Goal: Communication & Community: Answer question/provide support

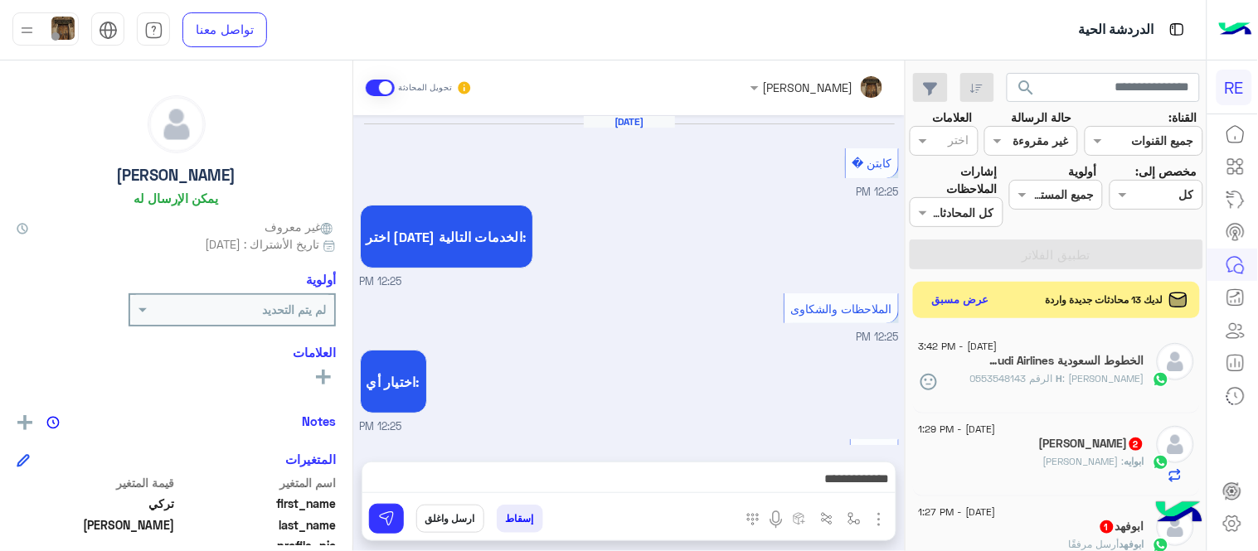
scroll to position [317, 0]
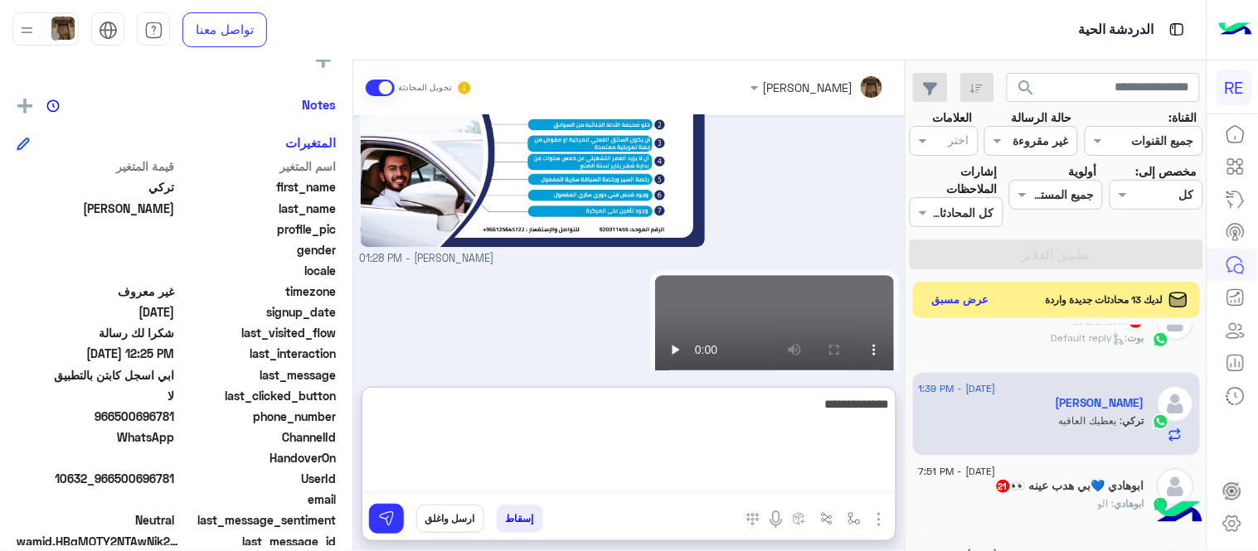
click at [752, 476] on textarea "**********" at bounding box center [628, 444] width 533 height 100
type textarea "*"
type textarea "**********"
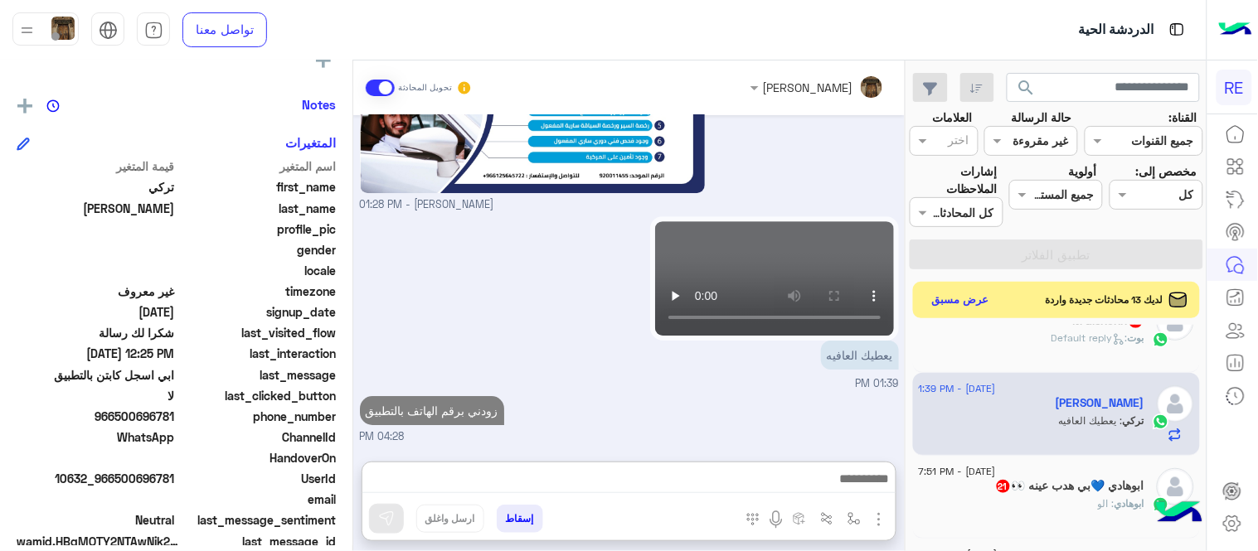
scroll to position [1337, 0]
click at [1095, 351] on div "[PERSON_NAME] : Default reply" at bounding box center [1032, 345] width 226 height 29
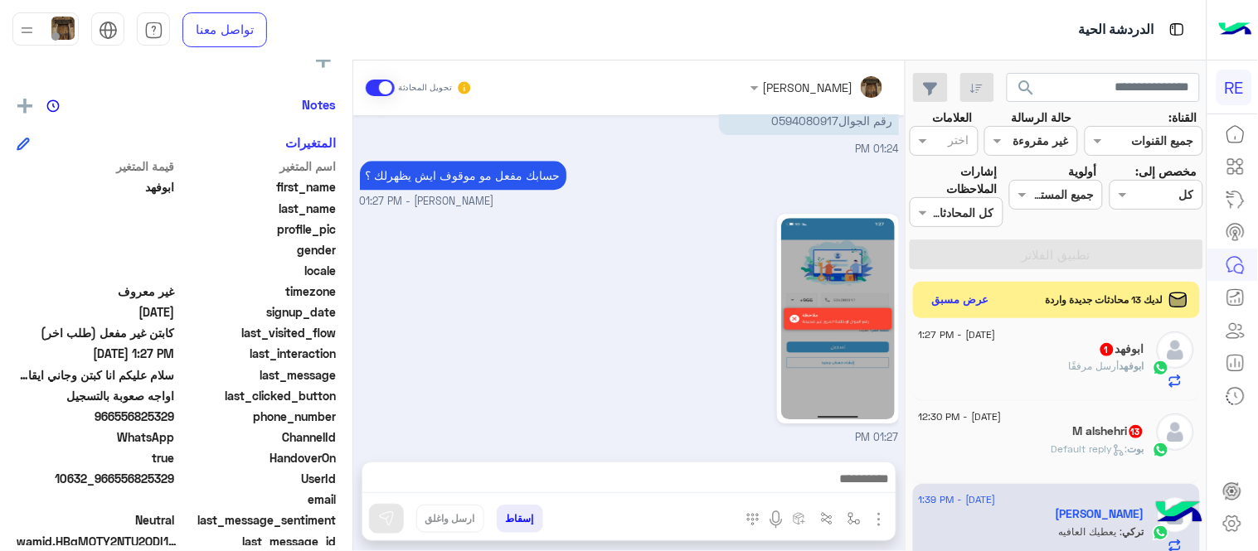
scroll to position [111, 0]
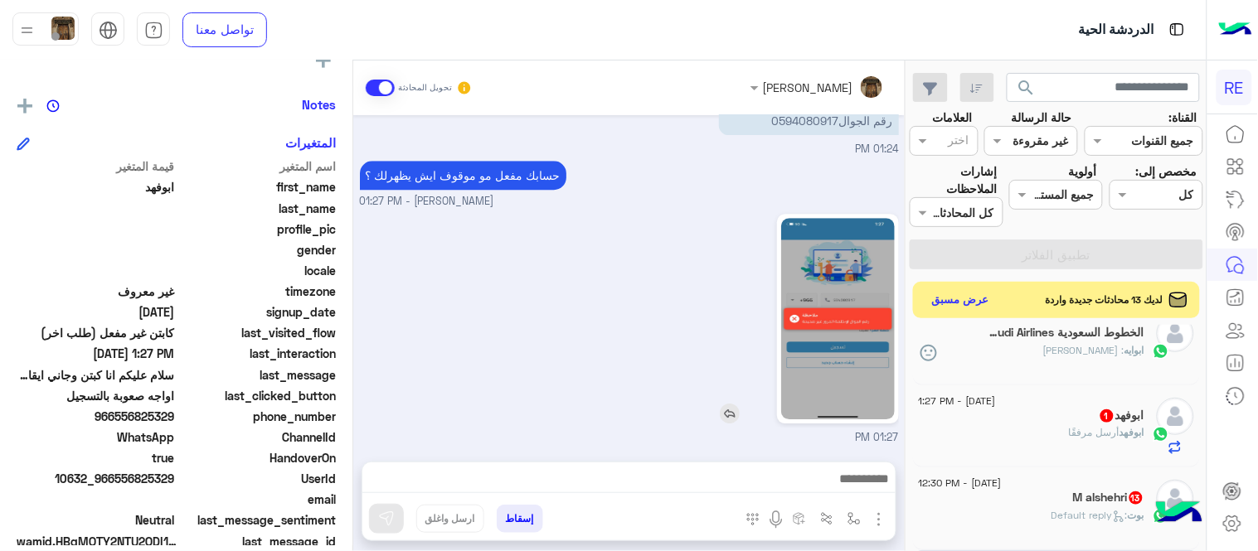
click at [864, 328] on img at bounding box center [838, 318] width 114 height 201
click at [804, 122] on p "سلام عليكم انا كبتن وجاني ايقاف ايش المشكله رقم الجوال0594080917" at bounding box center [809, 103] width 180 height 64
copy p "الجوال0594080917"
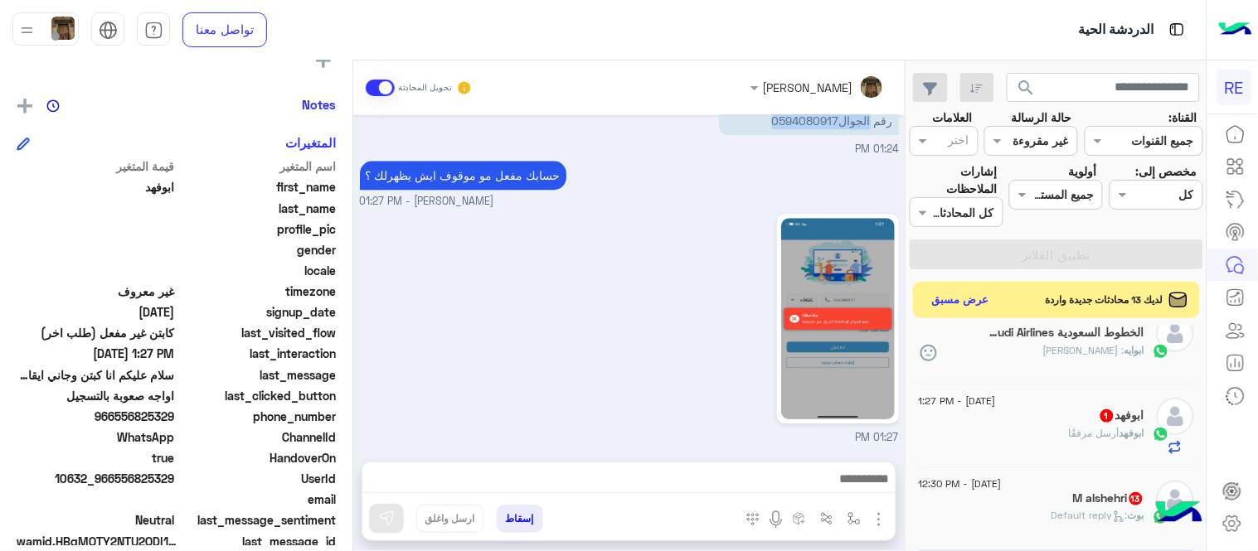
drag, startPoint x: 119, startPoint y: 411, endPoint x: 177, endPoint y: 425, distance: 58.9
click at [177, 425] on div "phone_number [PHONE_NUMBER]" at bounding box center [176, 418] width 319 height 21
copy span "556825329"
click at [699, 287] on div at bounding box center [790, 319] width 216 height 210
click at [835, 341] on img at bounding box center [838, 318] width 114 height 201
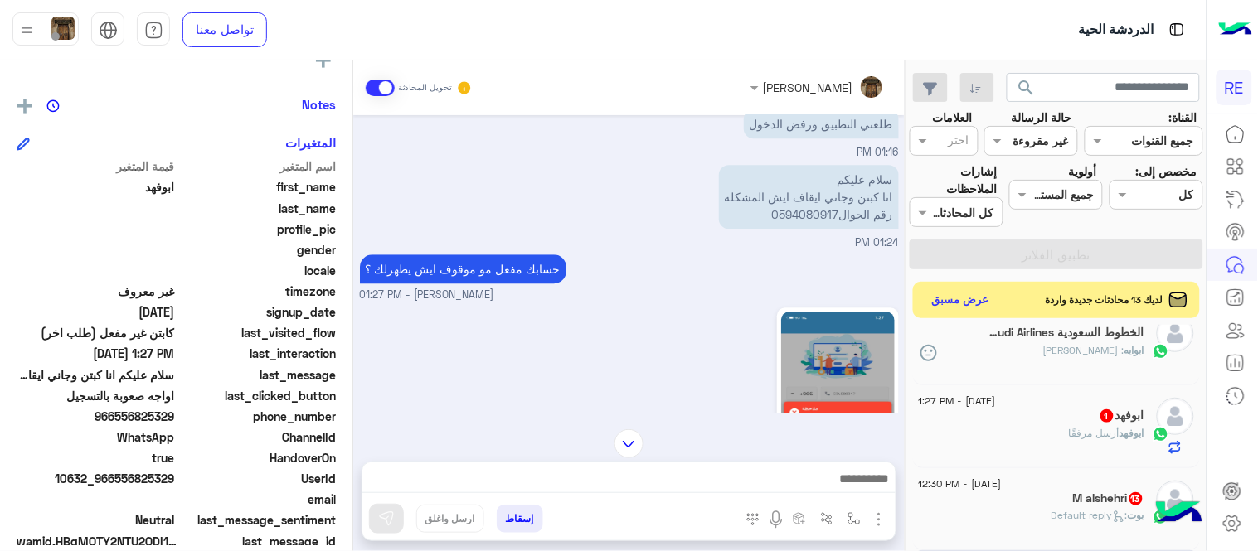
scroll to position [1065, 0]
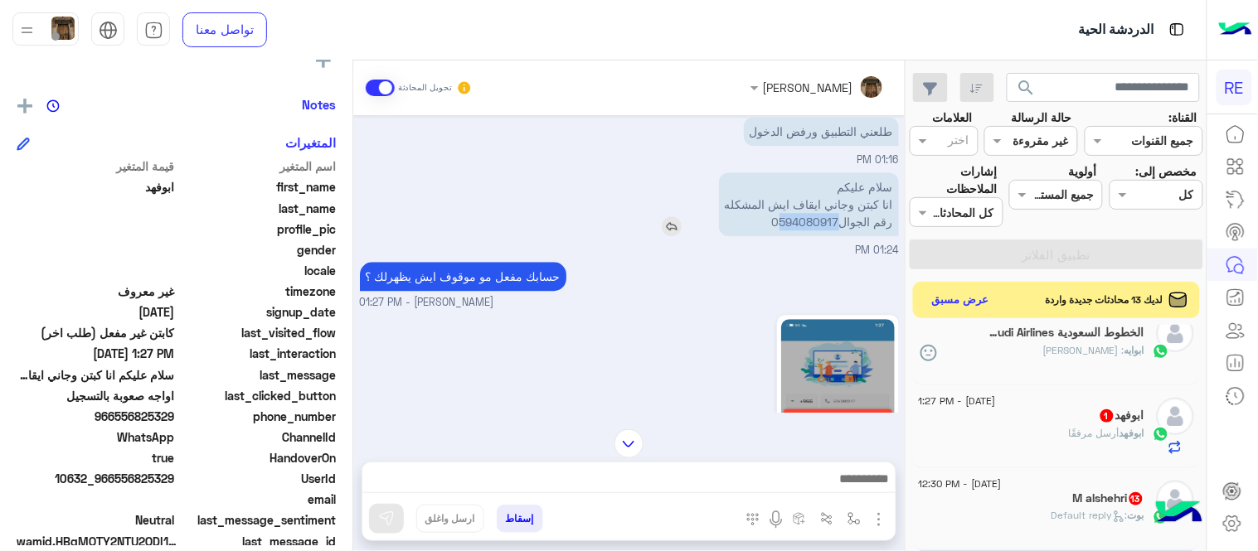
drag, startPoint x: 841, startPoint y: 217, endPoint x: 784, endPoint y: 228, distance: 58.2
click at [784, 228] on p "سلام عليكم انا كبتن وجاني ايقاف ايش المشكله رقم الجوال0594080917" at bounding box center [809, 204] width 180 height 64
copy p "594080917"
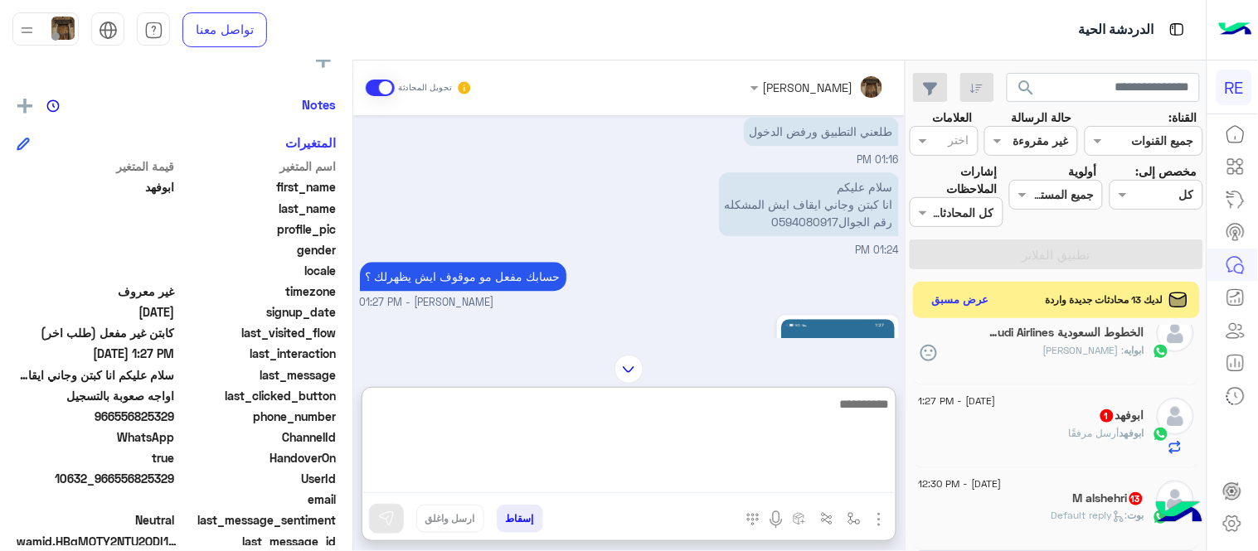
click at [691, 473] on textarea at bounding box center [628, 444] width 533 height 100
type textarea "**********"
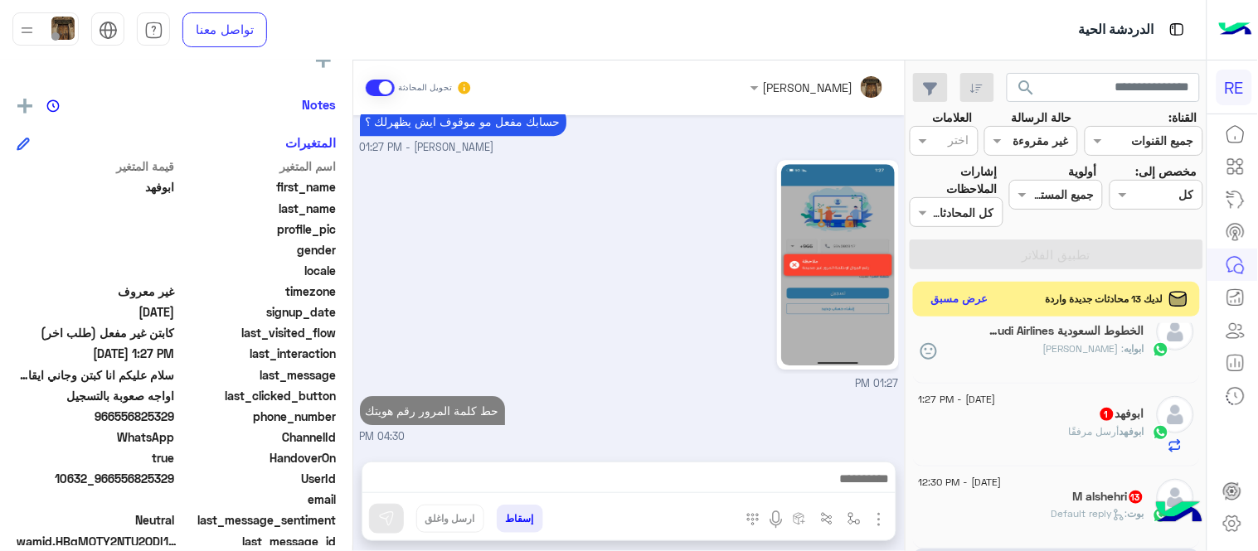
scroll to position [1219, 0]
click at [963, 304] on button "عرض مسبق" at bounding box center [960, 300] width 70 height 22
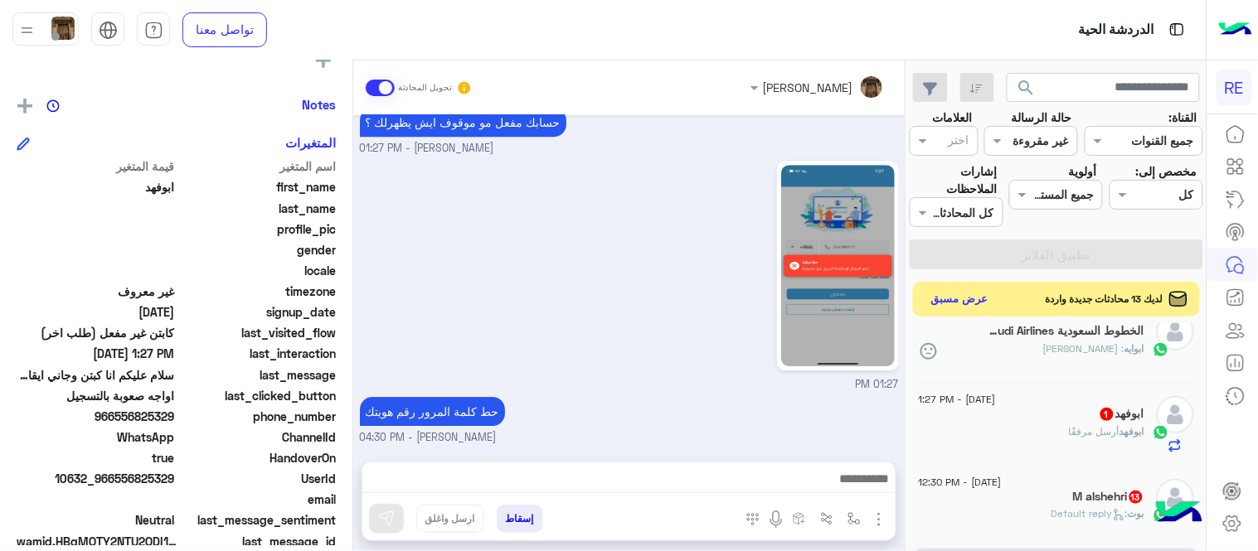
click at [973, 297] on button "عرض مسبق" at bounding box center [960, 300] width 70 height 22
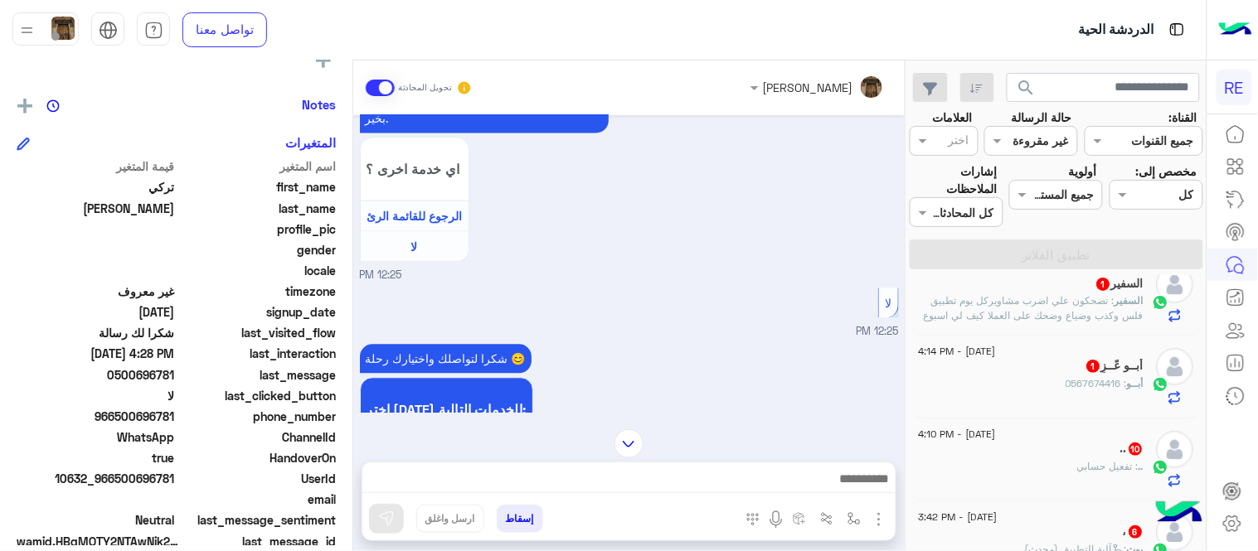
scroll to position [739, 0]
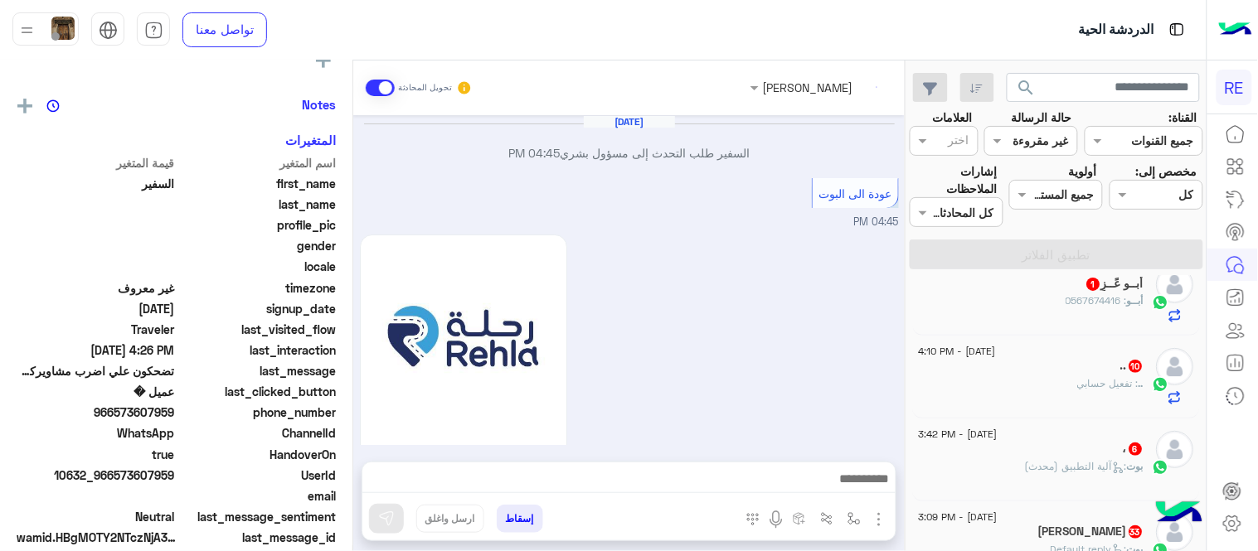
scroll to position [833, 0]
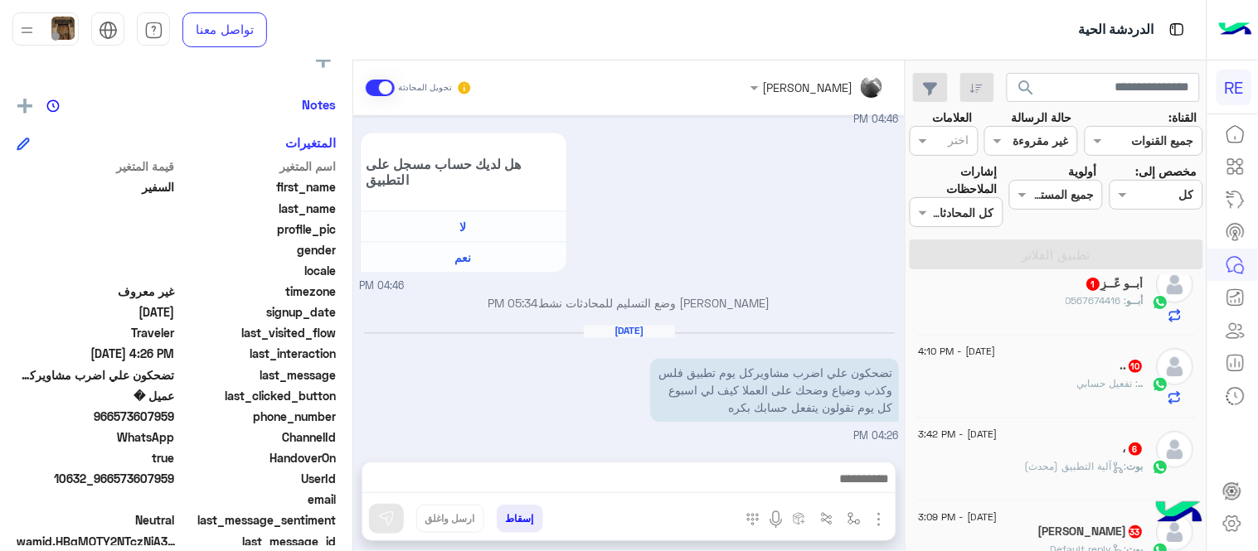
click at [757, 464] on div at bounding box center [628, 483] width 533 height 41
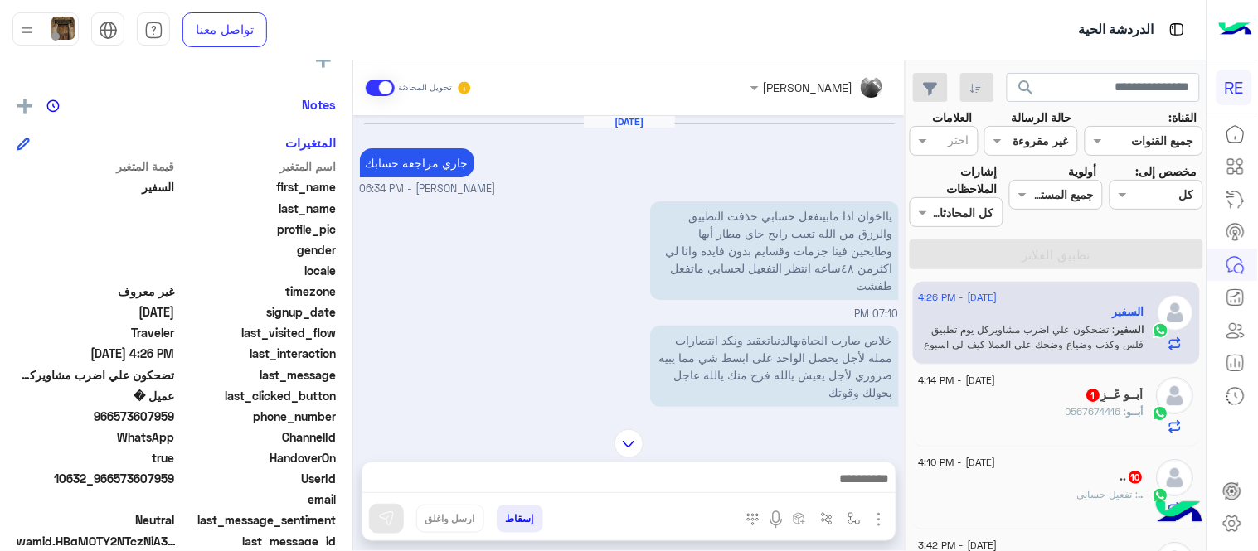
scroll to position [847, 0]
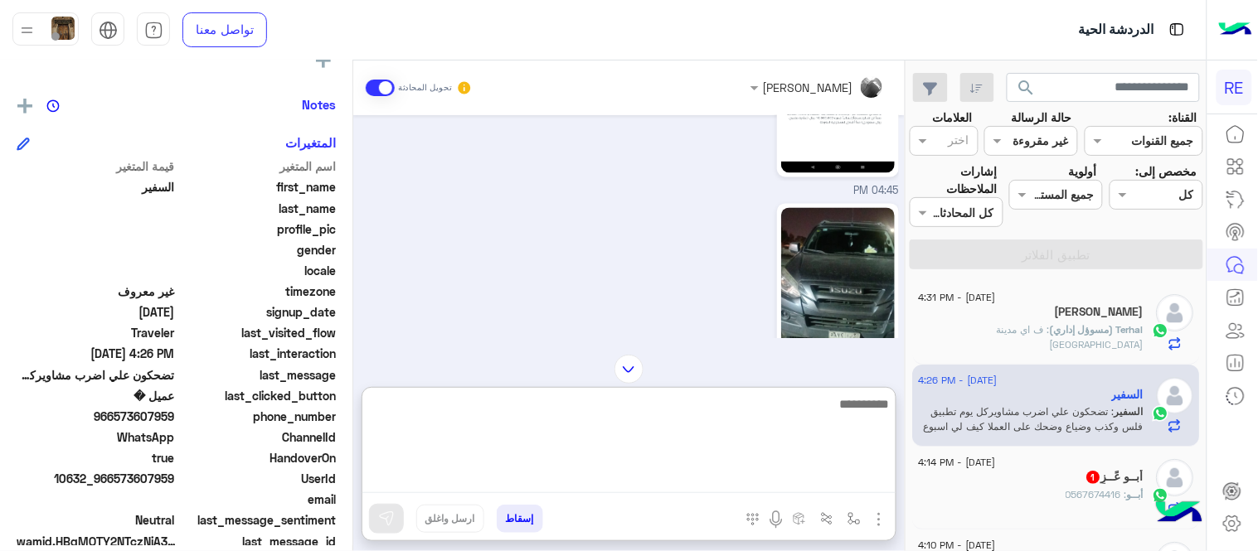
click at [549, 478] on textarea at bounding box center [628, 444] width 533 height 100
type textarea "**********"
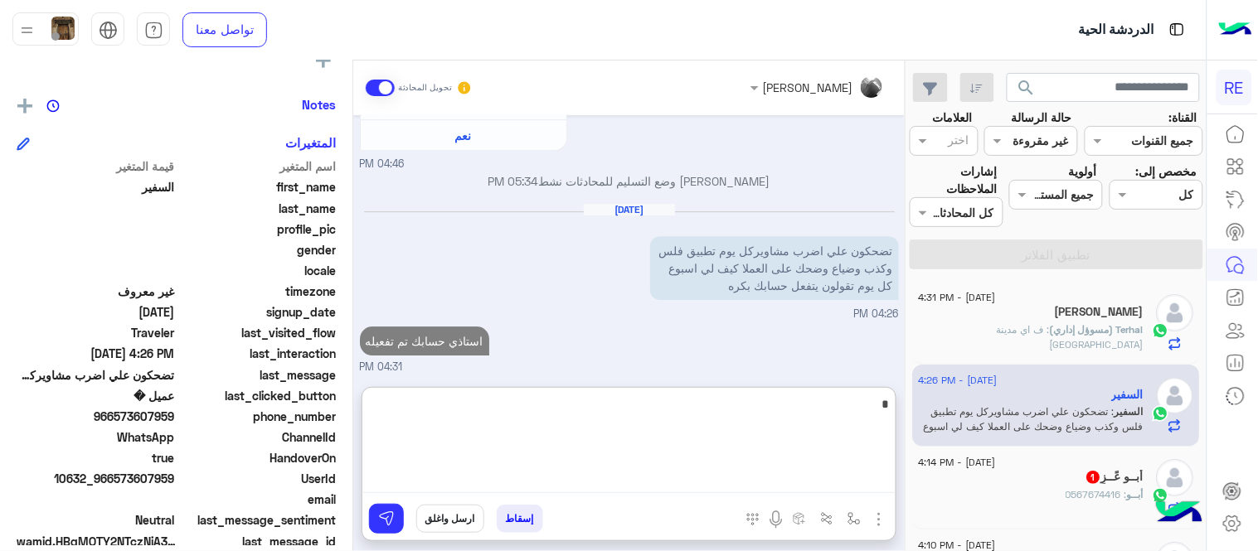
scroll to position [2922, 0]
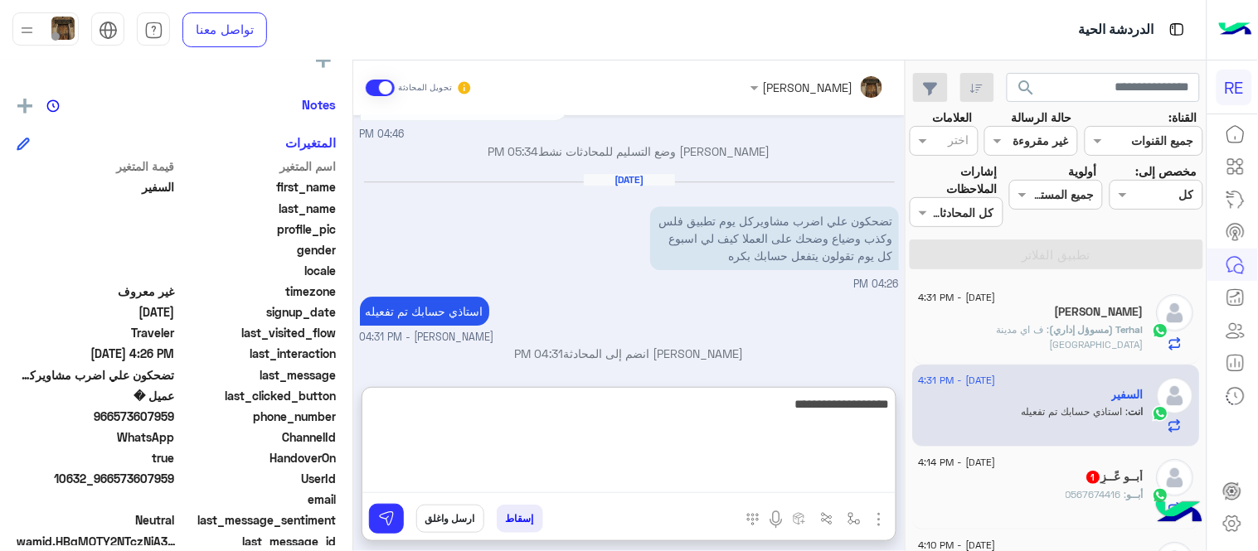
type textarea "**********"
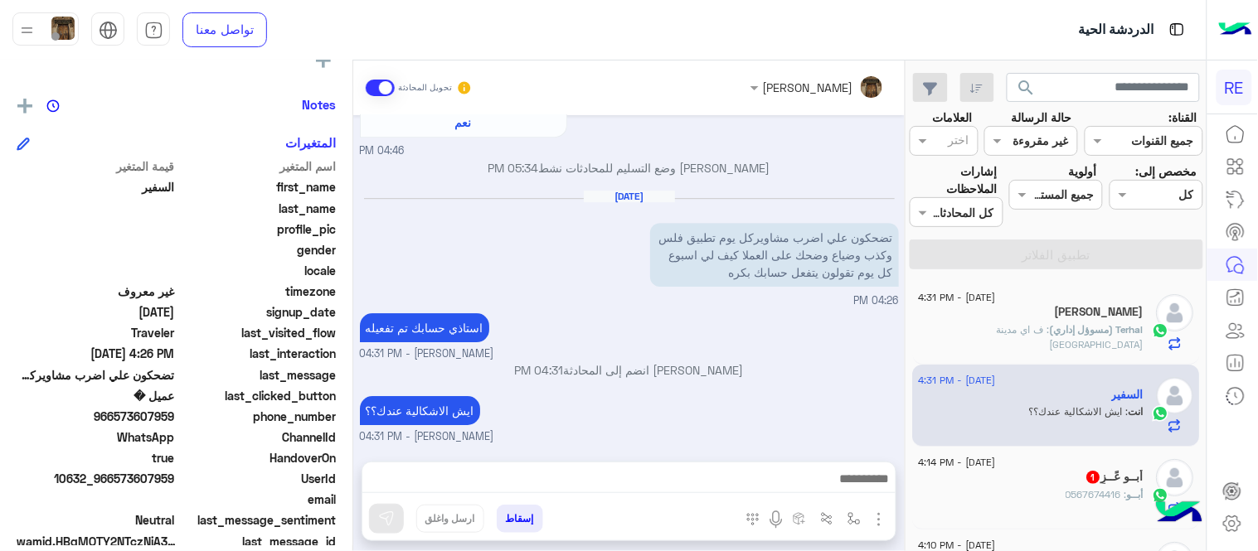
scroll to position [2900, 0]
click at [772, 346] on div "[DATE] جاري مراجعة حسابك [PERSON_NAME] - 06:34 PM يااخوان اذا مابيتفعل حسابي حذ…" at bounding box center [628, 280] width 551 height 330
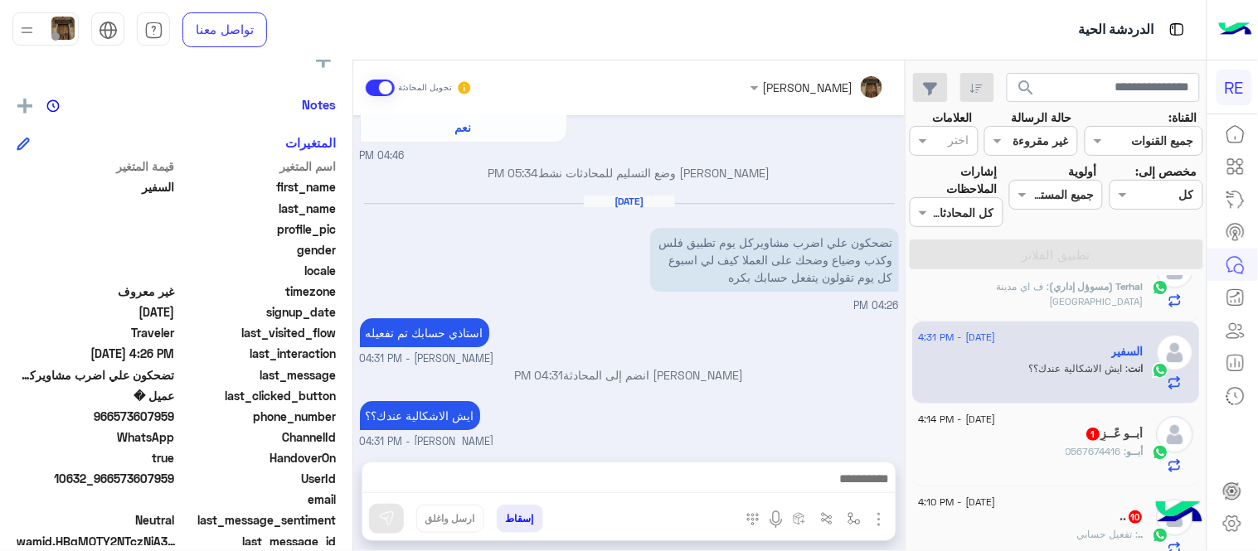
scroll to position [54, 0]
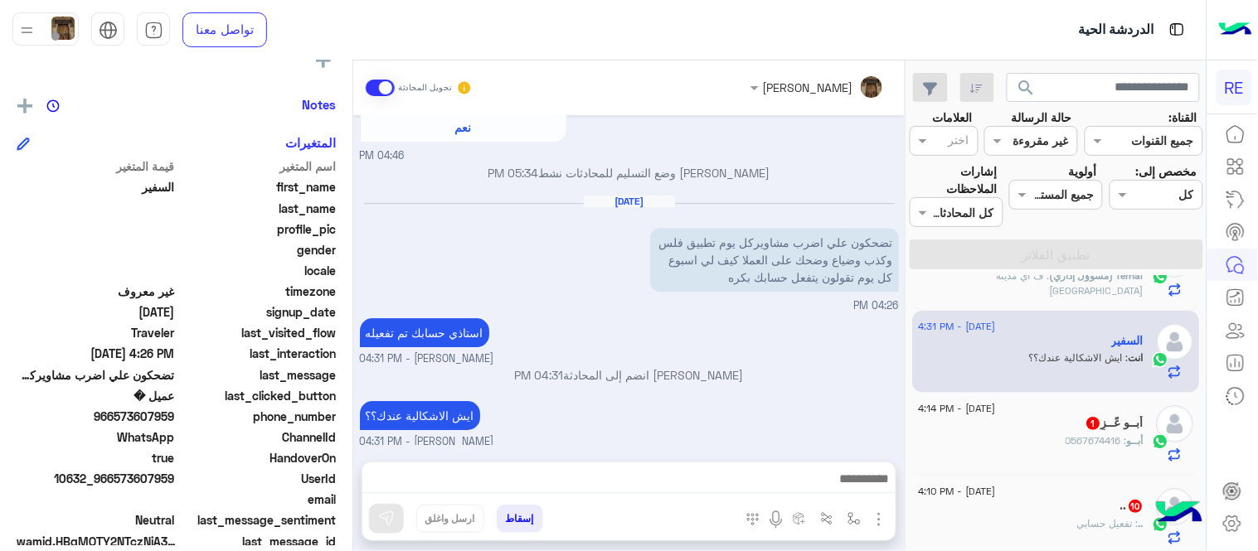
click at [996, 402] on span "[DATE] - 4:14 PM" at bounding box center [957, 408] width 77 height 15
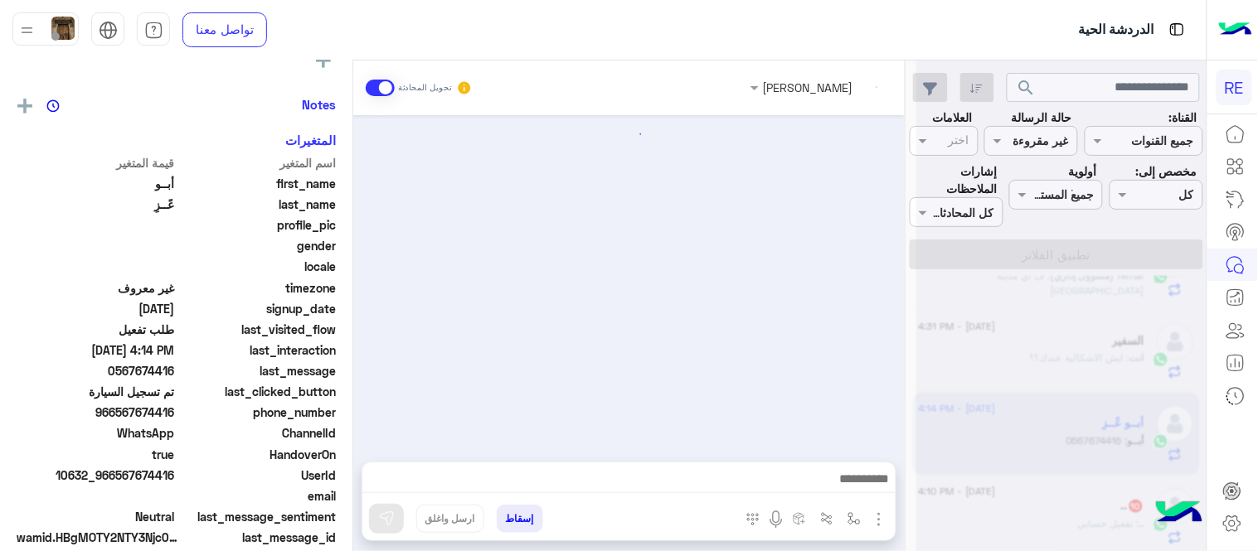
scroll to position [990, 0]
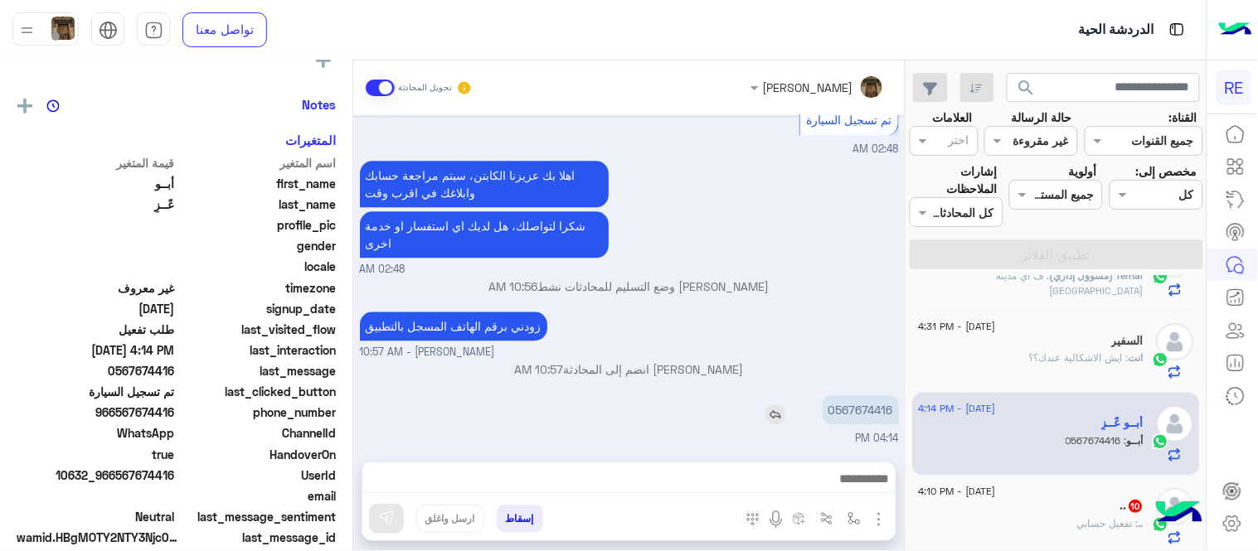
click at [863, 400] on p "0567674416" at bounding box center [861, 410] width 76 height 29
copy p "0567674416"
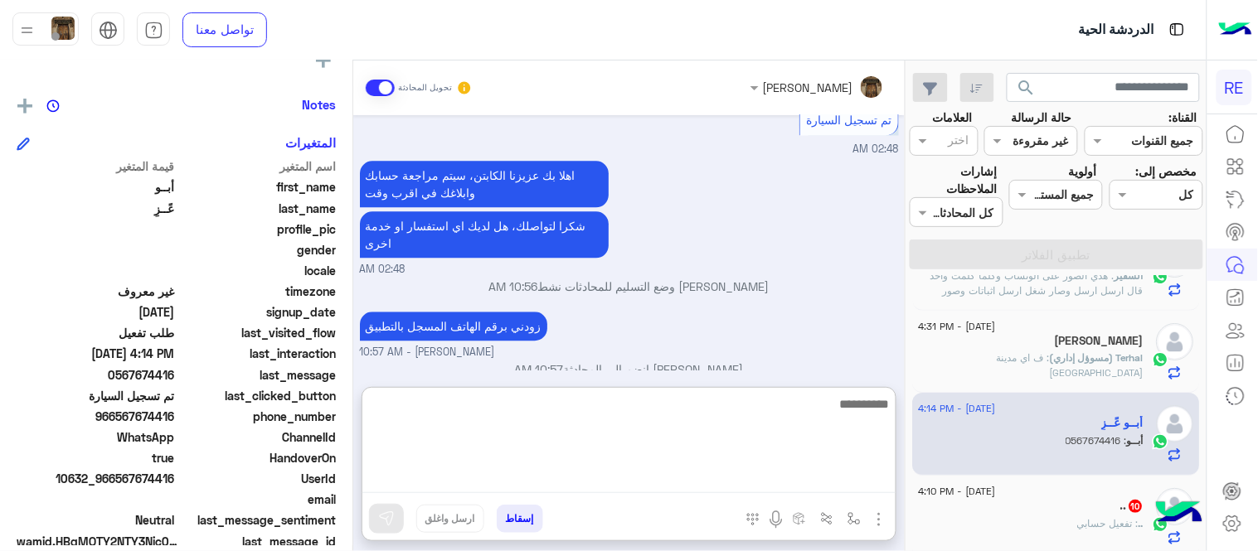
click at [761, 487] on textarea at bounding box center [628, 444] width 533 height 100
type textarea "**********"
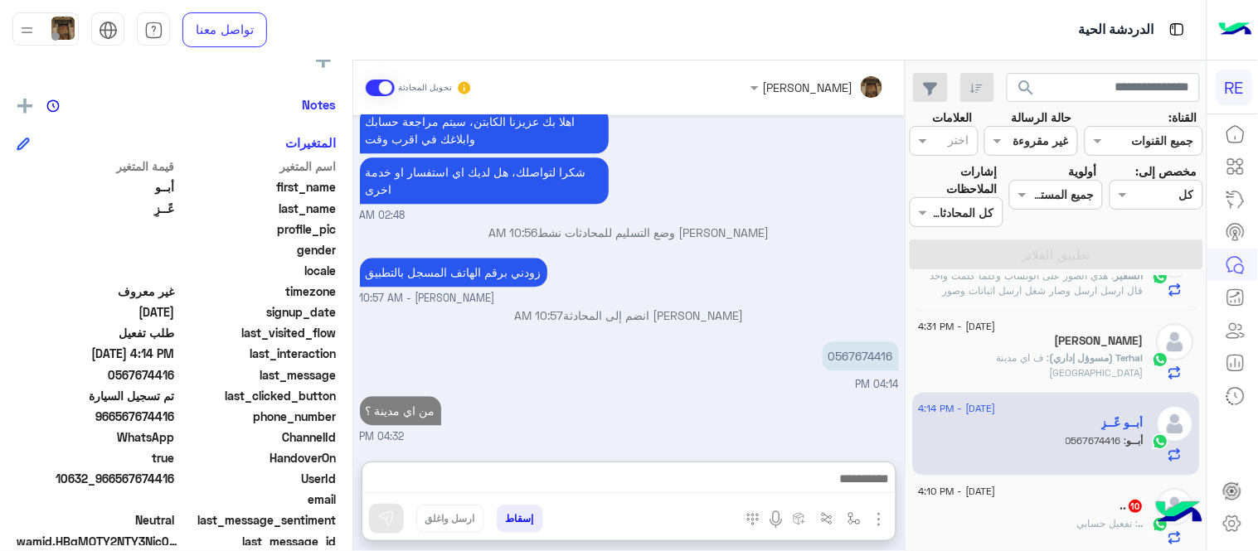
scroll to position [1080, 0]
click at [1018, 514] on div ".. 10" at bounding box center [1032, 507] width 226 height 17
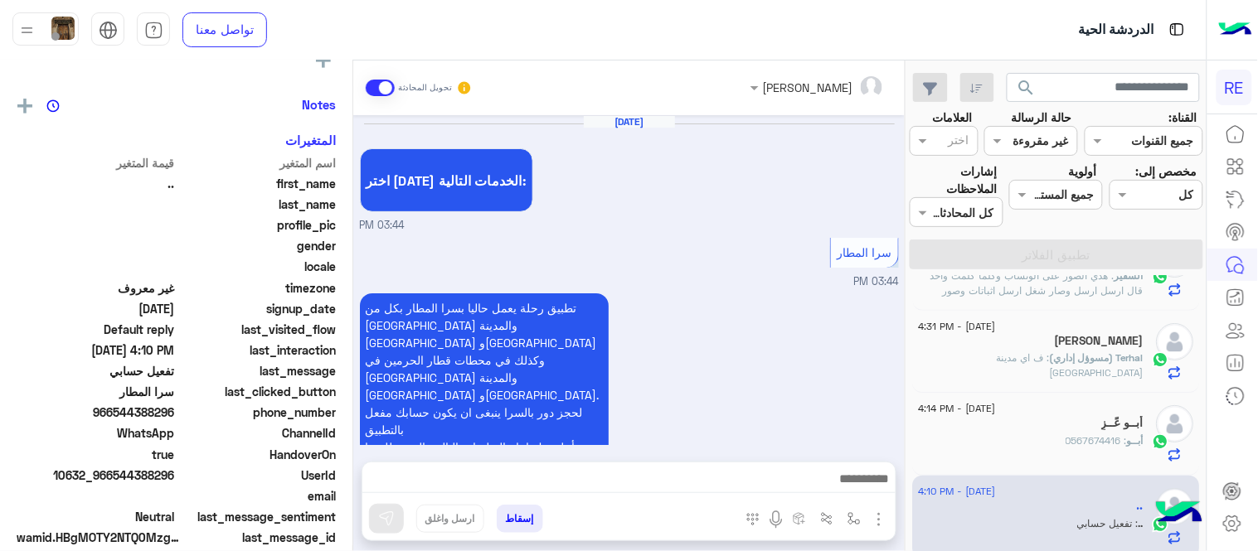
scroll to position [849, 0]
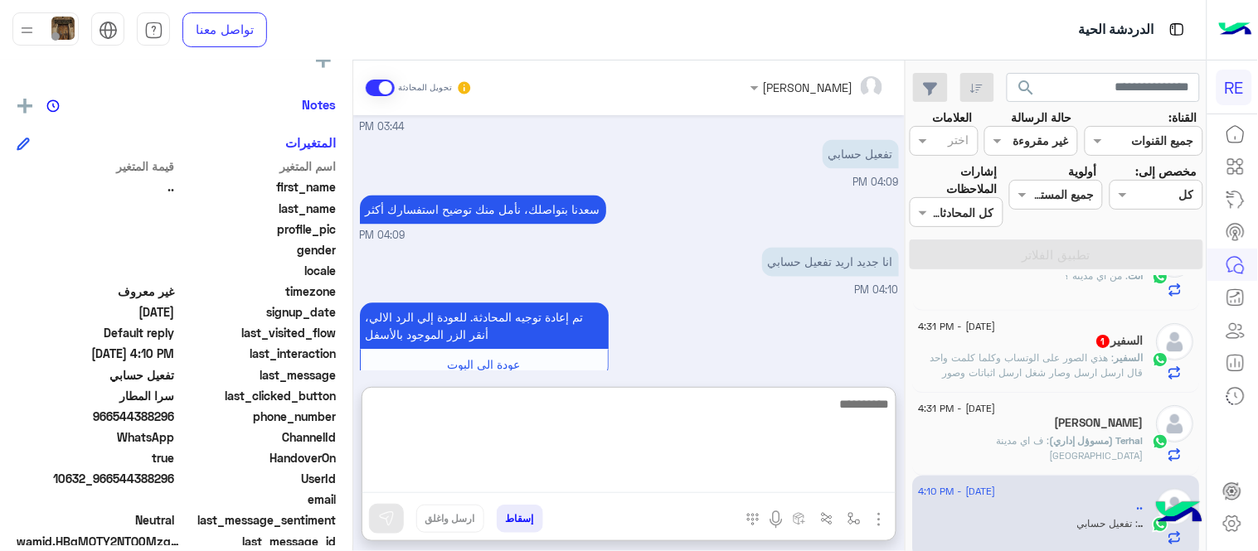
click at [683, 478] on textarea at bounding box center [628, 444] width 533 height 100
click at [885, 400] on textarea "**********" at bounding box center [628, 444] width 533 height 100
type textarea "**********"
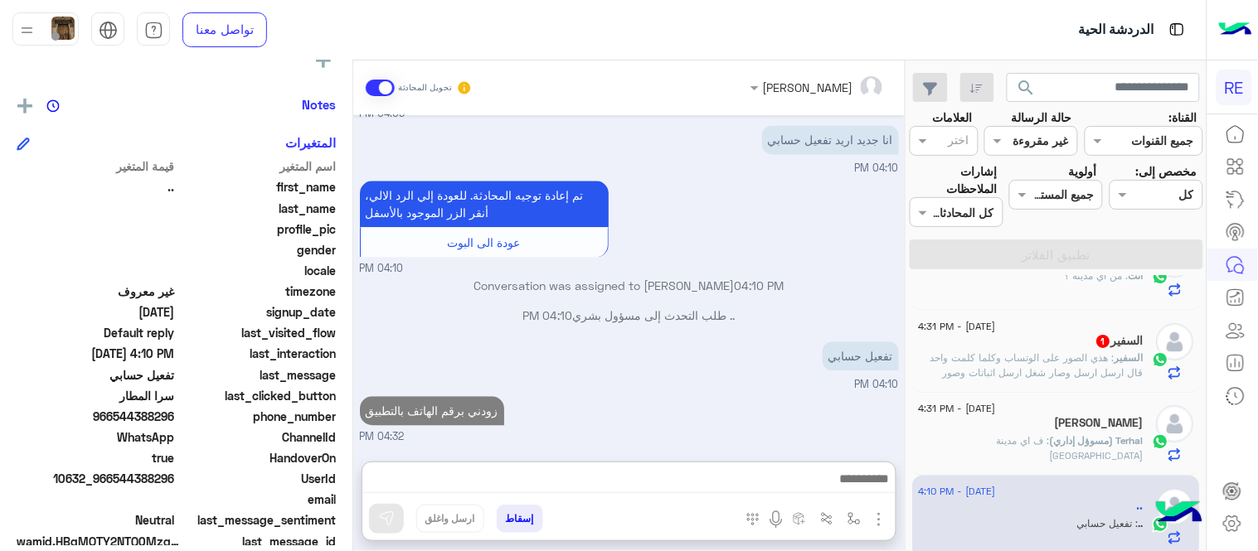
scroll to position [939, 0]
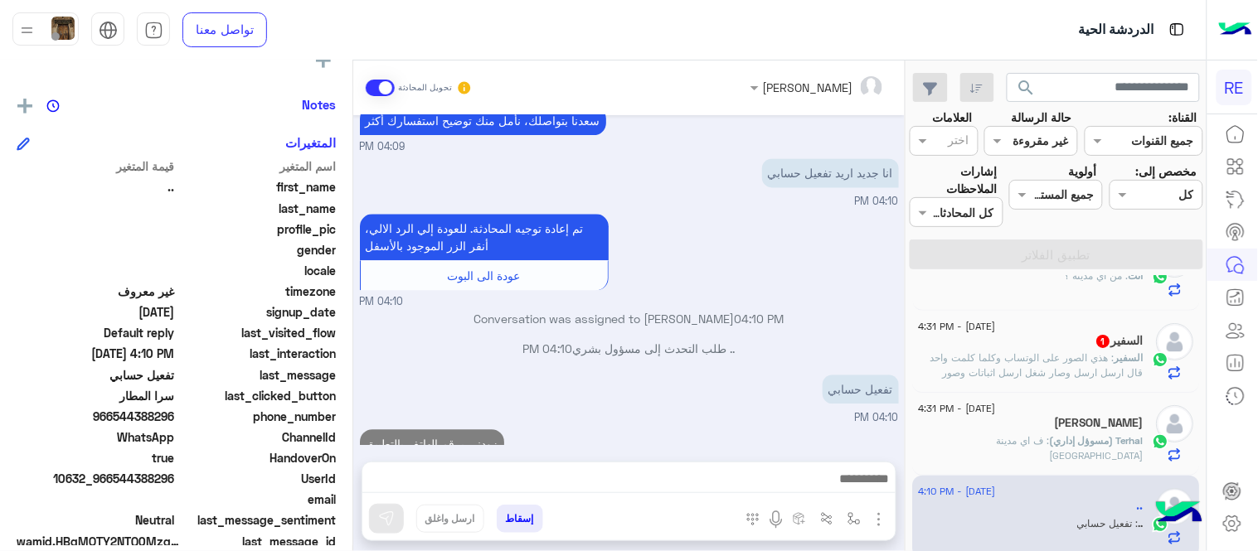
click at [1050, 366] on p "السفير : هذي الصور على الوتساب وكلما كلمت واحد قال ارسل ارسل وصار شغل ارسل اثبا…" at bounding box center [1032, 388] width 226 height 75
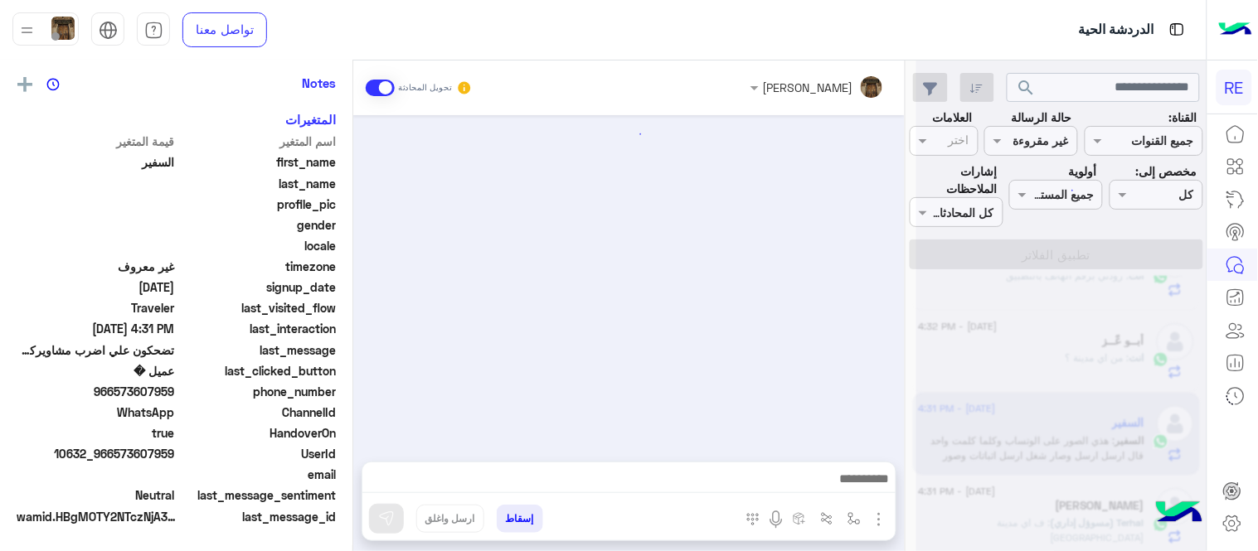
scroll to position [569, 0]
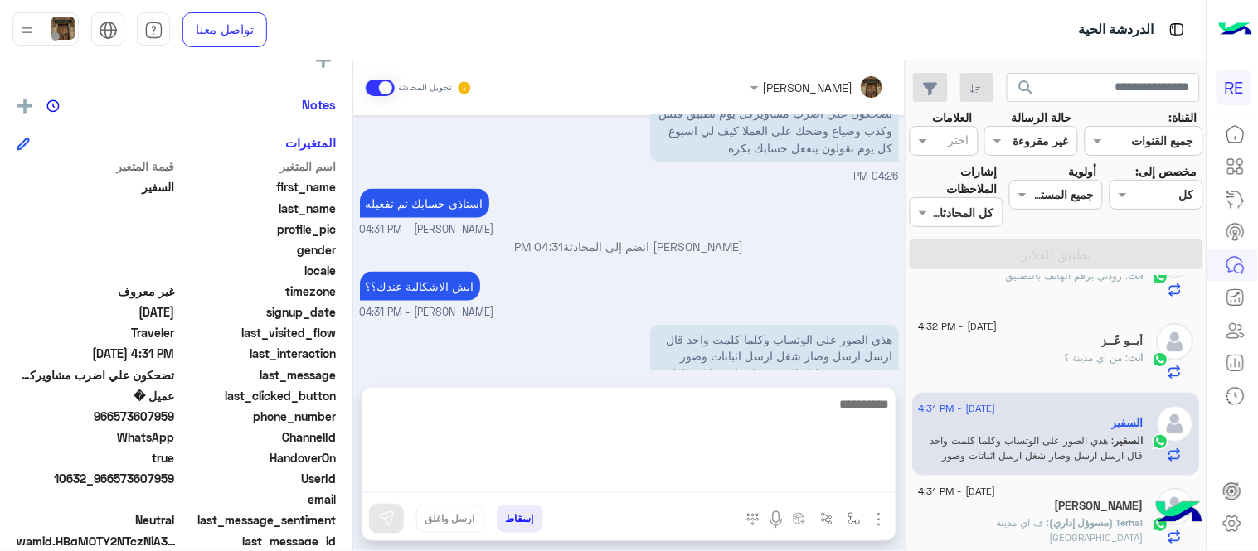
click at [775, 478] on textarea at bounding box center [628, 444] width 533 height 100
type textarea "*"
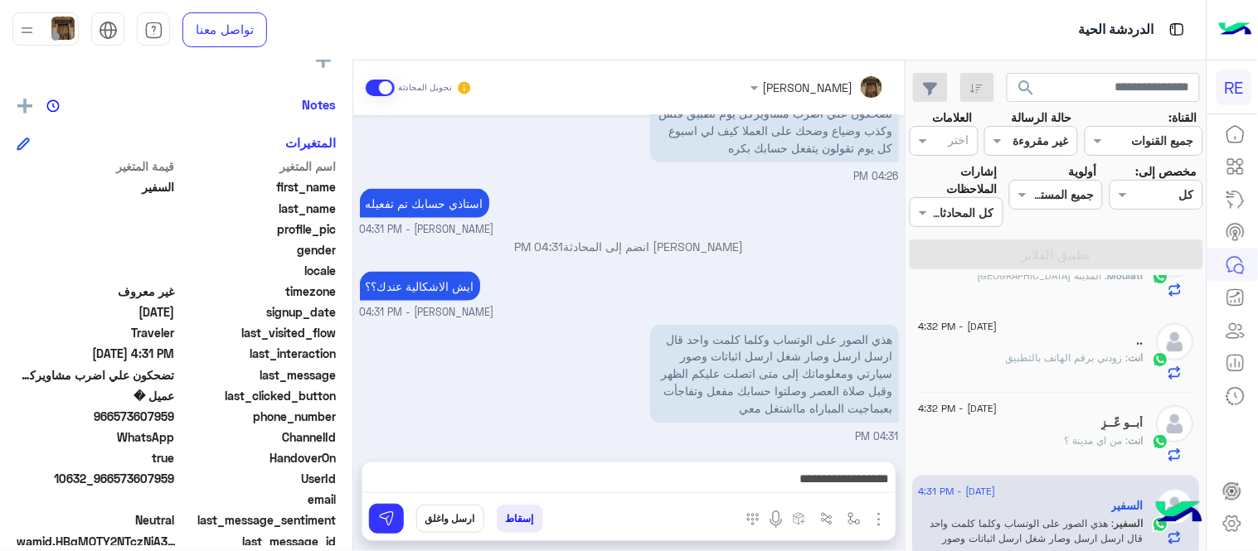
click at [701, 322] on div "هذي الصور على الوتساب وكلما كلمت واحد قال ارسل ارسل وصار شغل ارسل اثباتات وصور …" at bounding box center [727, 374] width 343 height 107
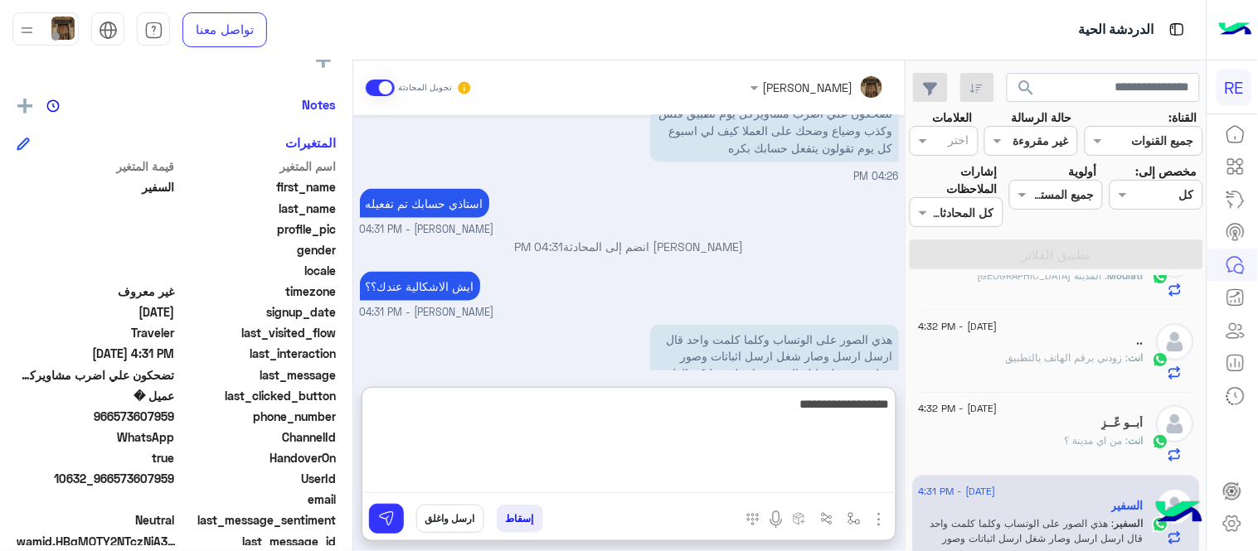
click at [701, 478] on textarea "**********" at bounding box center [628, 444] width 533 height 100
type textarea "**********"
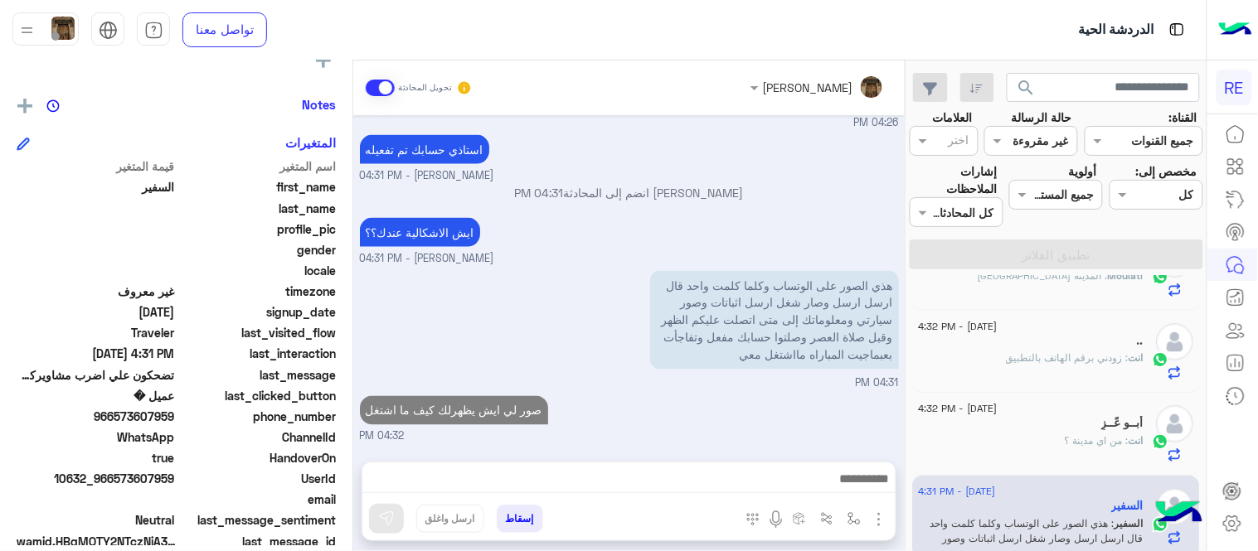
scroll to position [623, 0]
click at [863, 368] on div "[DATE] عربي 04:46 PM هل أنت ؟ كابتن 👨🏻‍✈️ عميل 🧳 رحال (مرشد مرخص) 🏖️ 04:46 PM ع…" at bounding box center [628, 280] width 551 height 330
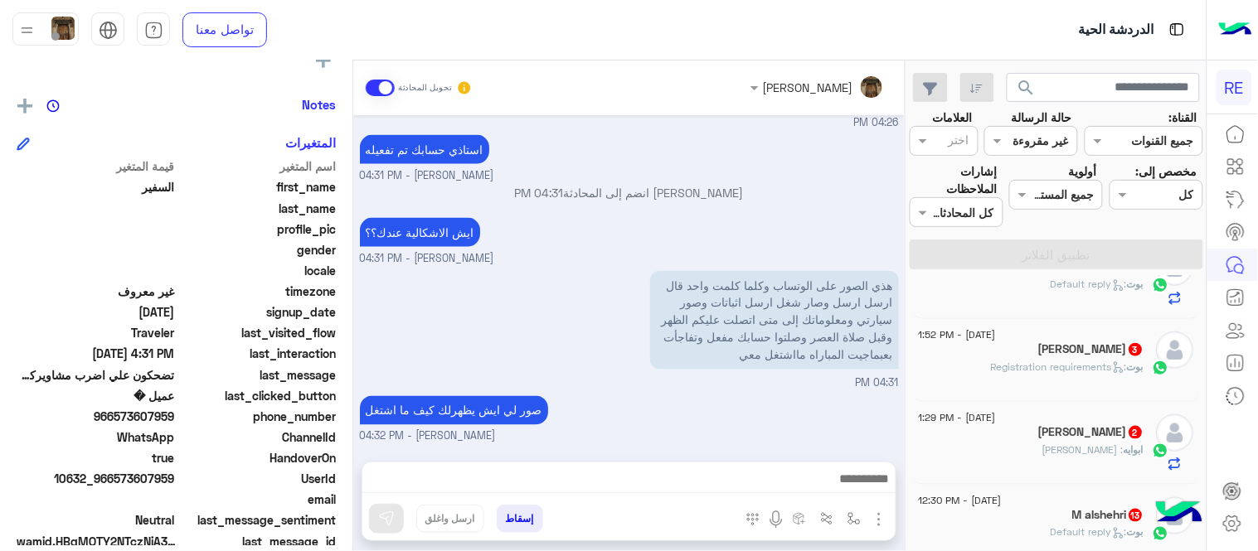
scroll to position [305, 0]
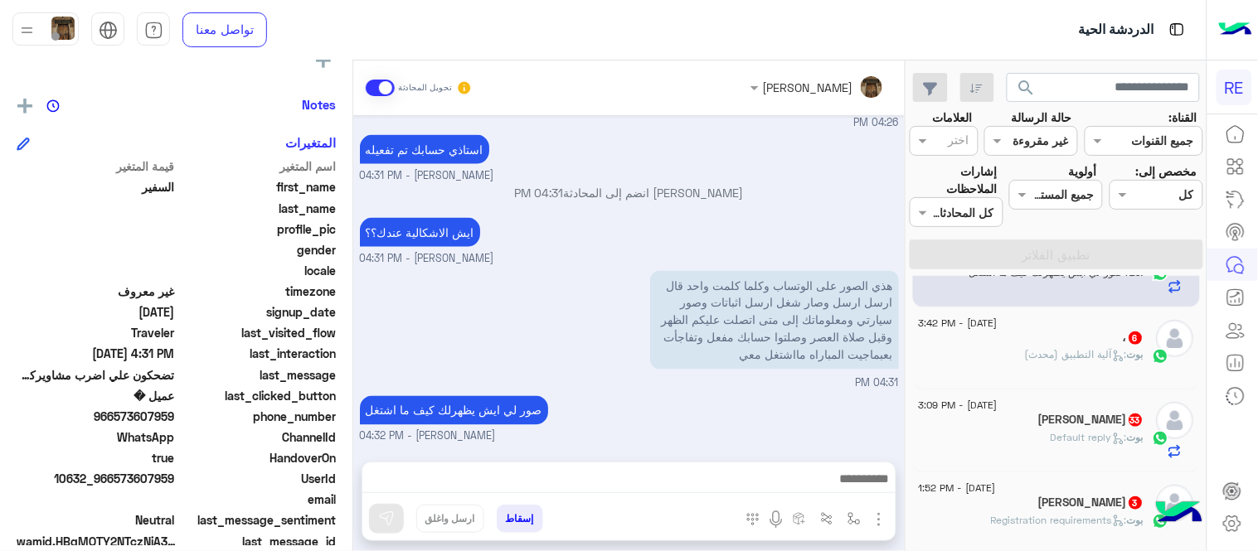
click at [1006, 351] on div "بوت : آلية التطبيق (محدث)" at bounding box center [1032, 361] width 226 height 29
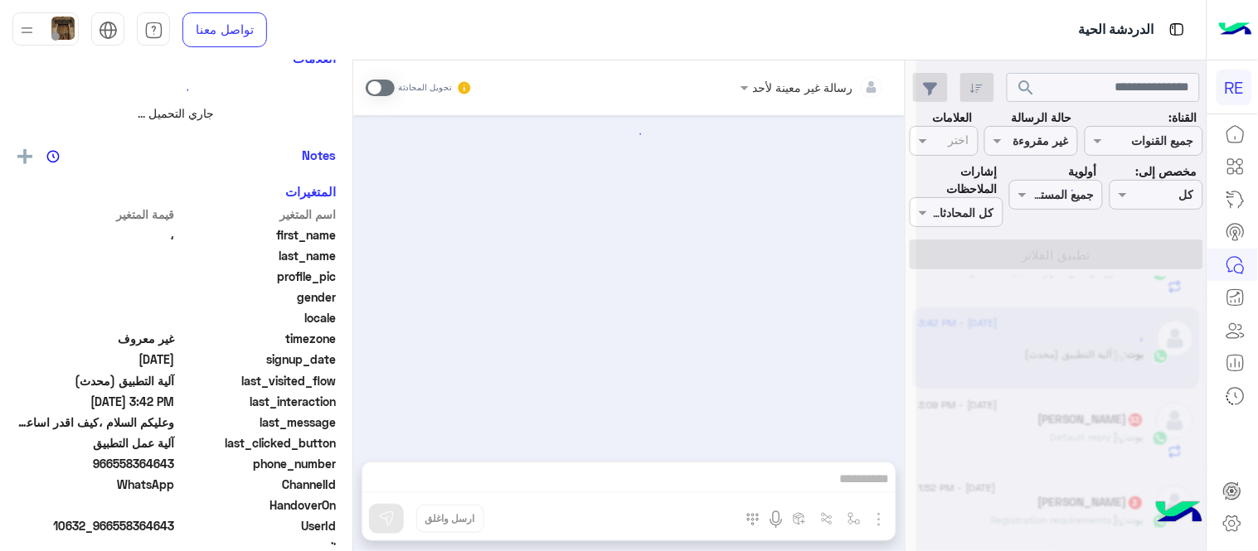
scroll to position [1679, 0]
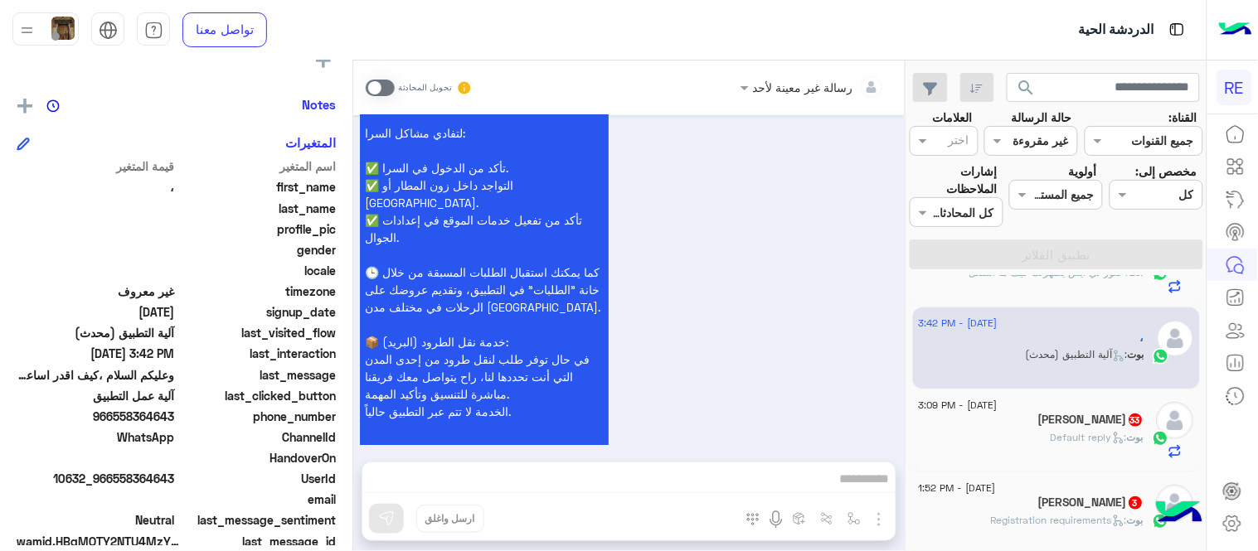
click at [382, 86] on span at bounding box center [380, 88] width 29 height 17
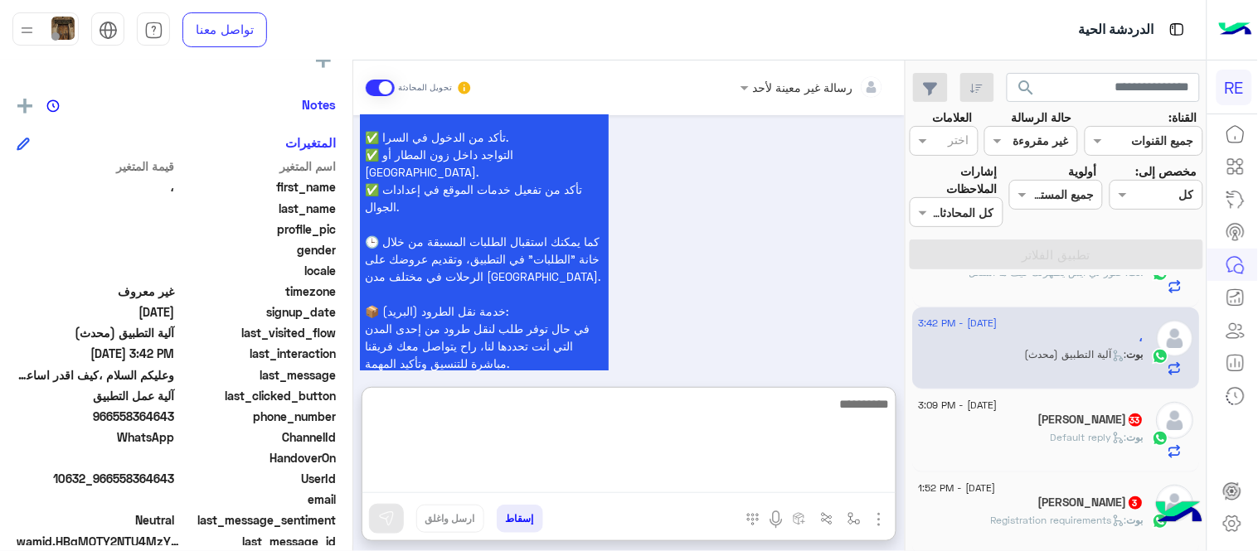
click at [759, 476] on textarea at bounding box center [628, 444] width 533 height 100
type textarea "**********"
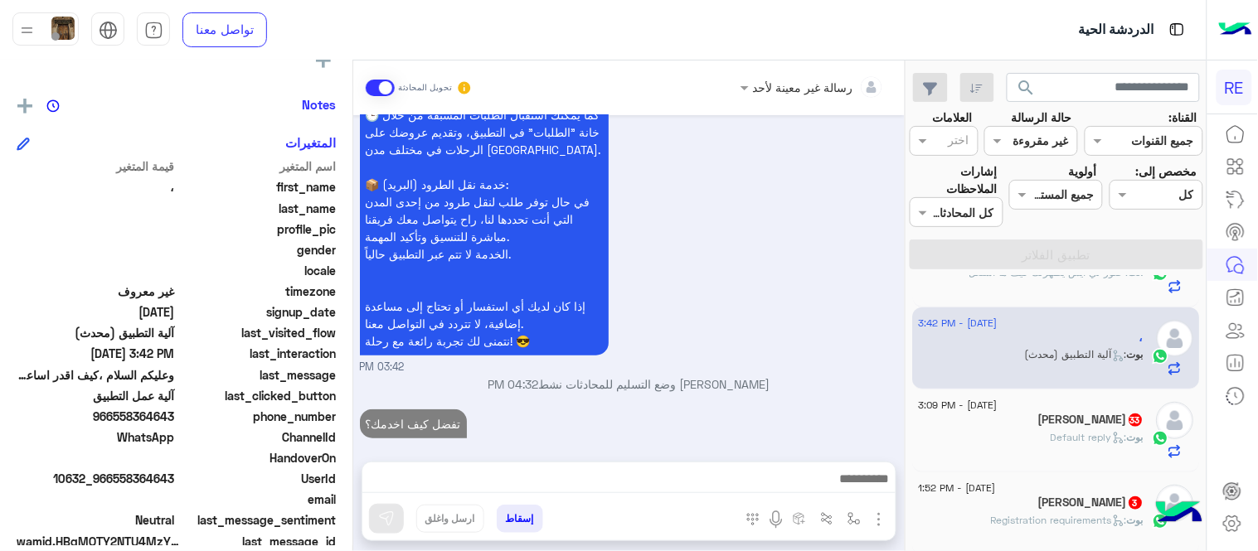
scroll to position [1799, 0]
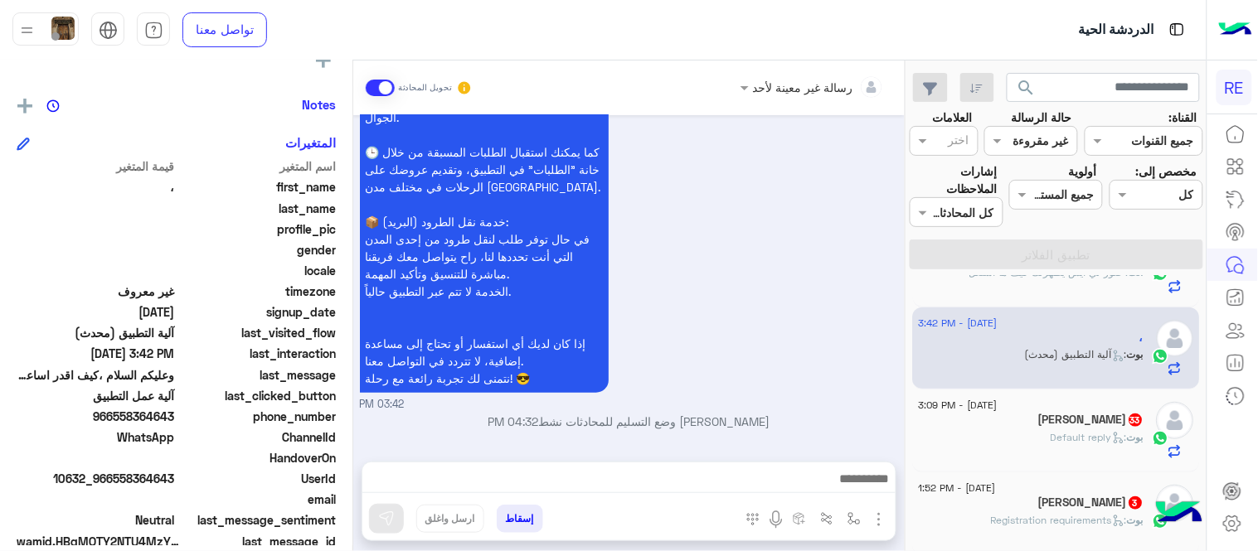
click at [1026, 444] on div "[PERSON_NAME] : Default reply" at bounding box center [1032, 444] width 226 height 29
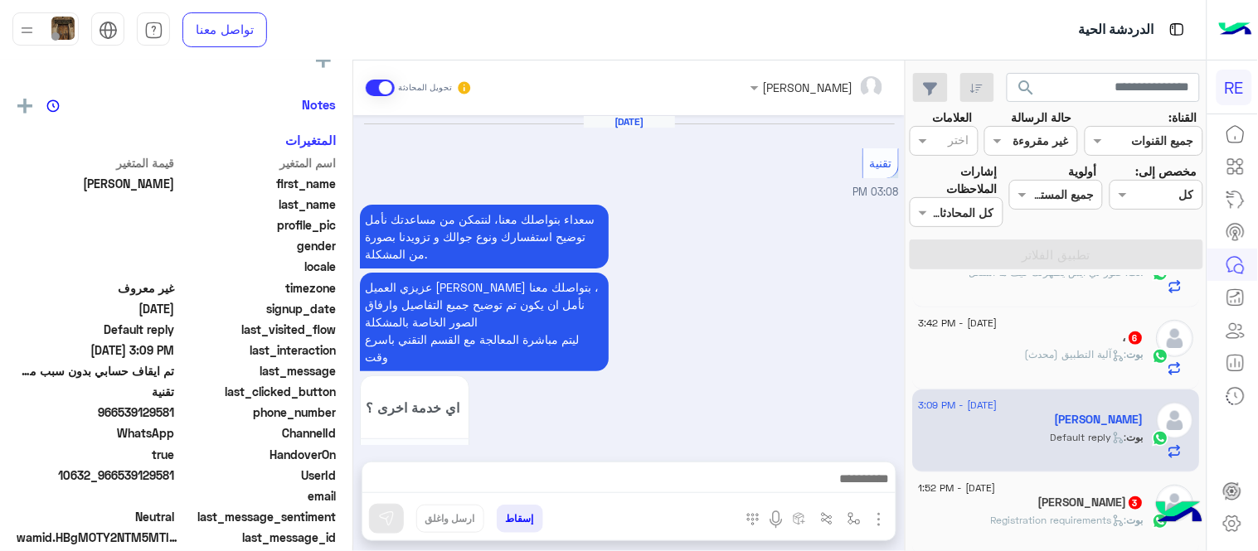
scroll to position [828, 0]
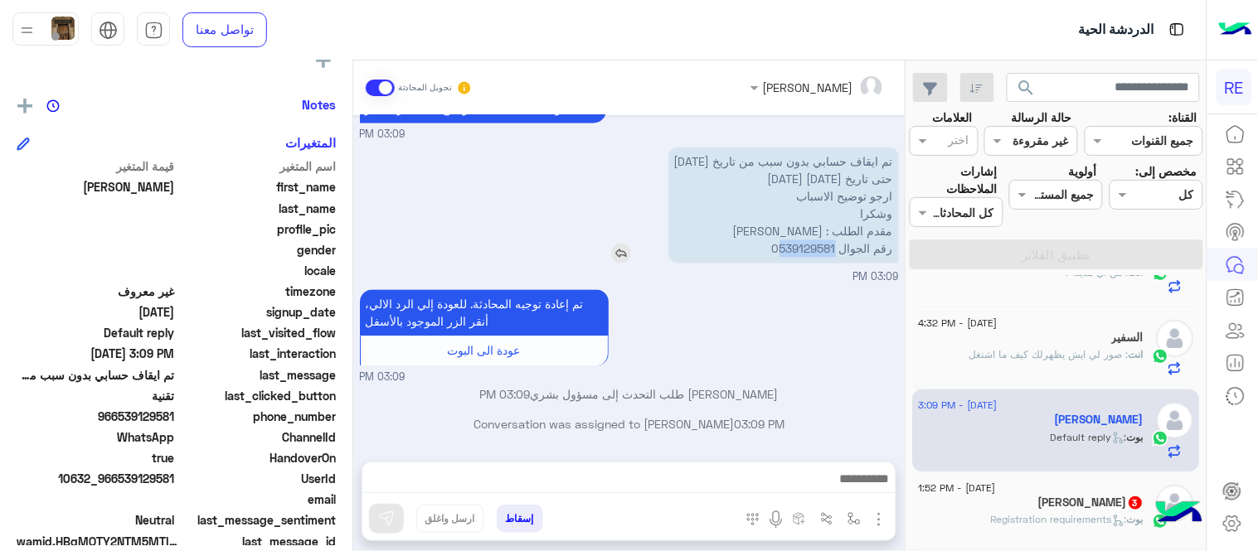
drag, startPoint x: 780, startPoint y: 247, endPoint x: 836, endPoint y: 257, distance: 56.4
click at [836, 257] on p "تم ايقاف حسابي بدون سبب من تاريخ [DATE] حتى تاريخ [DATE] [DATE] ارجو توضيح الاس…" at bounding box center [783, 206] width 231 height 116
copy p "539129581"
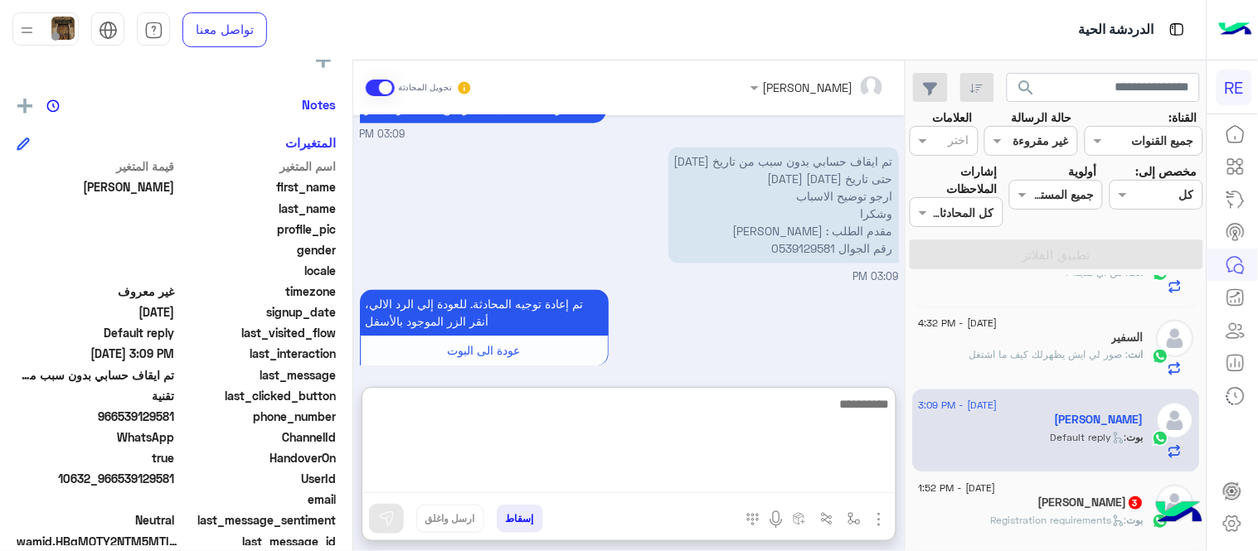
click at [727, 483] on textarea at bounding box center [628, 444] width 533 height 100
type textarea "**********"
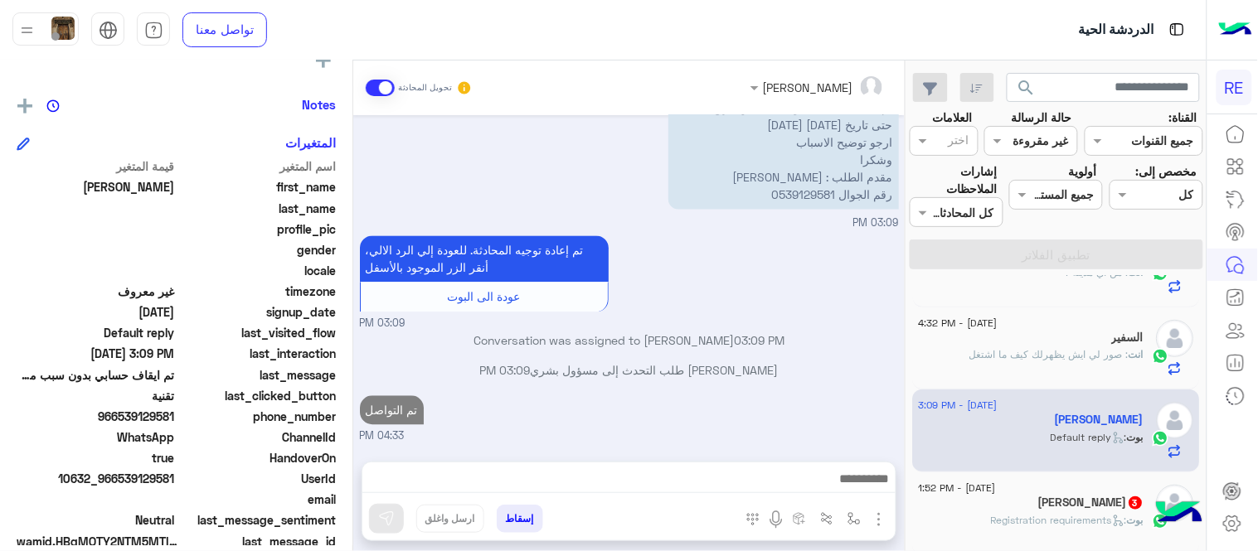
click at [799, 344] on div "[DATE] تقنية 03:08 PM سعداء بتواصلك معنا، لنتمكن من مساعدتك نأمل توضيح استفسارك…" at bounding box center [628, 280] width 551 height 330
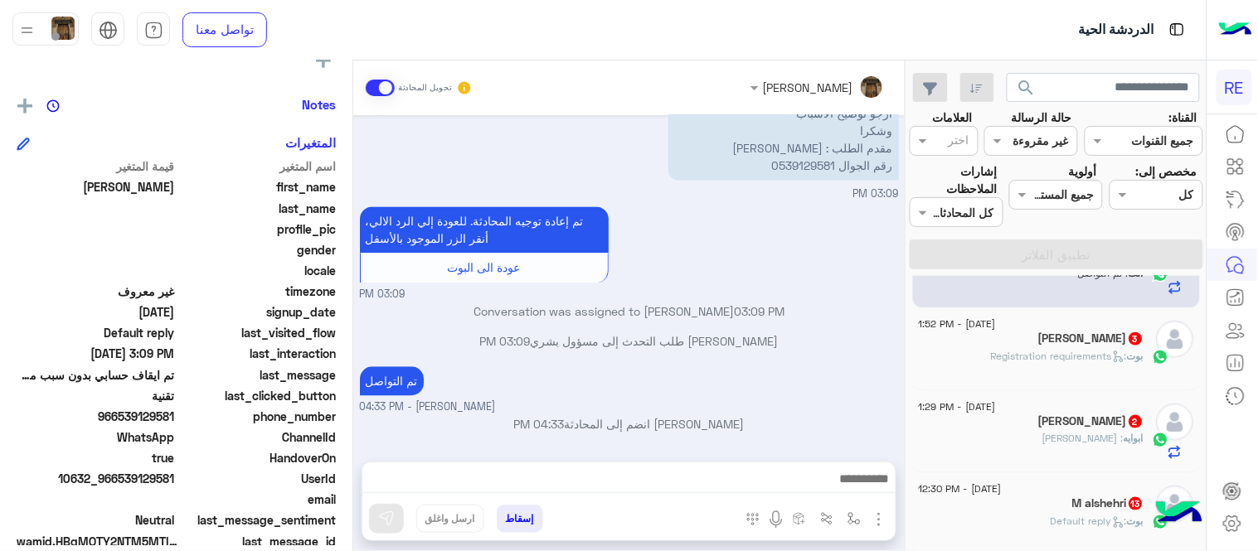
scroll to position [518, 0]
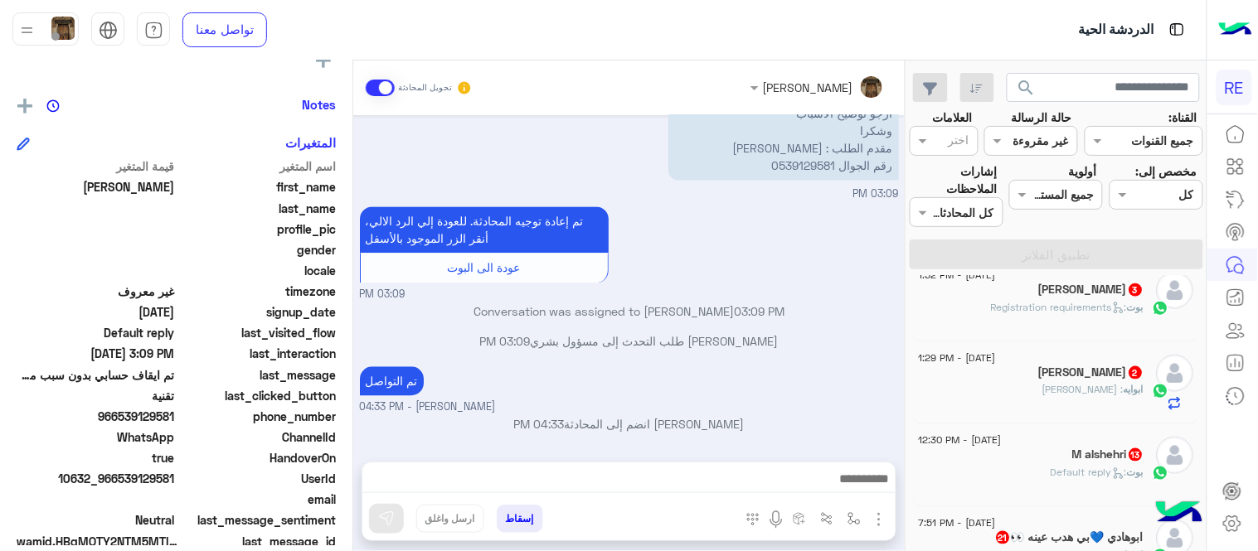
click at [1022, 321] on div "بوت : Registration requirements" at bounding box center [1032, 314] width 226 height 29
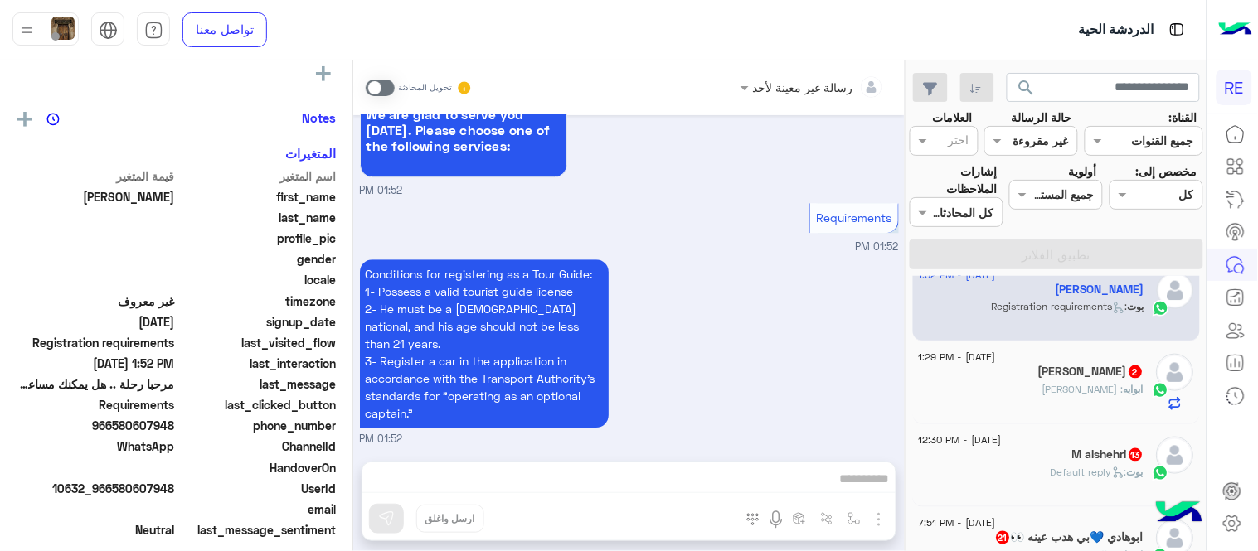
scroll to position [317, 0]
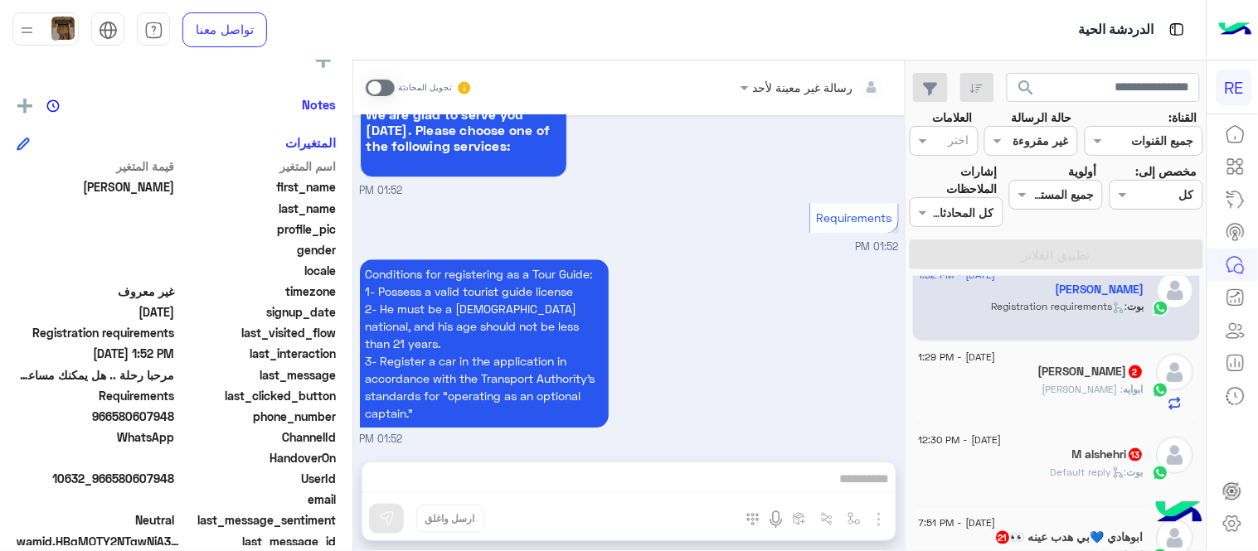
click at [380, 83] on span at bounding box center [380, 88] width 29 height 17
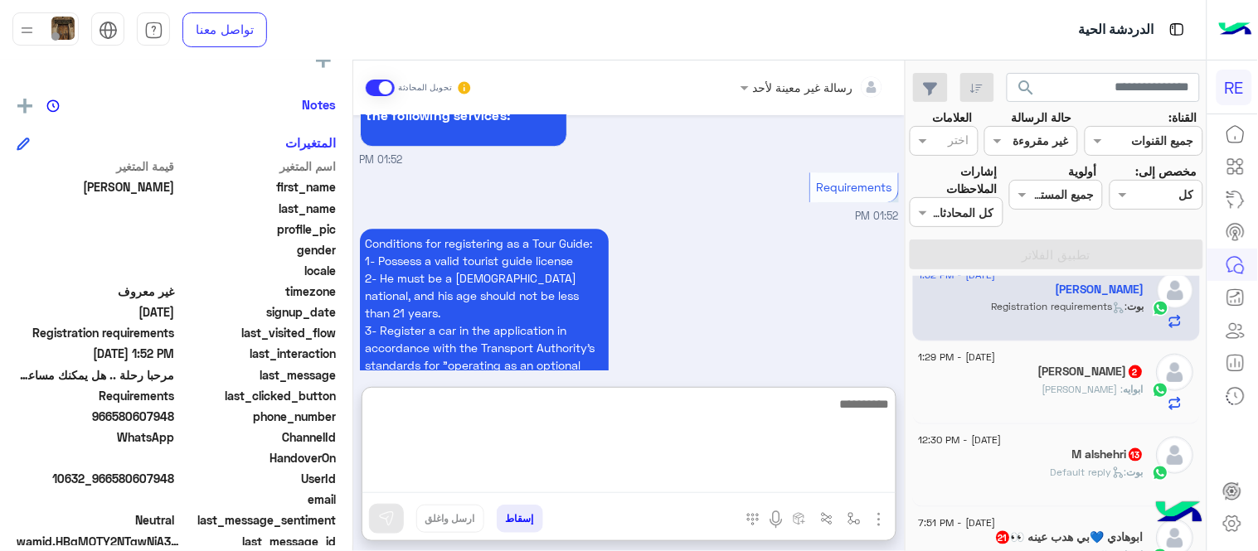
click at [577, 470] on textarea at bounding box center [628, 444] width 533 height 100
type textarea "*****"
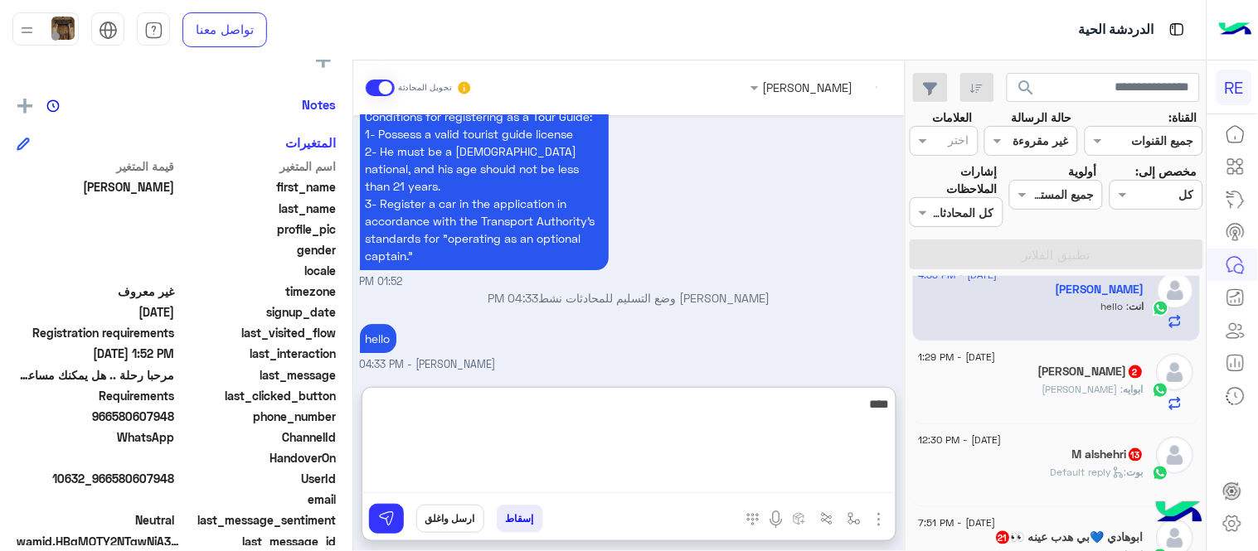
scroll to position [1319, 0]
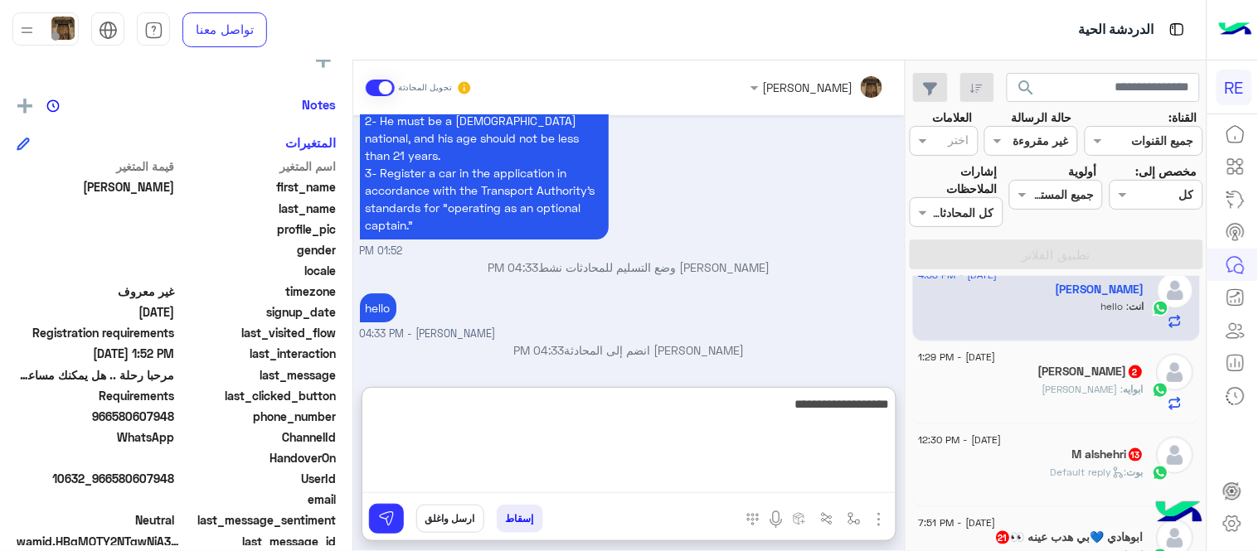
type textarea "**********"
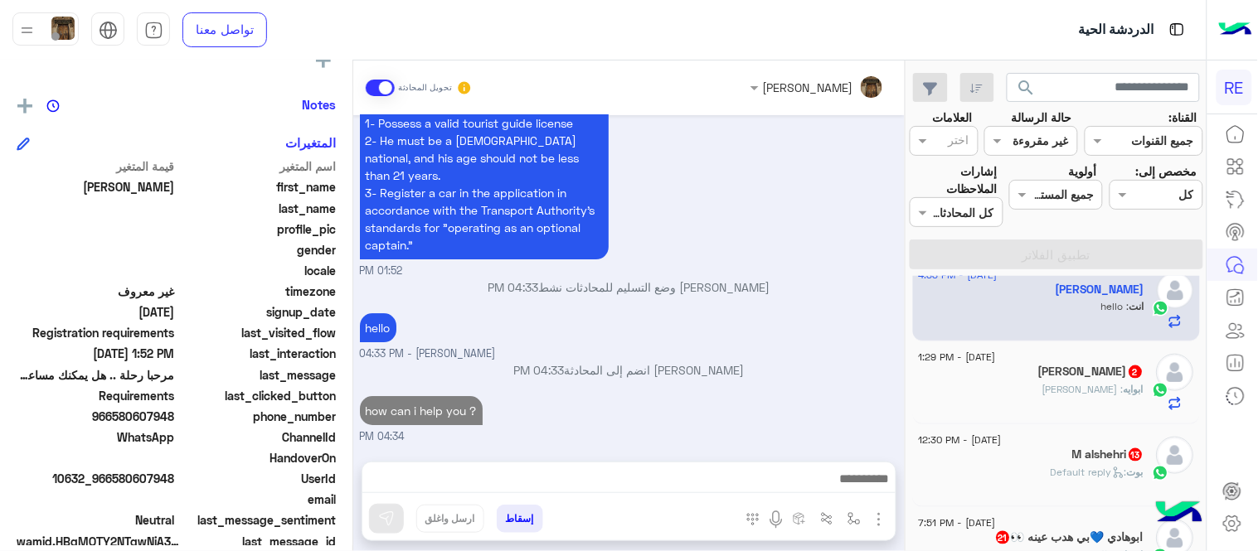
scroll to position [1297, 0]
click at [886, 283] on div "[DATE] مرحبا رحلة .. هل يمكنك مساعدتي ؟ 04:21 PM اهلًا بك في تطبيق رحلة 👋 Welco…" at bounding box center [628, 280] width 551 height 330
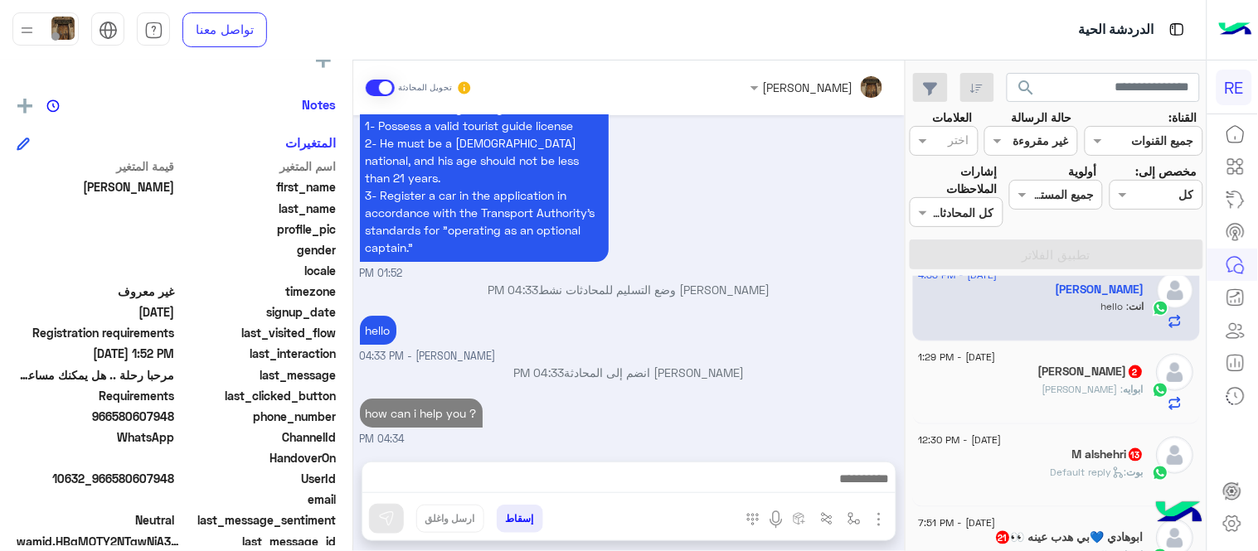
click at [1004, 385] on div "ابوايه : [PERSON_NAME]" at bounding box center [1032, 396] width 226 height 29
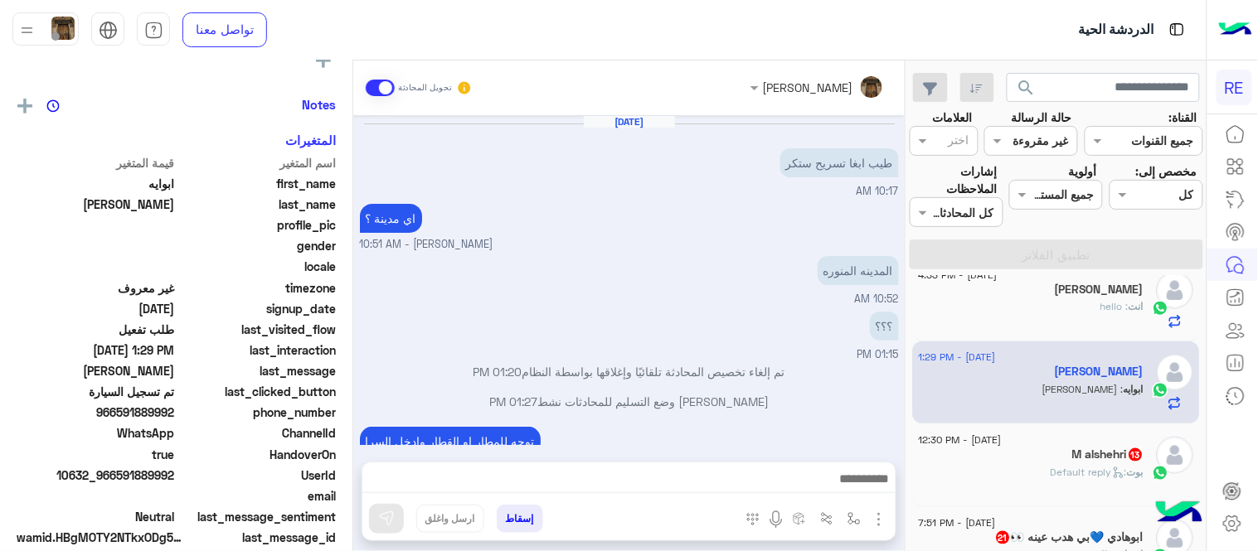
scroll to position [170, 0]
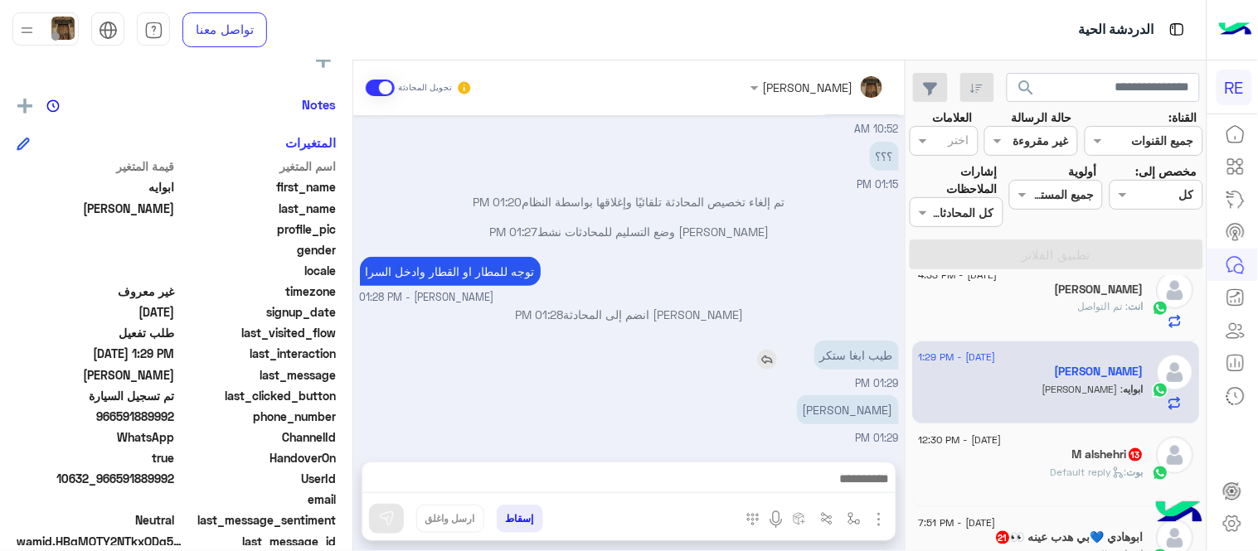
click at [735, 343] on div "طيب ابغا ستكر" at bounding box center [809, 355] width 179 height 29
click at [1001, 467] on div "[PERSON_NAME] : Default reply" at bounding box center [1032, 479] width 226 height 29
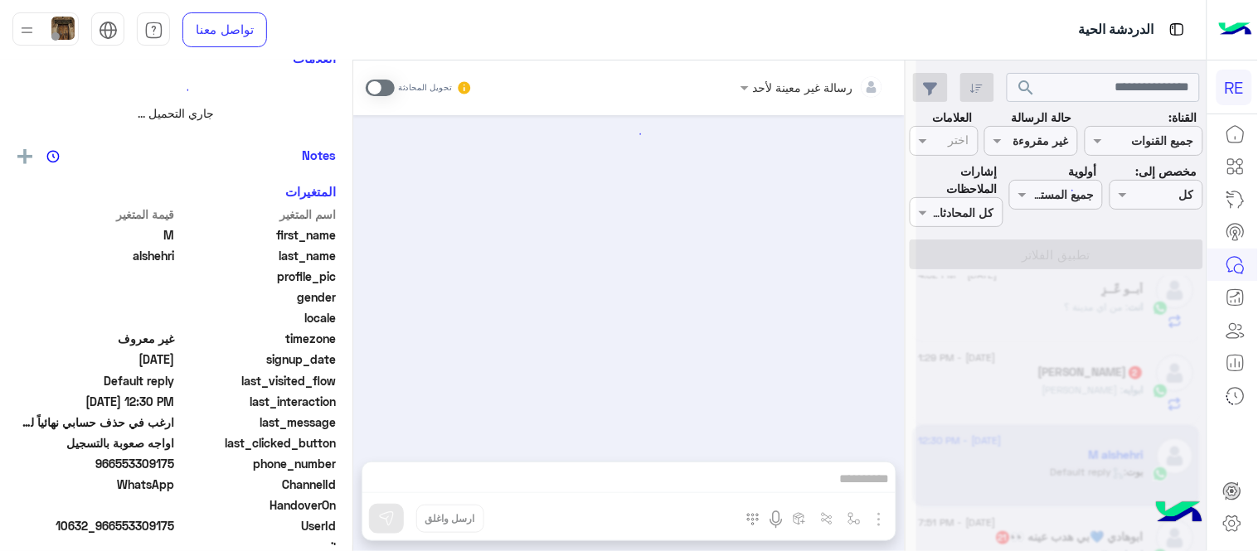
scroll to position [317, 0]
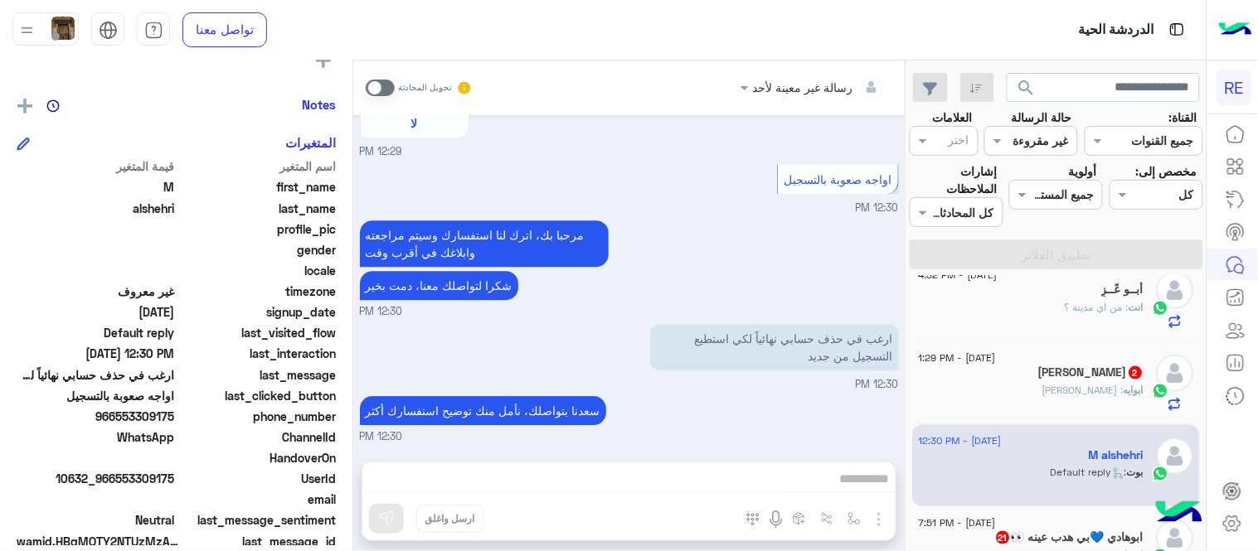
click at [379, 86] on span at bounding box center [380, 88] width 29 height 17
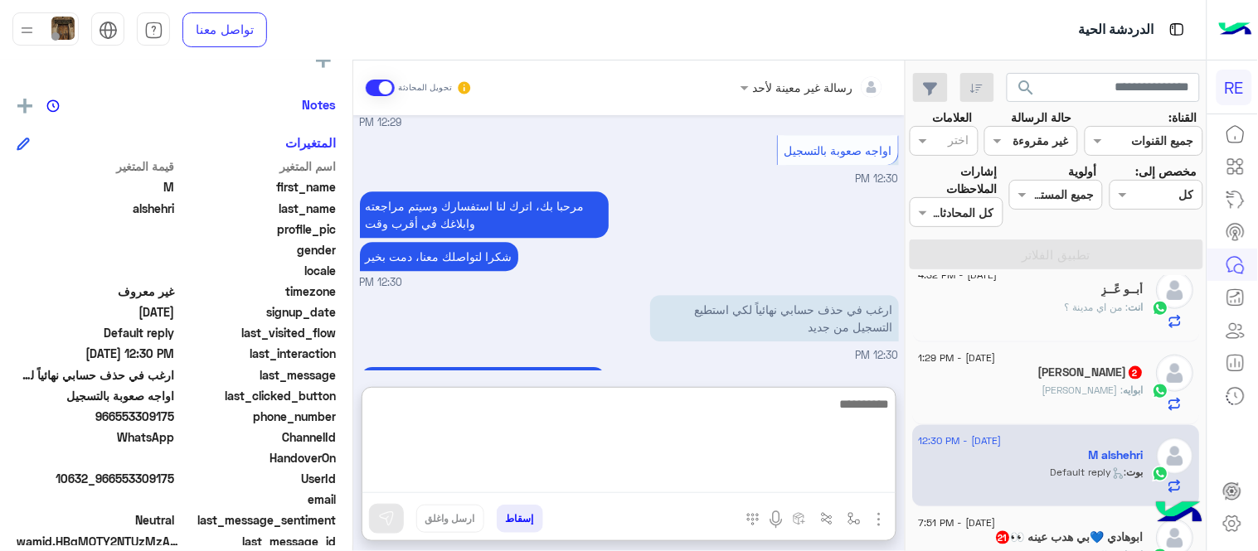
click at [747, 483] on textarea at bounding box center [628, 444] width 533 height 100
type textarea "*"
type textarea "**********"
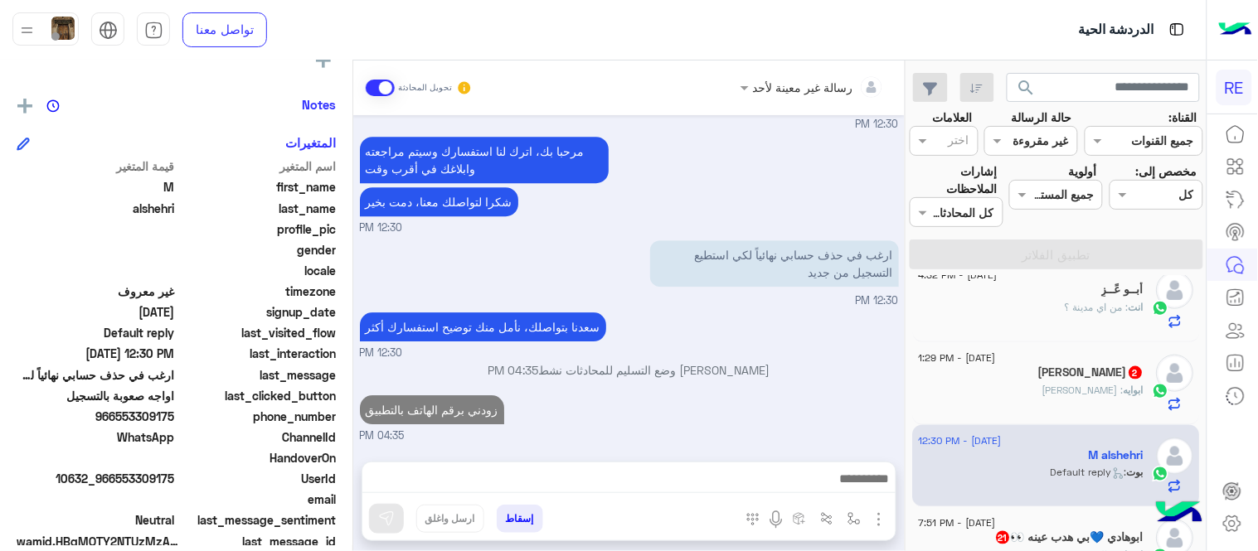
scroll to position [1237, 0]
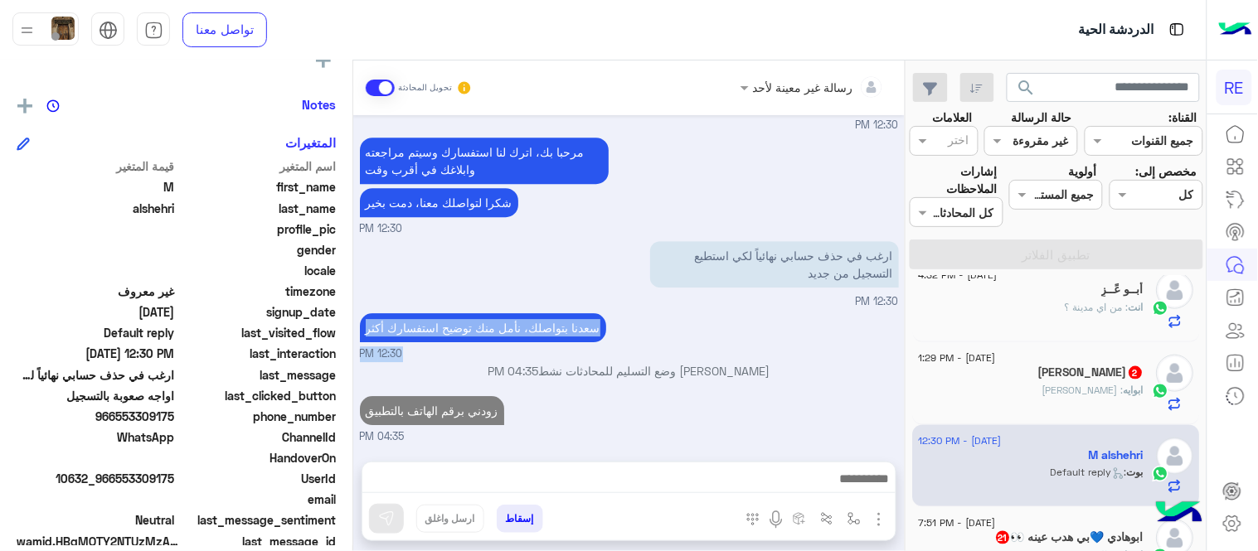
drag, startPoint x: 804, startPoint y: 311, endPoint x: 880, endPoint y: 379, distance: 101.6
click at [880, 379] on div "[PERSON_NAME] وضع التسليم للمحادثات نشط 04:35 PM" at bounding box center [629, 377] width 539 height 30
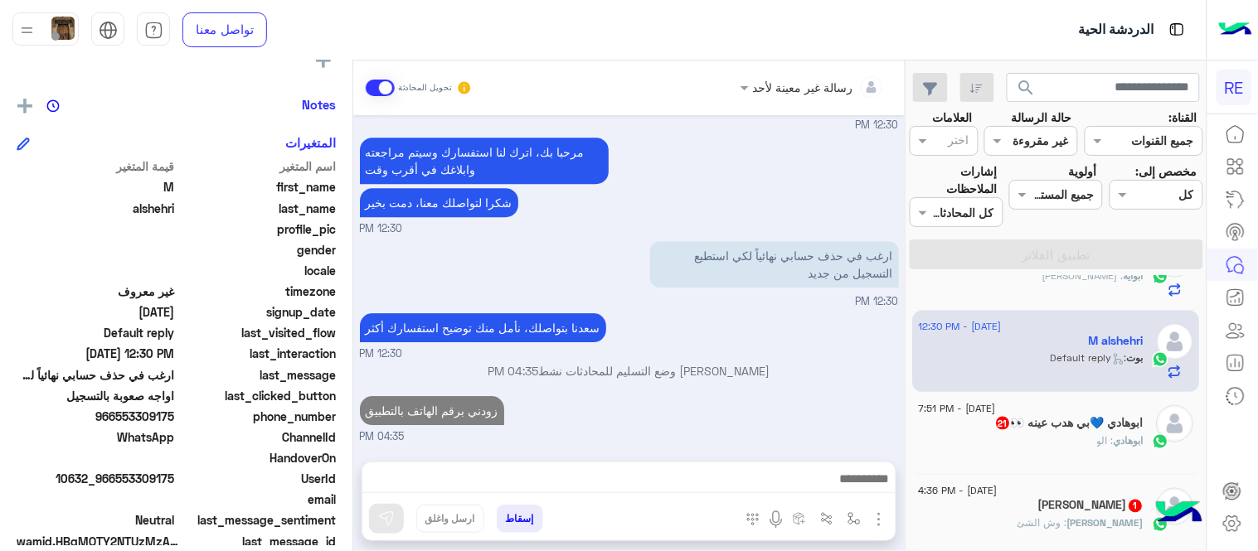
scroll to position [0, 0]
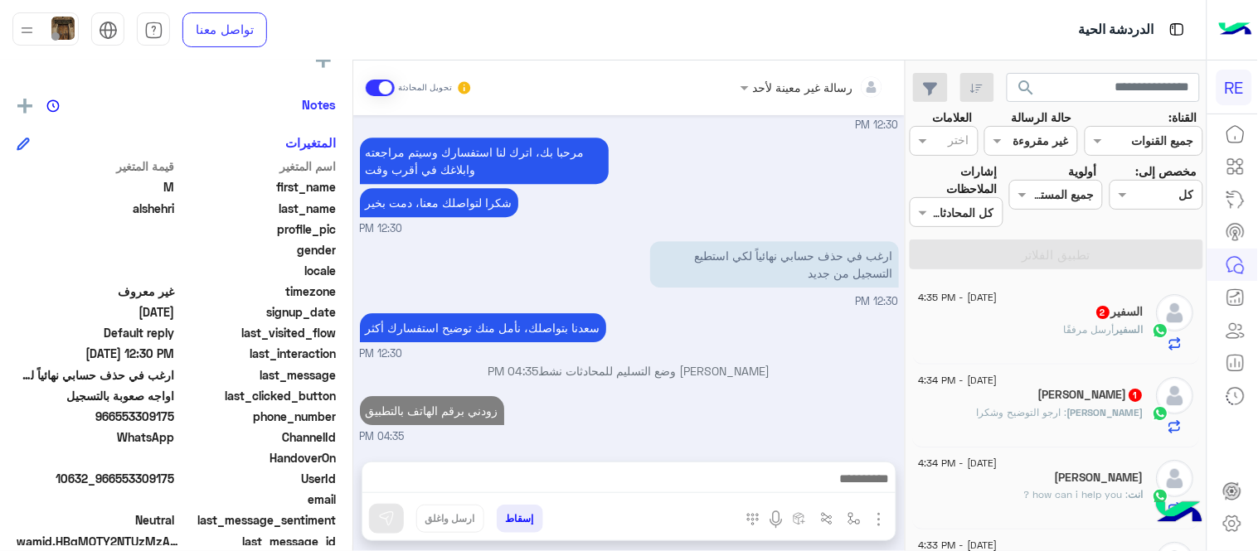
click at [1006, 352] on div "[DATE] - 4:35 PM السفير 2 السفير أرسل مرفقًا" at bounding box center [1057, 323] width 288 height 83
click at [958, 326] on div "السفير أرسل مرفقًا" at bounding box center [1032, 337] width 226 height 29
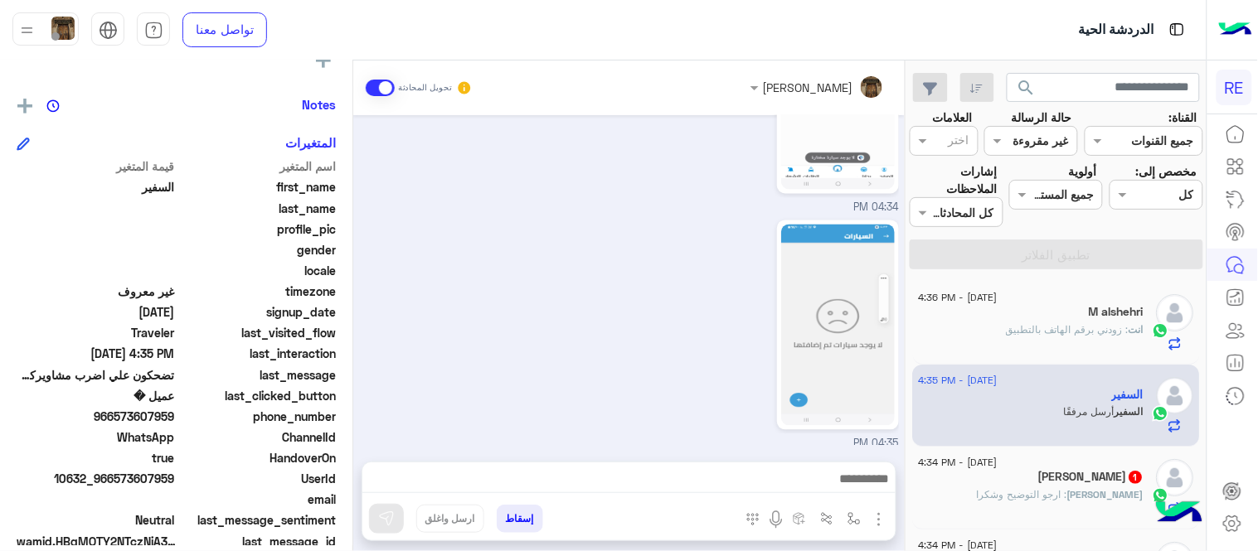
scroll to position [800, 0]
drag, startPoint x: 117, startPoint y: 418, endPoint x: 176, endPoint y: 416, distance: 58.9
click at [175, 416] on span "966573607959" at bounding box center [96, 416] width 158 height 17
click at [873, 290] on img at bounding box center [838, 318] width 114 height 201
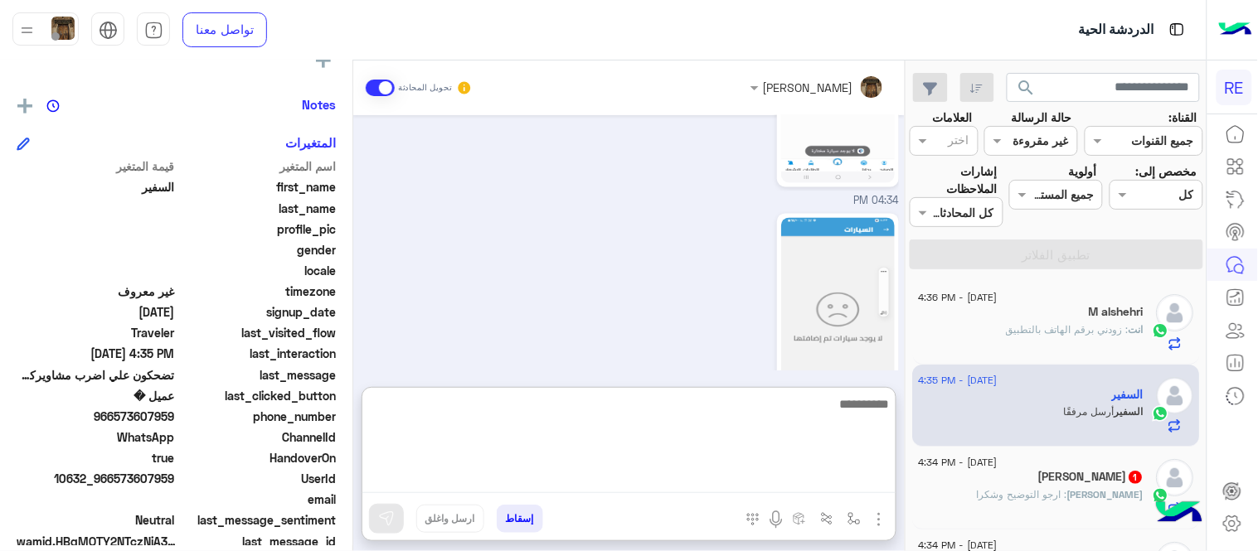
click at [645, 491] on textarea at bounding box center [628, 444] width 533 height 100
type textarea "**********"
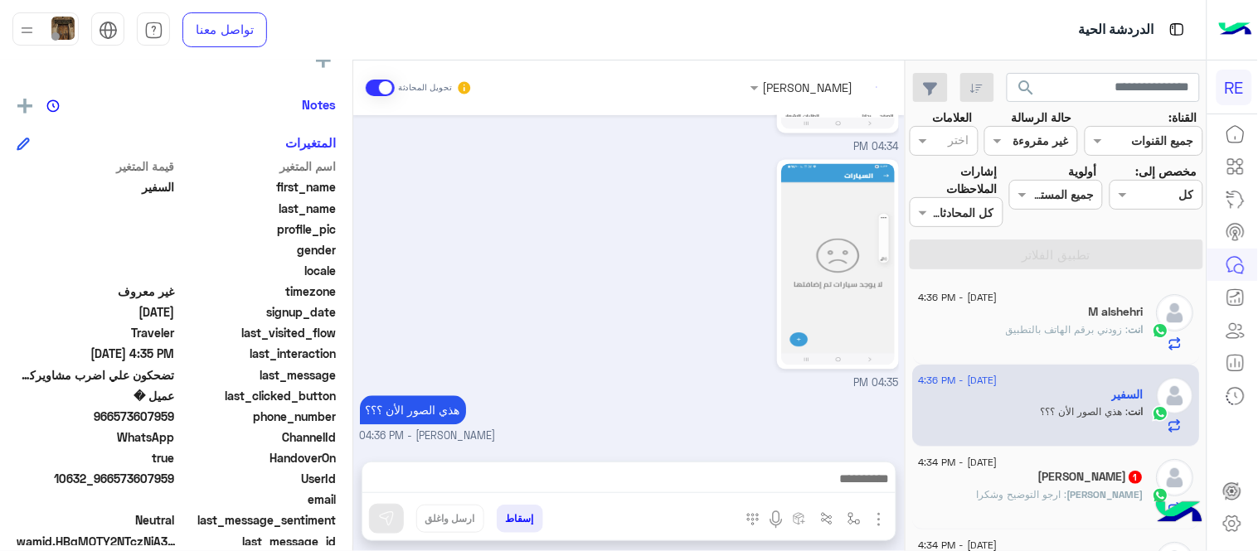
scroll to position [852, 0]
drag, startPoint x: 118, startPoint y: 418, endPoint x: 175, endPoint y: 416, distance: 57.2
click at [175, 416] on span "966573607959" at bounding box center [96, 416] width 158 height 17
copy span "573607959"
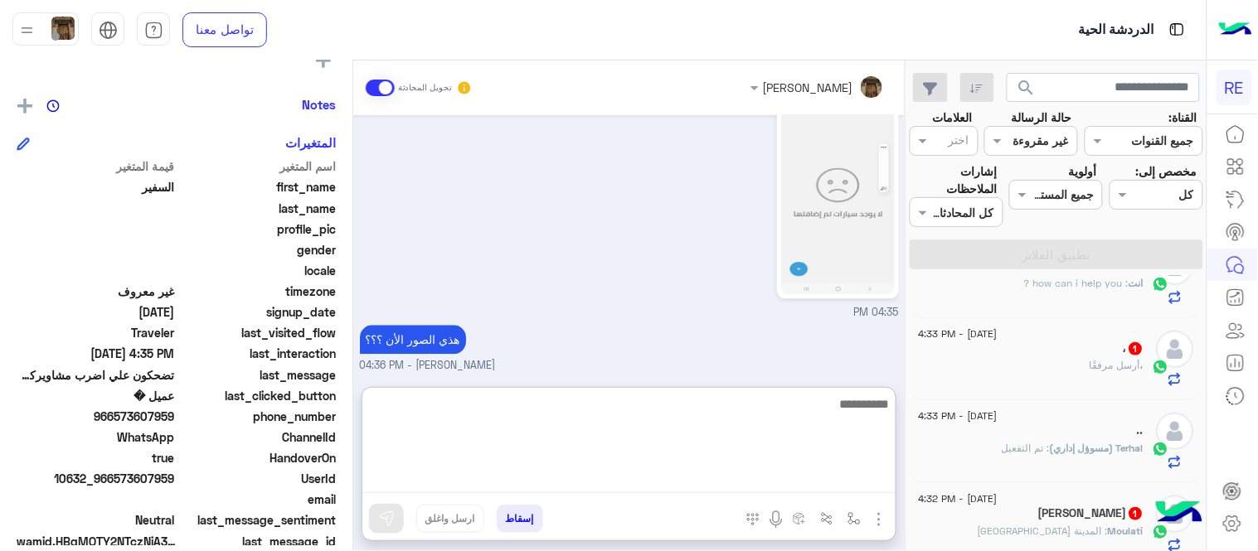
scroll to position [927, 0]
click at [699, 469] on textarea at bounding box center [628, 444] width 533 height 100
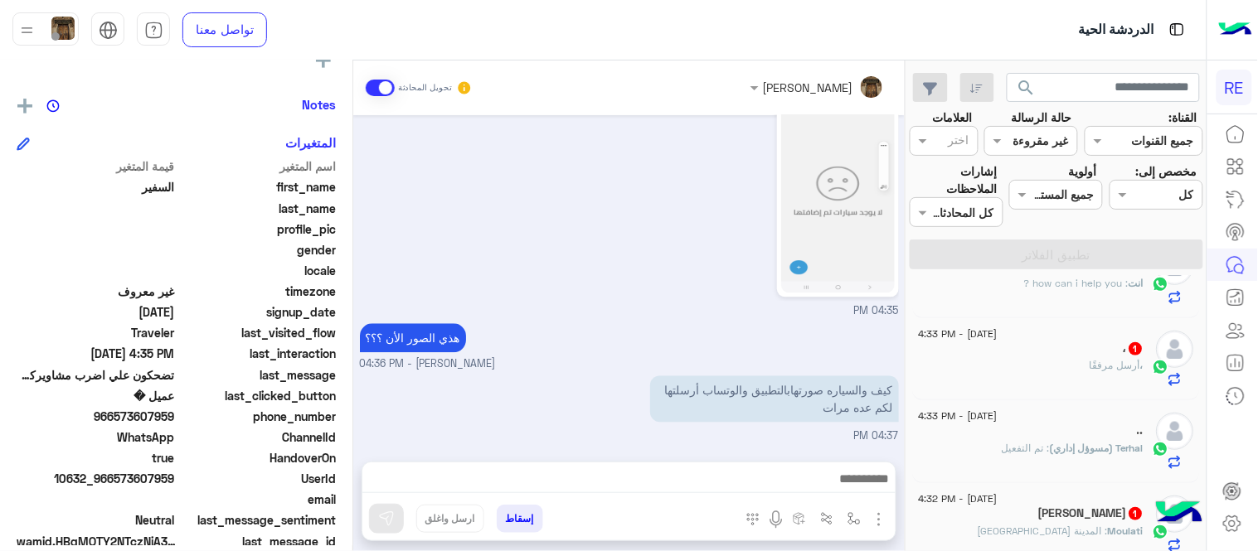
click at [573, 294] on div "04:35 PM" at bounding box center [629, 201] width 539 height 236
click at [645, 466] on div at bounding box center [628, 483] width 533 height 41
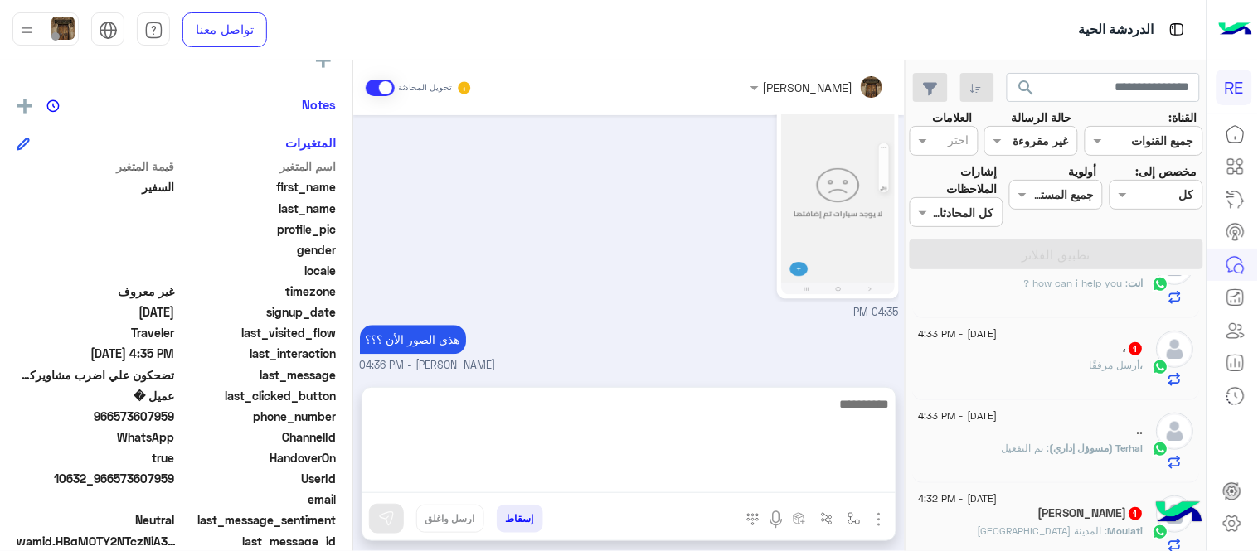
scroll to position [927, 0]
click at [648, 469] on textarea at bounding box center [628, 444] width 533 height 100
type textarea "**********"
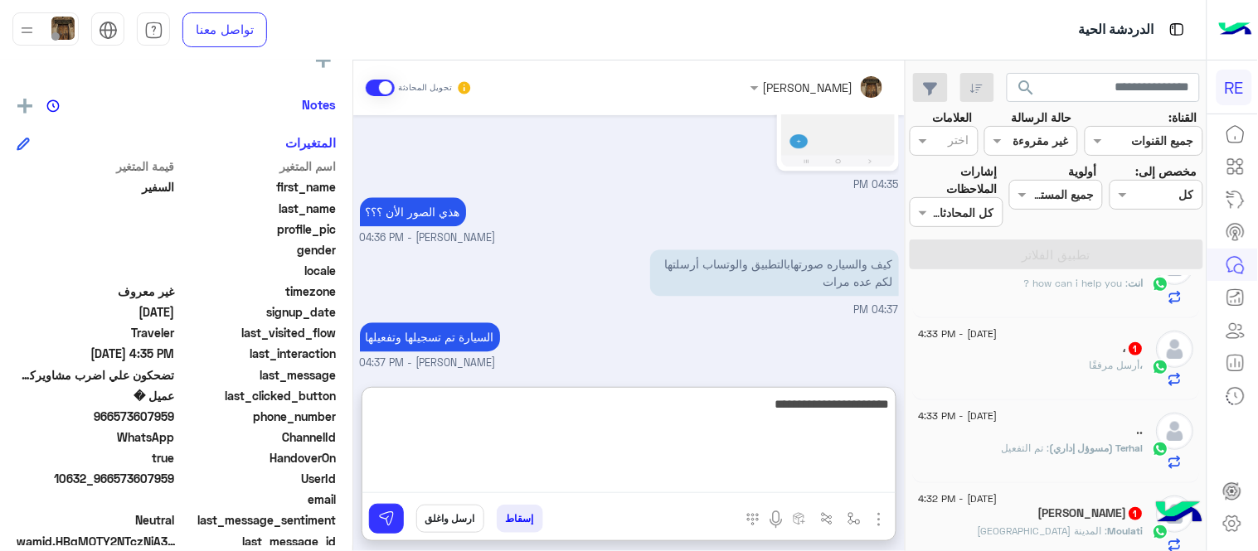
type textarea "**********"
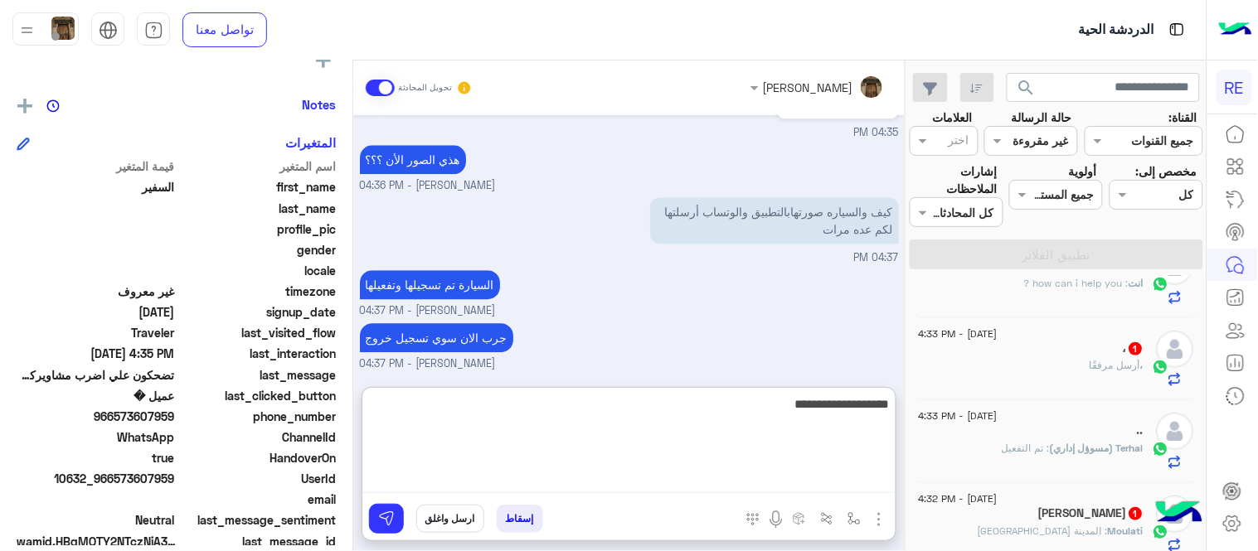
type textarea "**********"
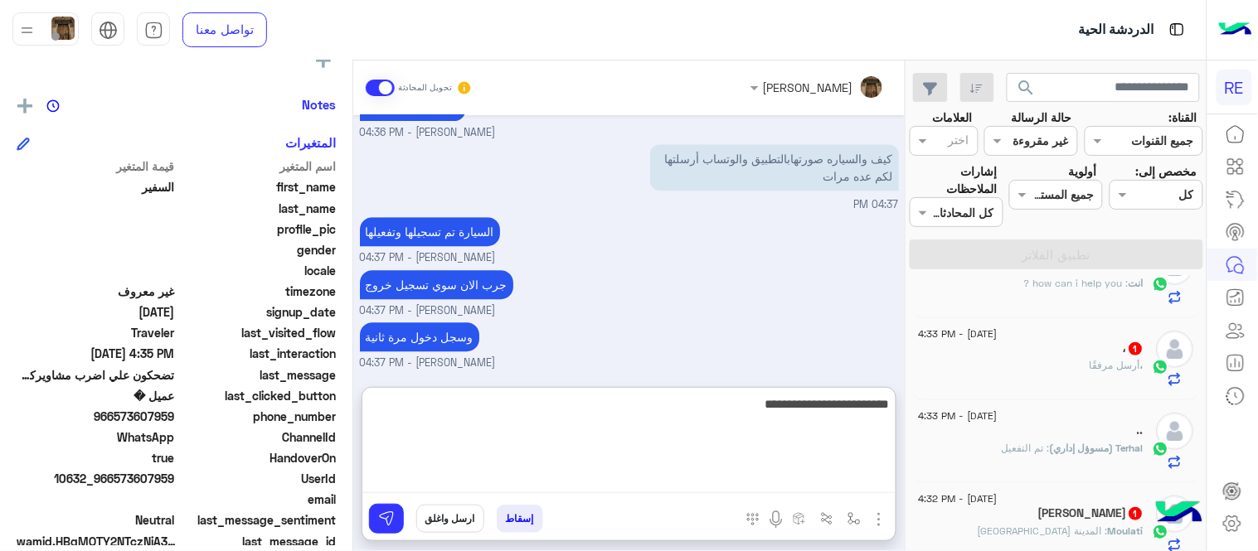
type textarea "**********"
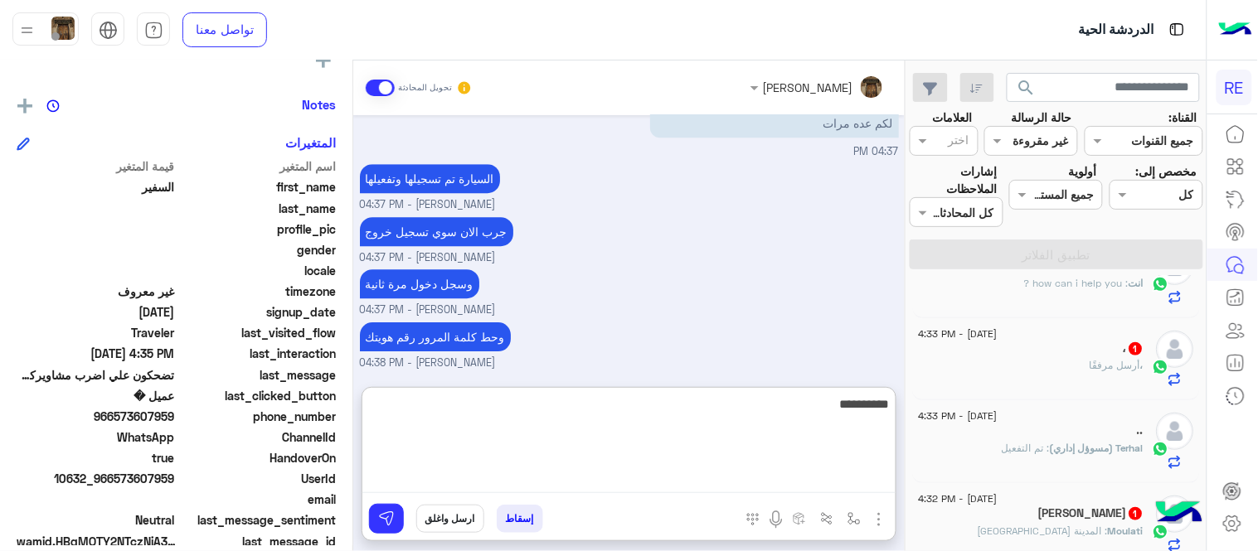
type textarea "**********"
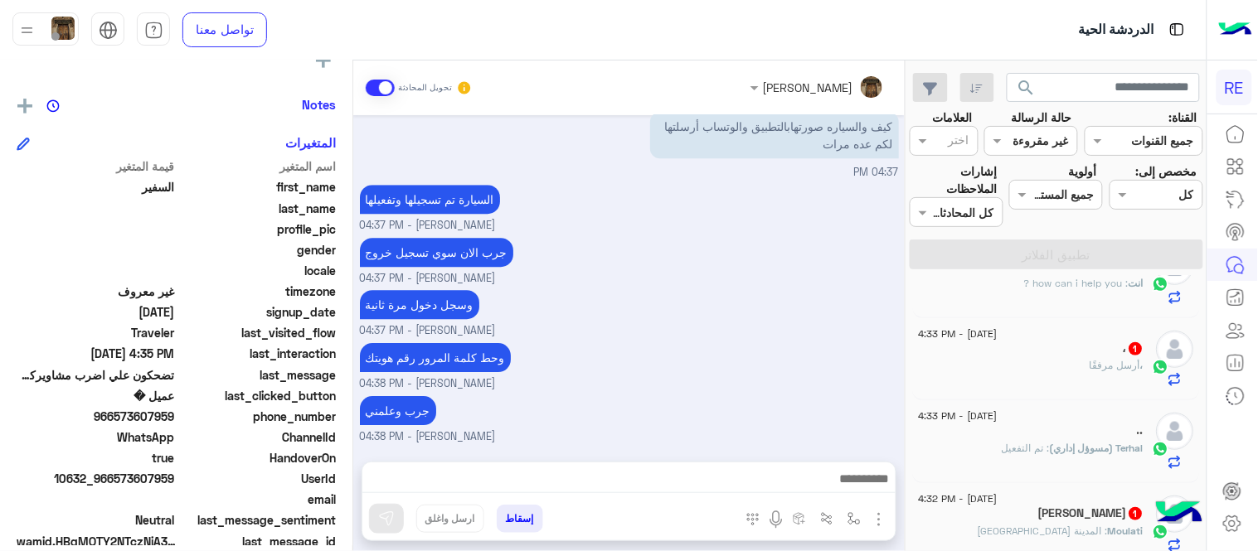
scroll to position [1189, 0]
click at [734, 333] on div "[DATE] هل لديك حساب مسجل على التطبيق لا نعم 04:46 PM [PERSON_NAME] وضع التسليم …" at bounding box center [628, 280] width 551 height 330
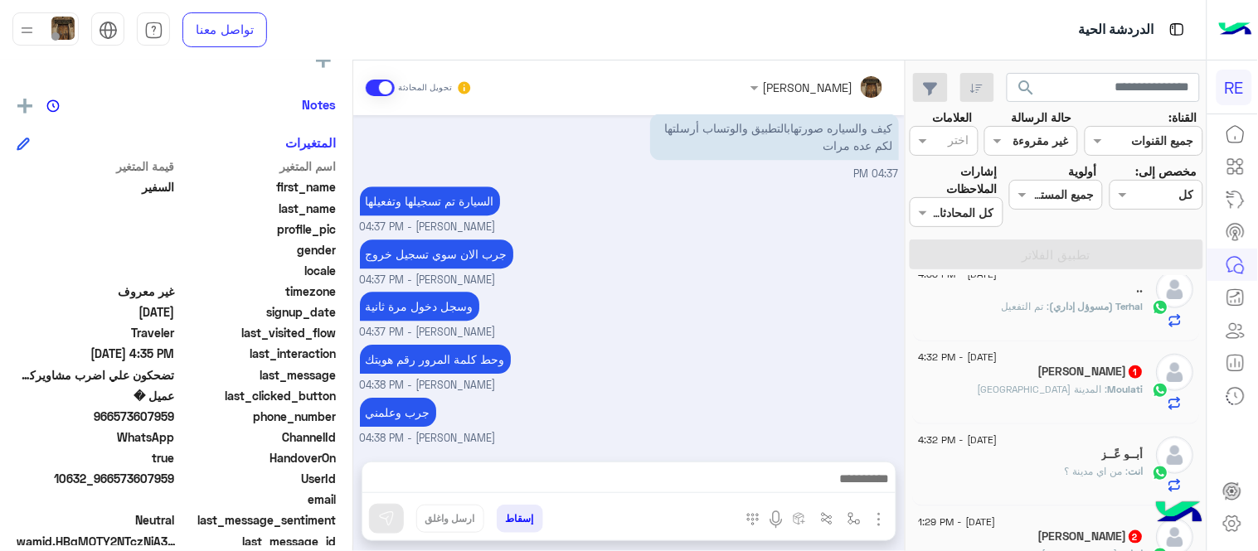
scroll to position [425, 0]
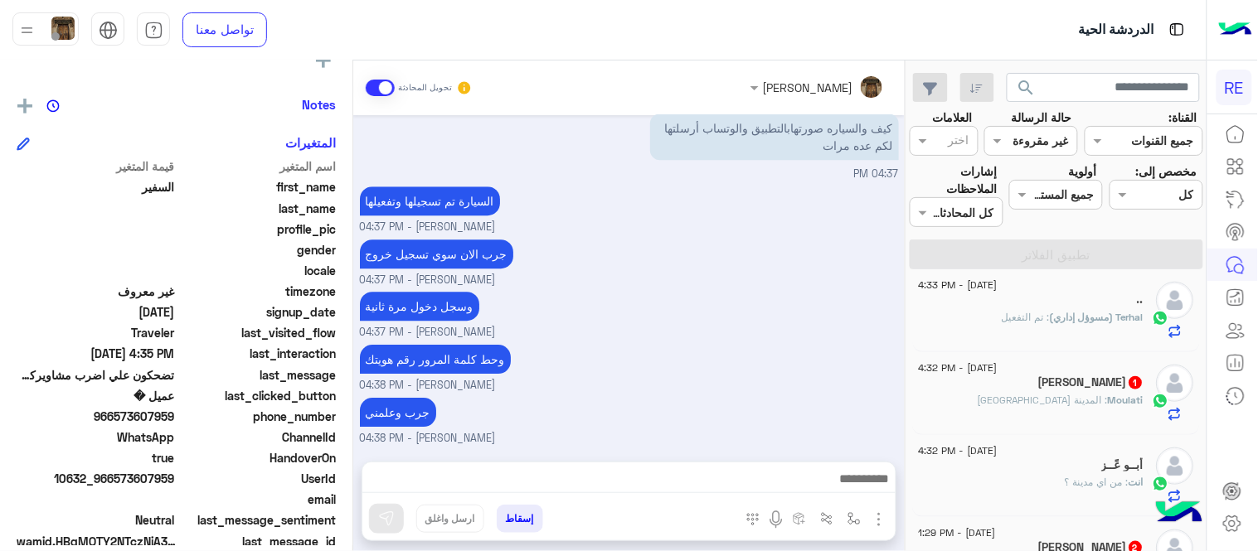
click at [1032, 410] on div "Moulati : المدينة [GEOGRAPHIC_DATA]" at bounding box center [1032, 407] width 226 height 29
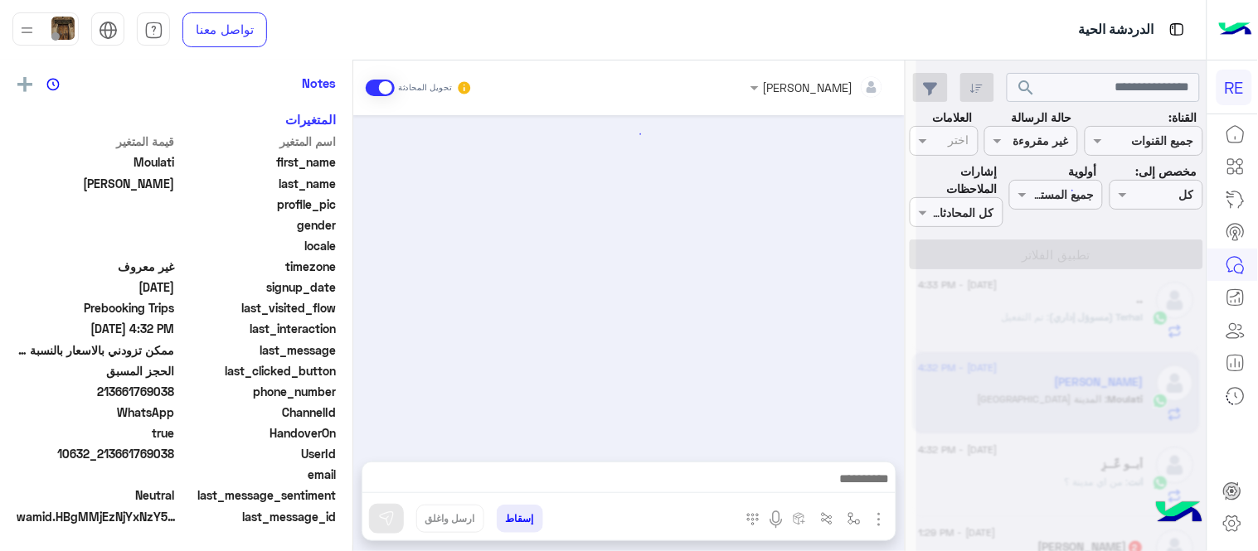
scroll to position [670, 0]
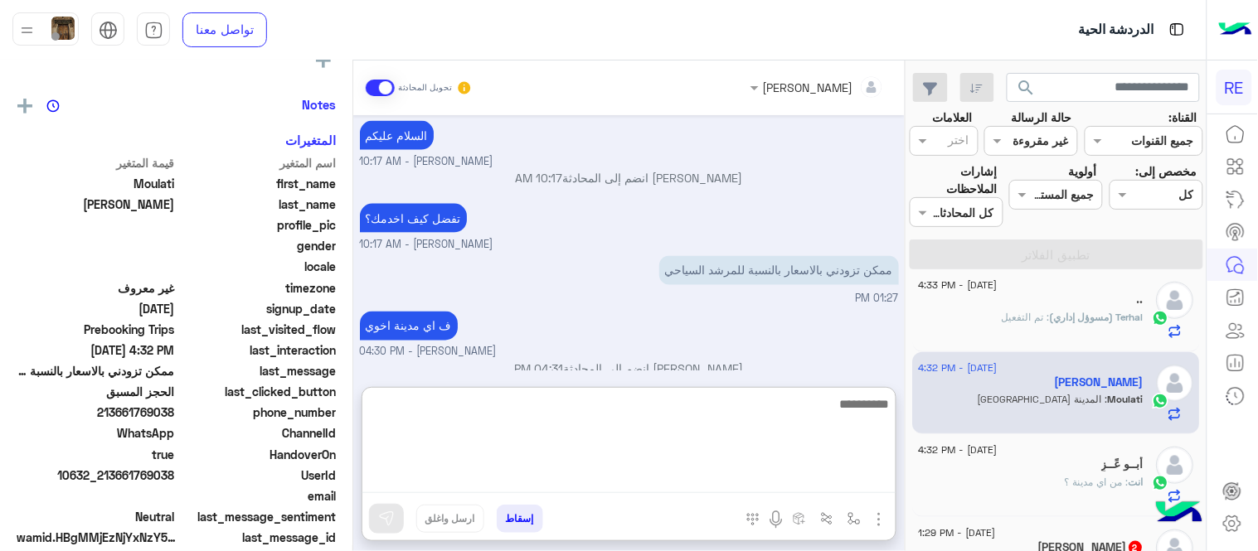
click at [652, 468] on textarea at bounding box center [628, 444] width 533 height 100
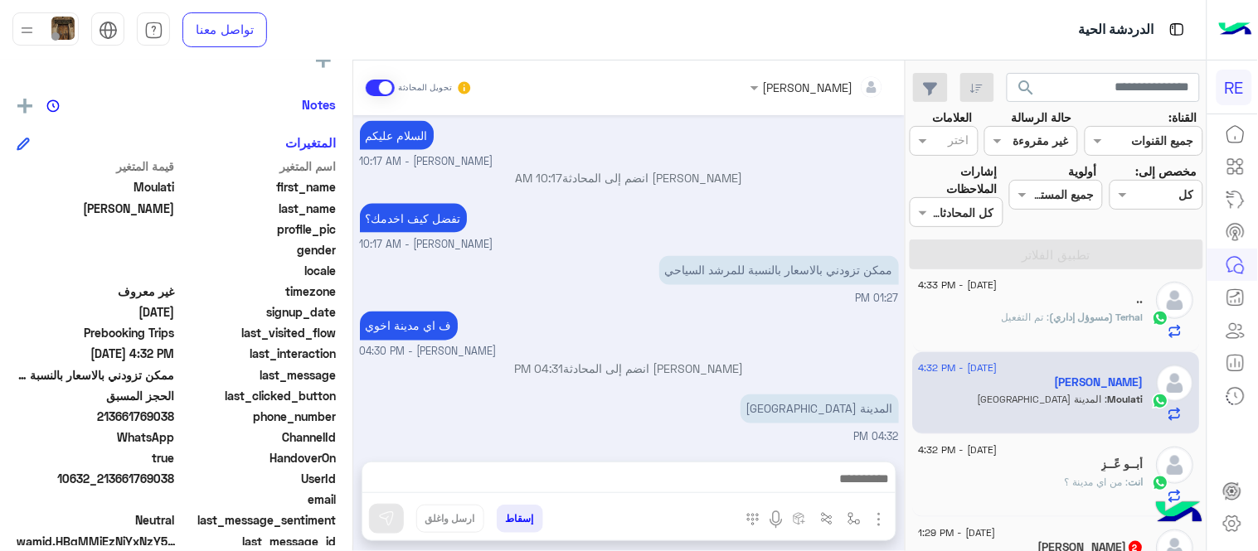
click at [587, 336] on div "ف اي مدينة اخوي Terhal Almodon - 04:30 PM" at bounding box center [629, 334] width 539 height 53
click at [352, 393] on mat-drawer "[PERSON_NAME] يمكن الإرسال له غير معروف تاريخ الأشتراك : [DATE] أولوية لم يتم ا…" at bounding box center [176, 310] width 353 height 498
drag, startPoint x: 359, startPoint y: 395, endPoint x: 358, endPoint y: 366, distance: 28.2
click at [358, 366] on div "[DATE] الحجز المسبق 08:20 AM تمتع بمزايا تنزيل تطبيق رحلة بجوالك : -الحصول على …" at bounding box center [628, 280] width 551 height 330
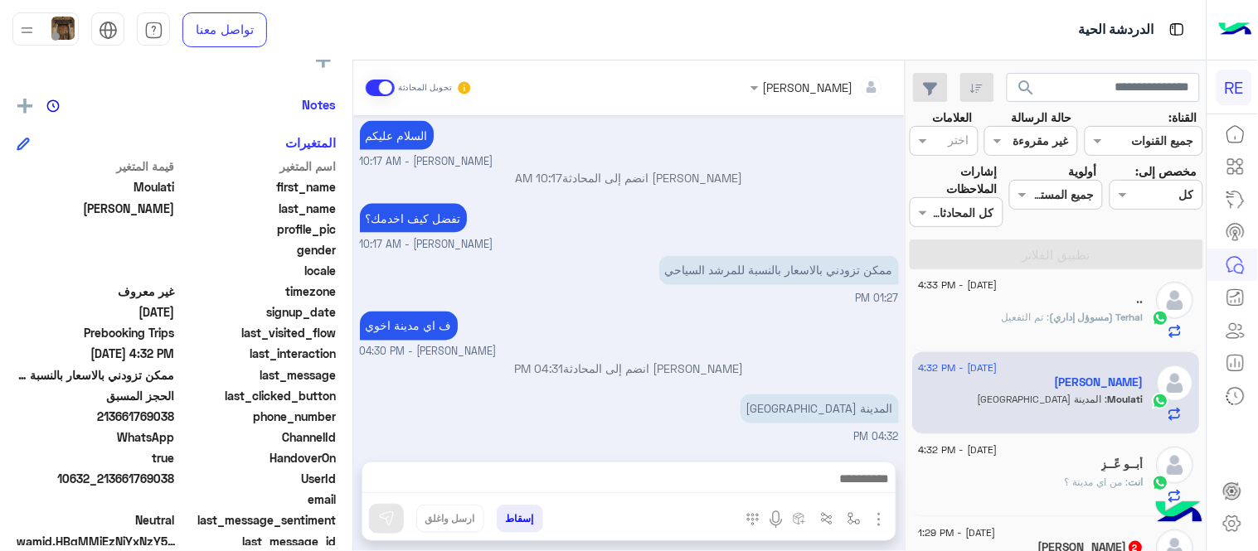
click at [358, 366] on div "[DATE] الحجز المسبق 08:20 AM تمتع بمزايا تنزيل تطبيق رحلة بجوالك : -الحصول على …" at bounding box center [628, 280] width 551 height 330
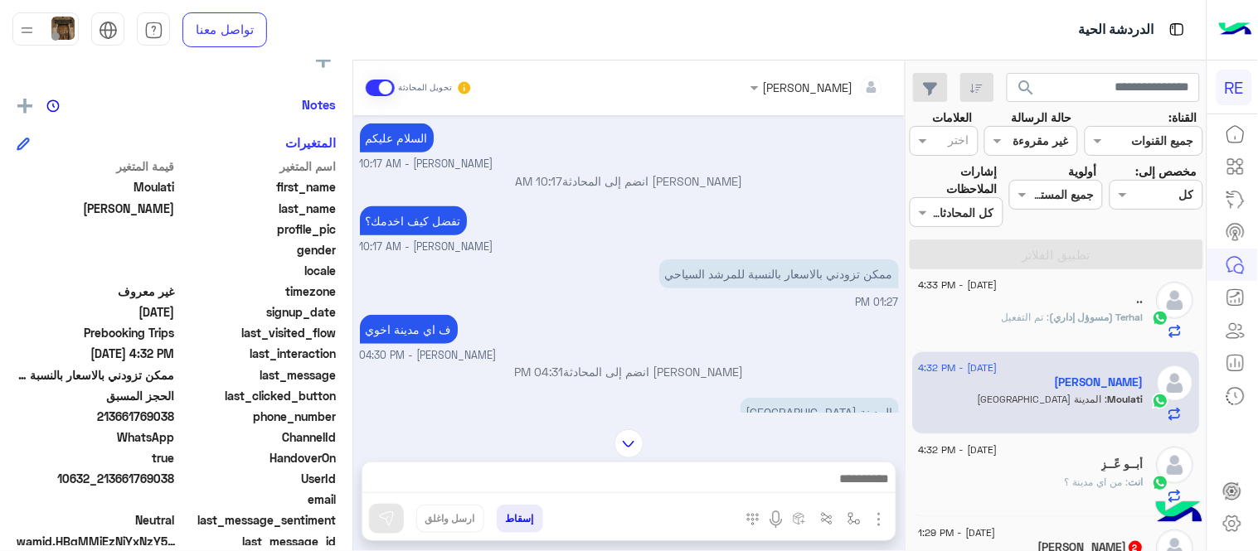
scroll to position [1872, 0]
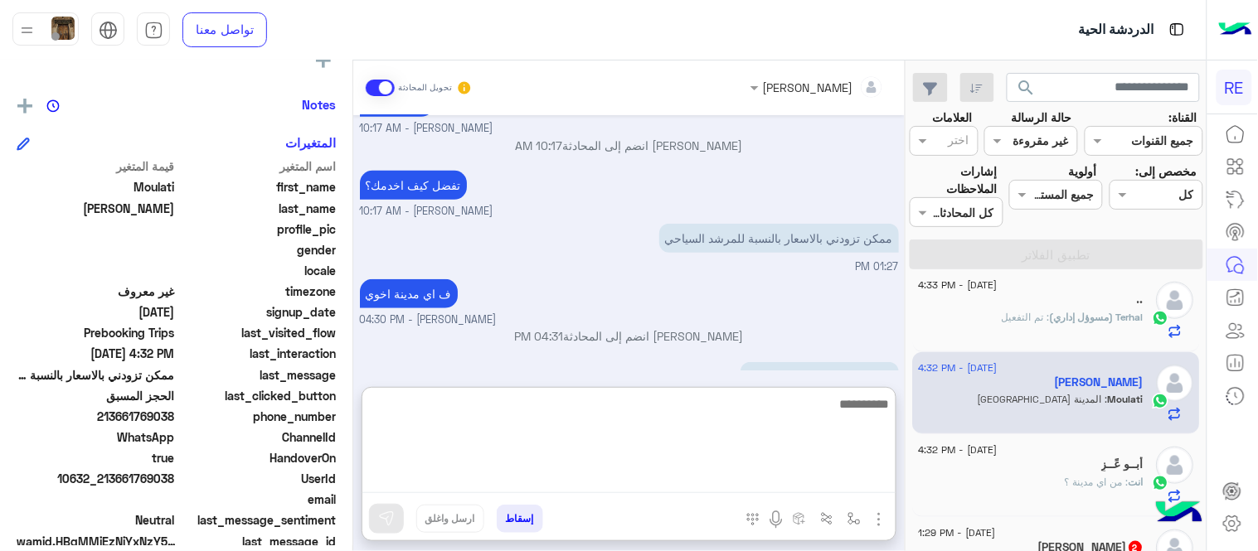
click at [564, 483] on textarea at bounding box center [628, 444] width 533 height 100
type textarea "**********"
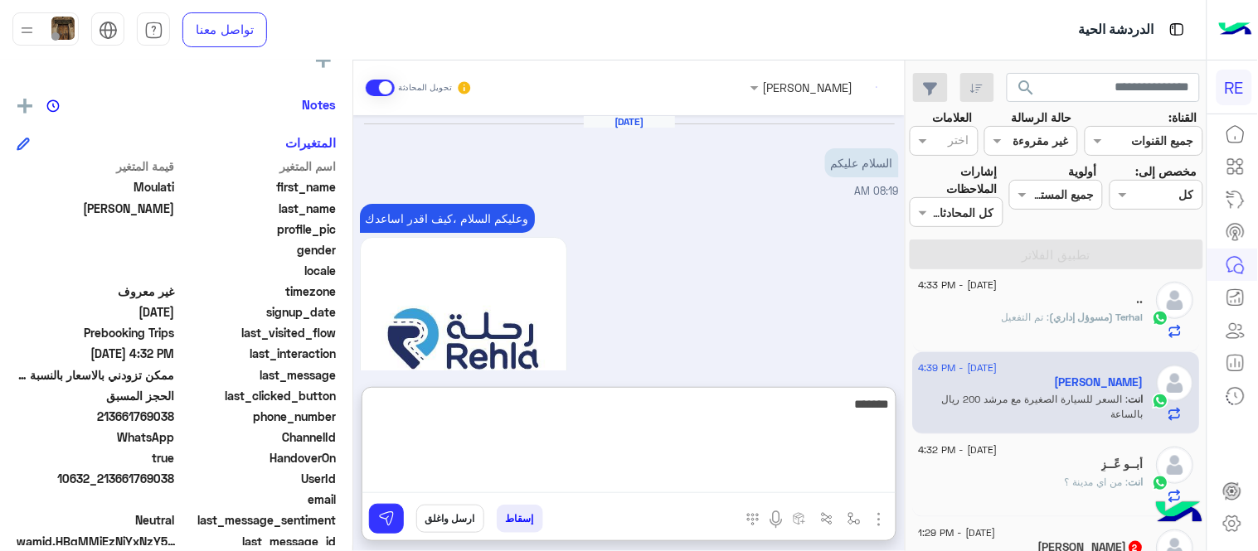
scroll to position [2017, 0]
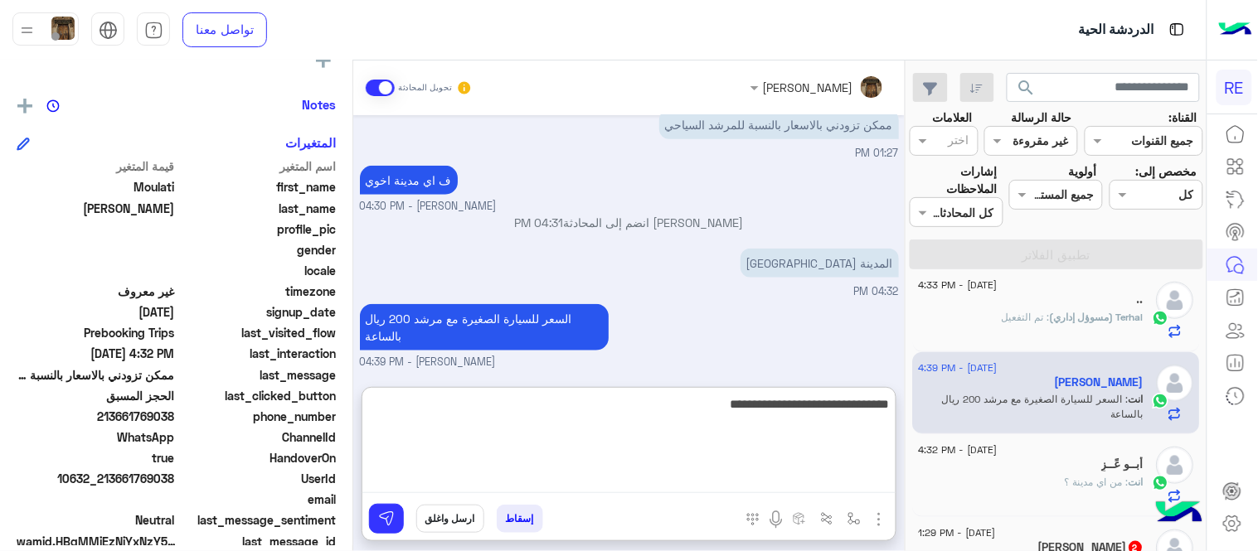
type textarea "**********"
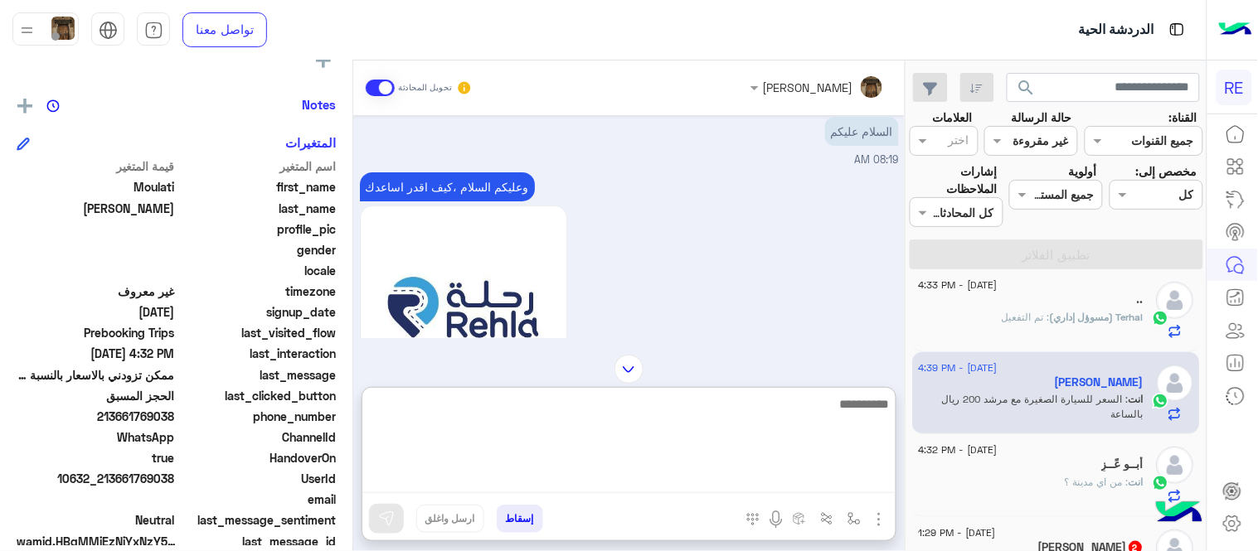
scroll to position [2141, 0]
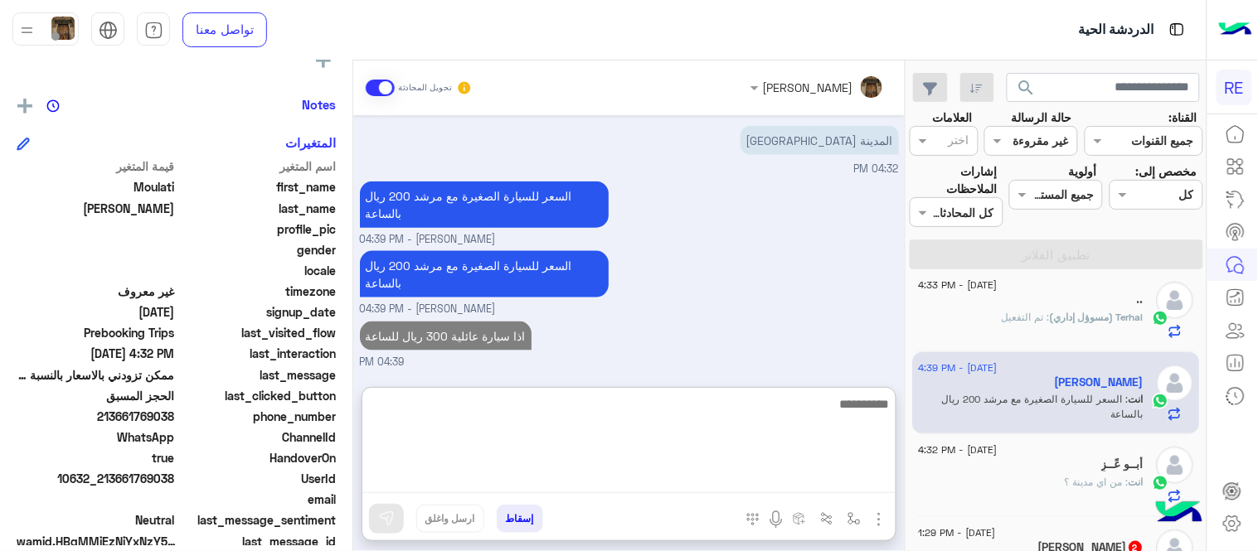
click at [731, 420] on textarea at bounding box center [628, 444] width 533 height 100
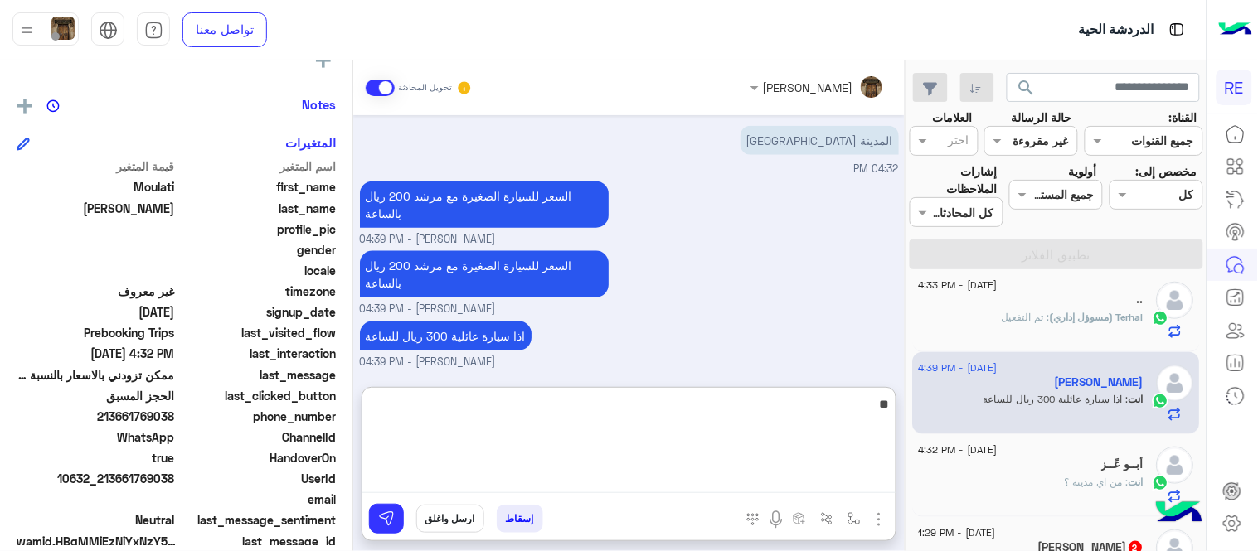
type textarea "*"
type textarea "**********"
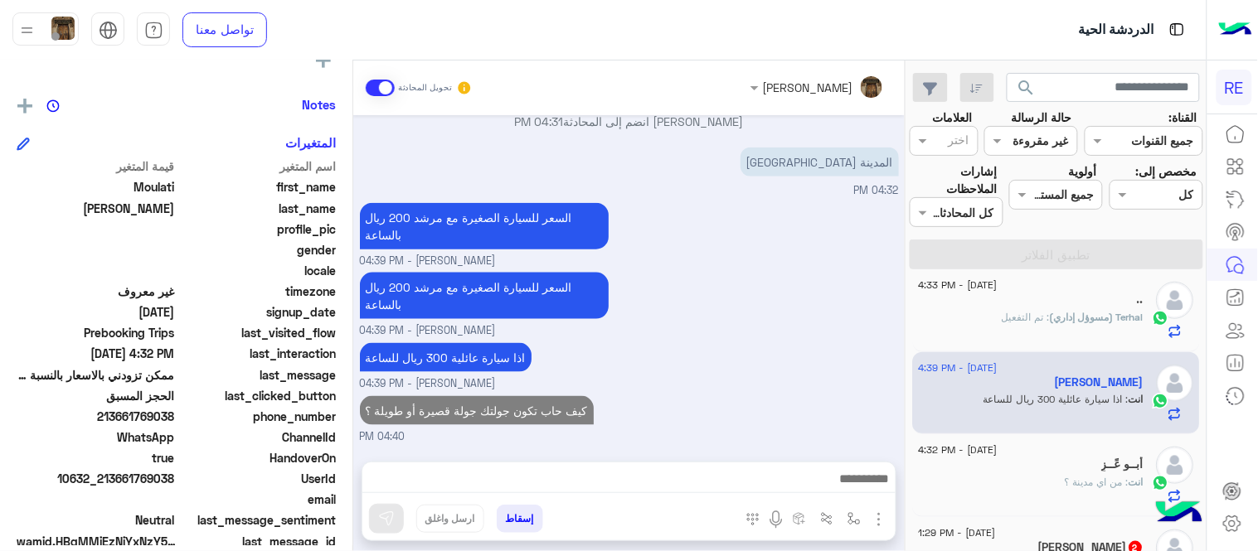
scroll to position [2119, 0]
click at [819, 357] on div "[DATE] السلام عليكم 08:19 AM وعليكم السلام ،كيف اقدر اساعدك اهلًا بك في تطبيق ر…" at bounding box center [628, 280] width 551 height 330
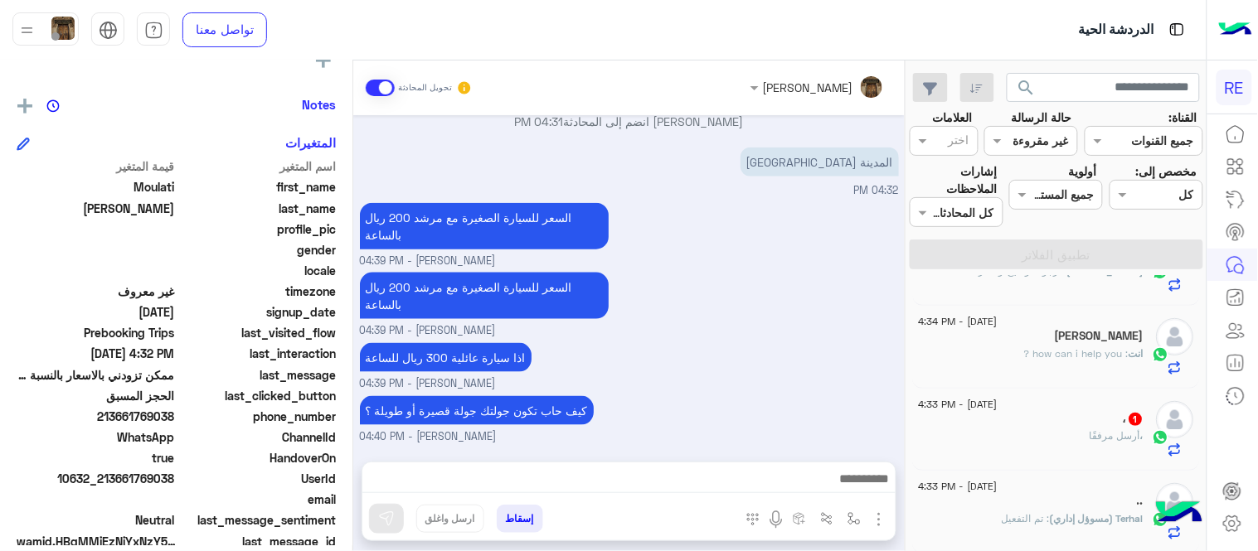
scroll to position [229, 0]
click at [1022, 425] on div "، أرسل مرفقًا" at bounding box center [1032, 438] width 226 height 29
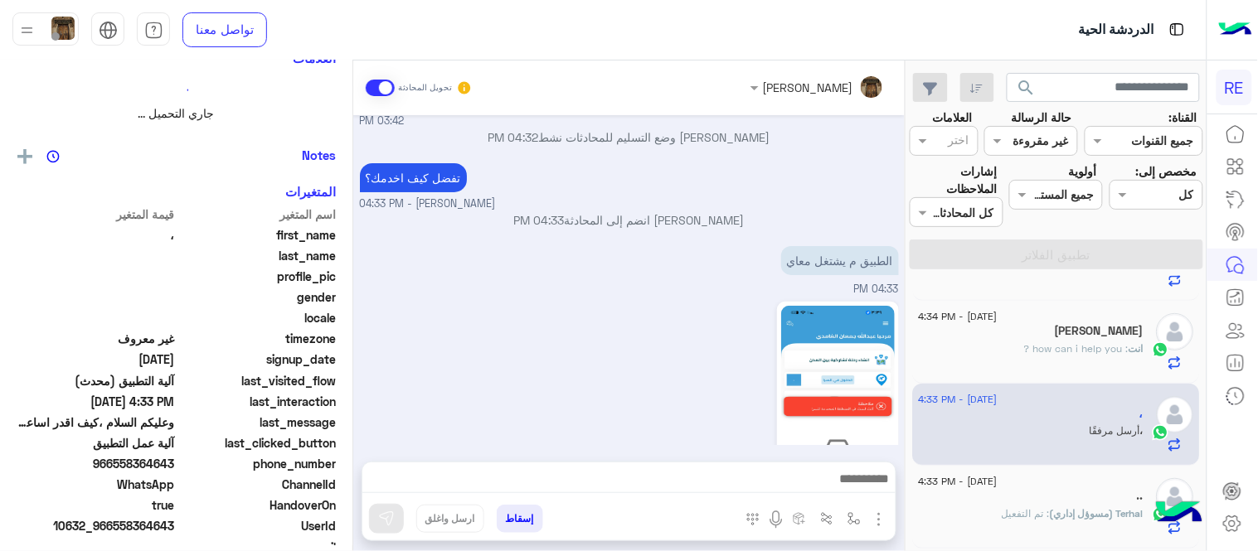
scroll to position [317, 0]
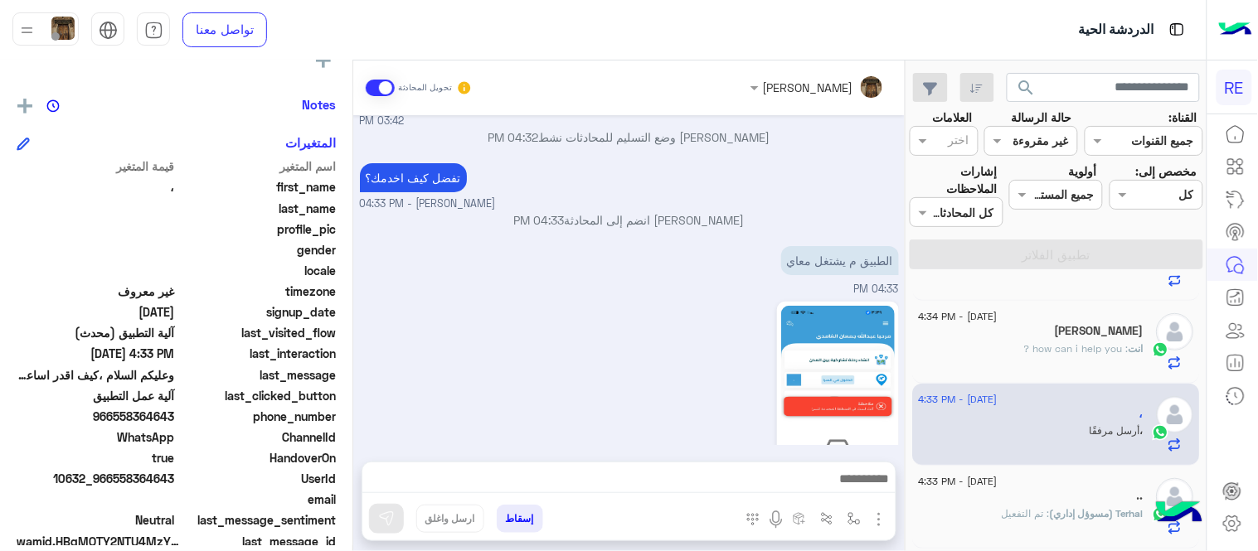
click at [822, 320] on img at bounding box center [838, 406] width 114 height 201
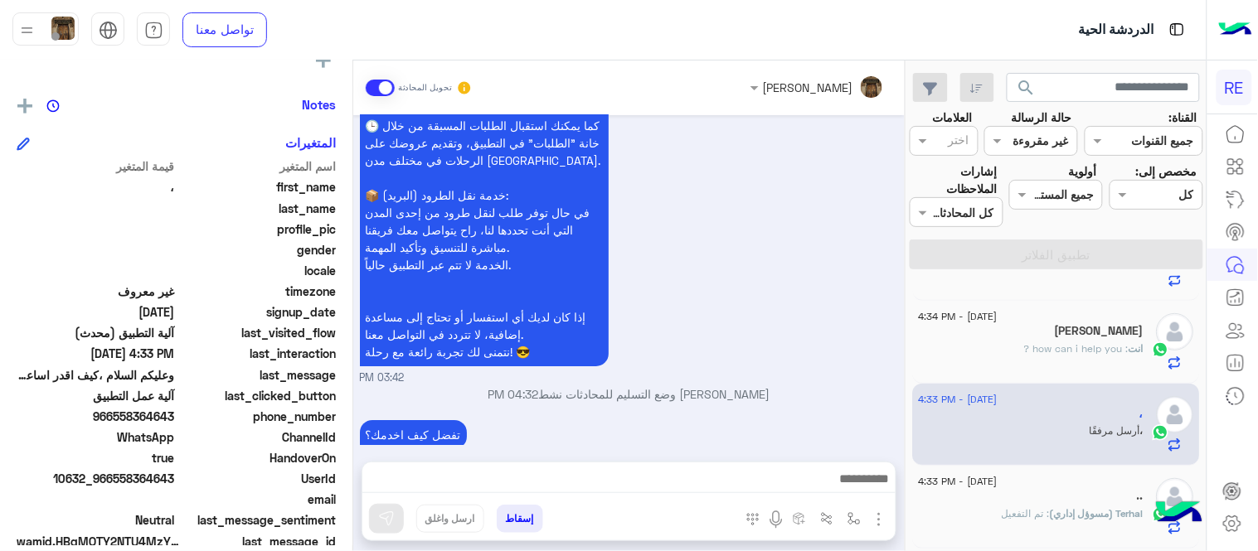
scroll to position [1644, 0]
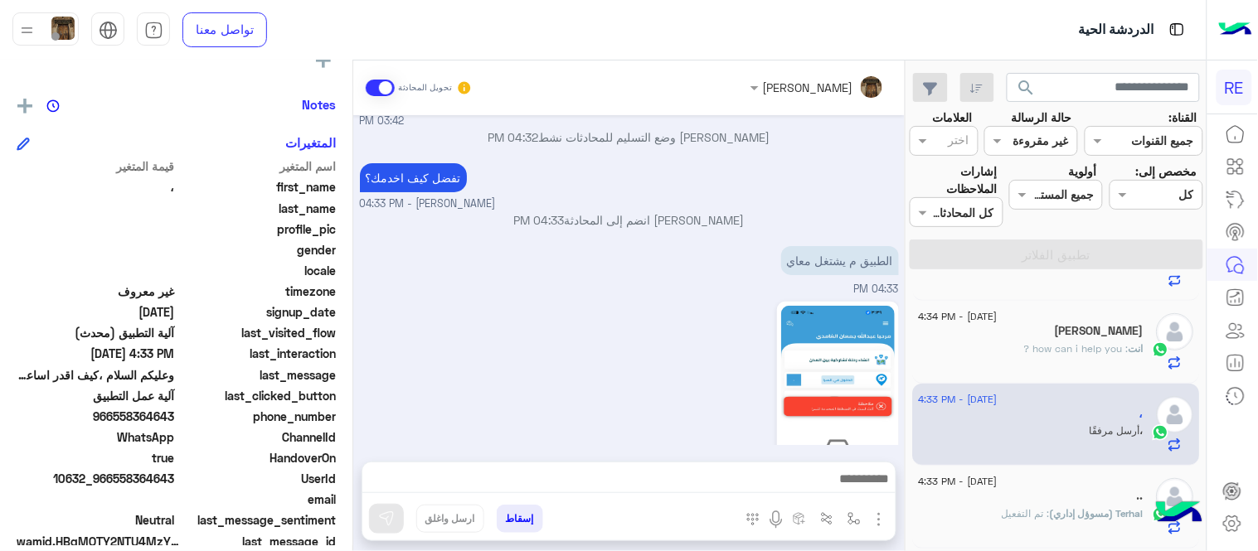
drag, startPoint x: 118, startPoint y: 419, endPoint x: 177, endPoint y: 420, distance: 58.9
click at [175, 420] on span "966558364643" at bounding box center [96, 416] width 158 height 17
copy span "558364643"
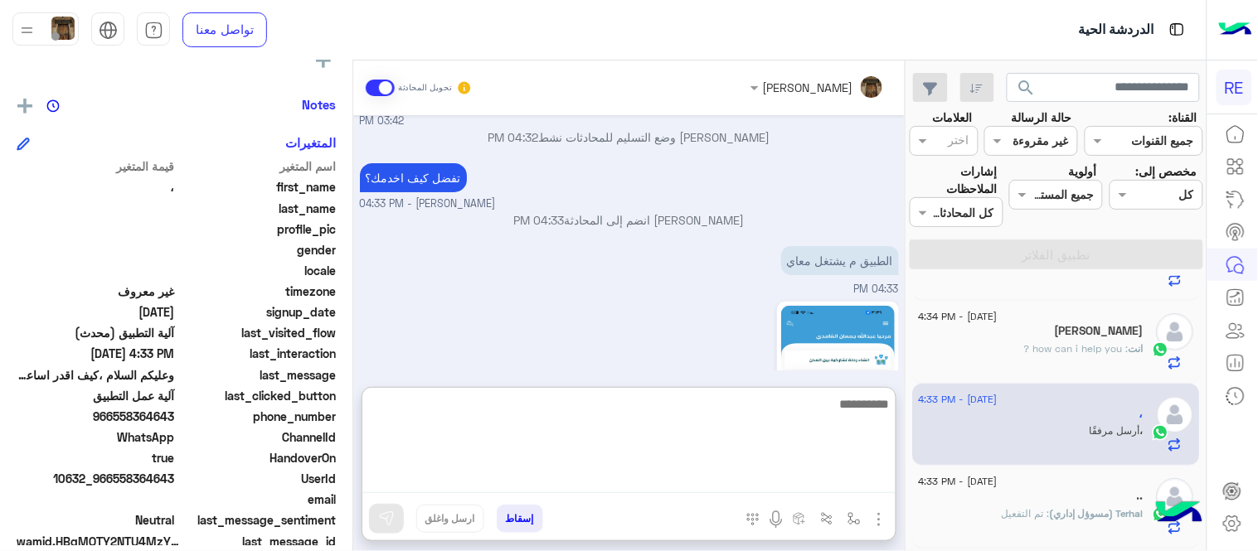
click at [668, 483] on textarea at bounding box center [628, 444] width 533 height 100
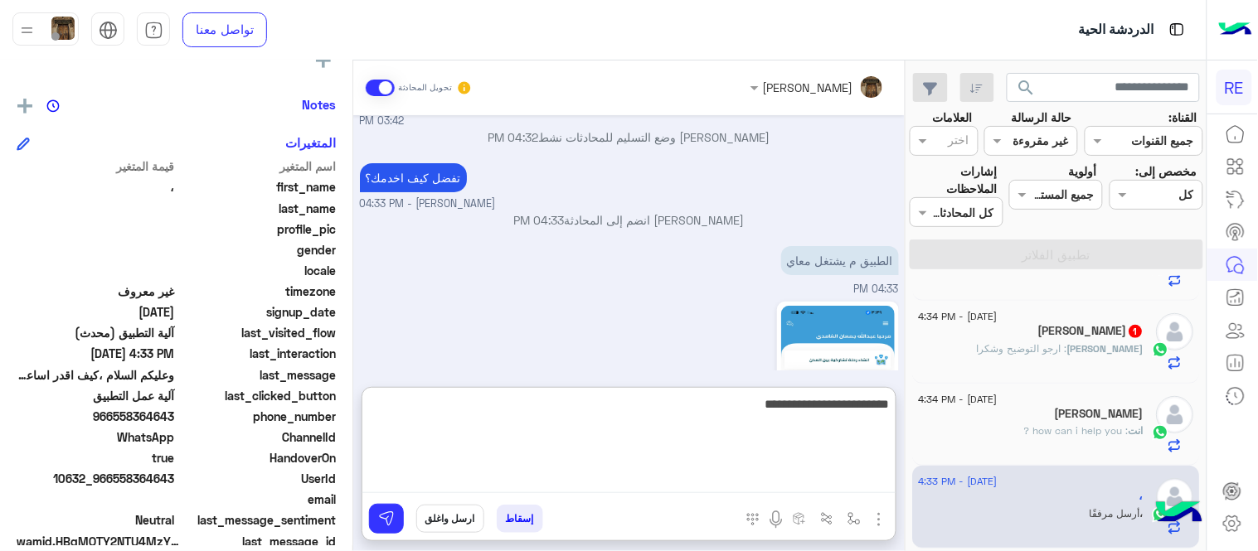
type textarea "**********"
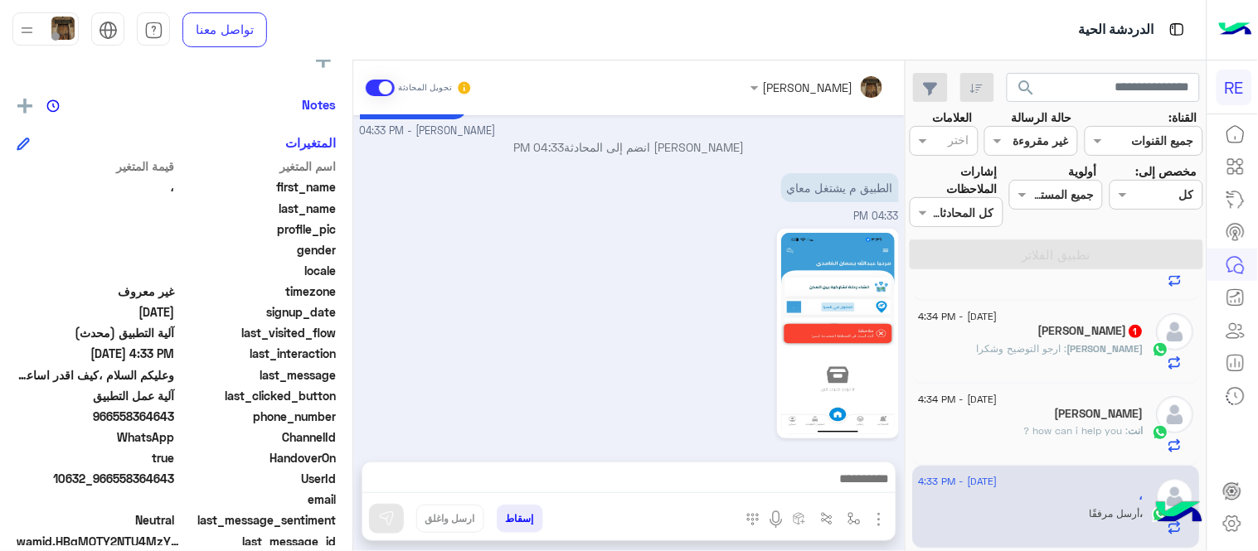
click at [730, 349] on div "[DATE] تطبيق رحلة يعمل حاليا بسرا المطار بكل من [GEOGRAPHIC_DATA] والمدينة [GEO…" at bounding box center [628, 280] width 551 height 330
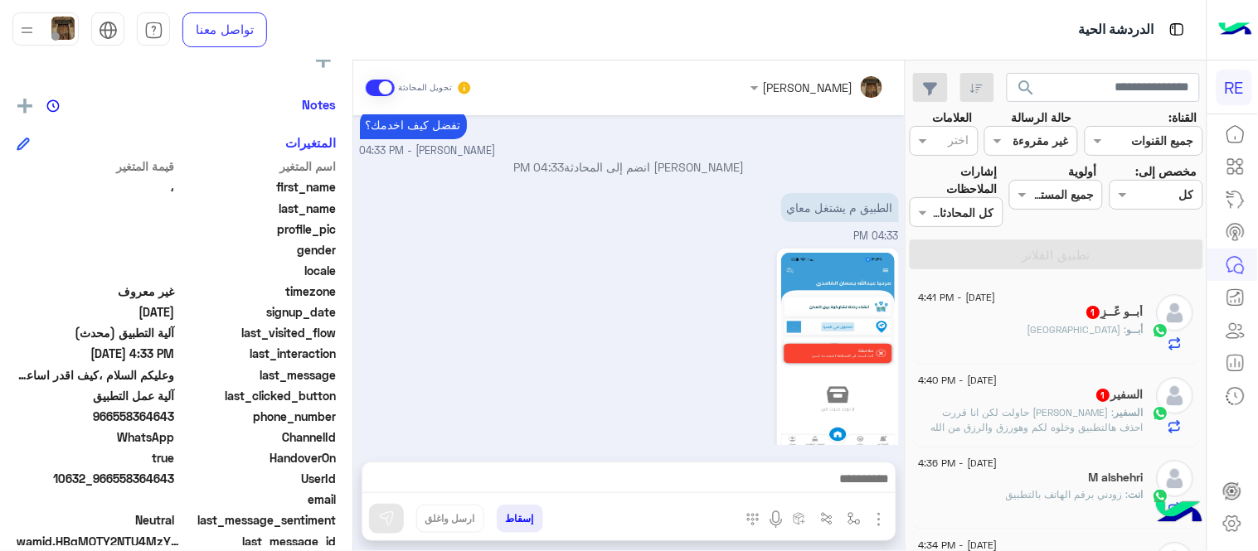
scroll to position [1752, 0]
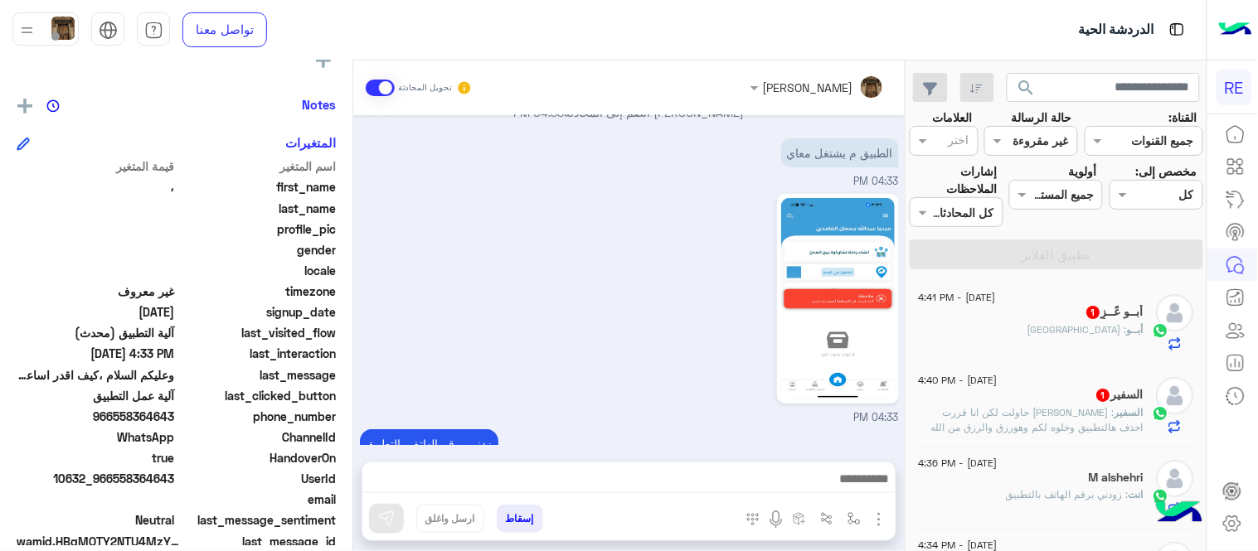
click at [860, 483] on p "0507779893" at bounding box center [859, 497] width 80 height 29
copy p "0507779893"
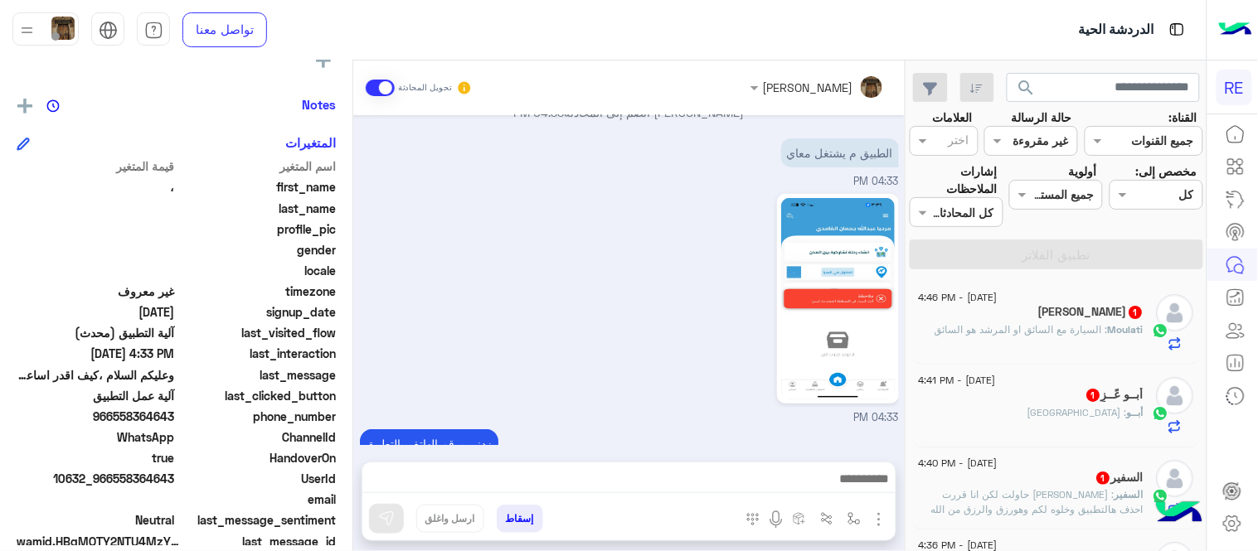
click at [686, 462] on div "أدخل اسم مجموعة الرسائل إسقاط ارسل واغلق" at bounding box center [629, 502] width 535 height 80
click at [698, 463] on div at bounding box center [628, 483] width 533 height 41
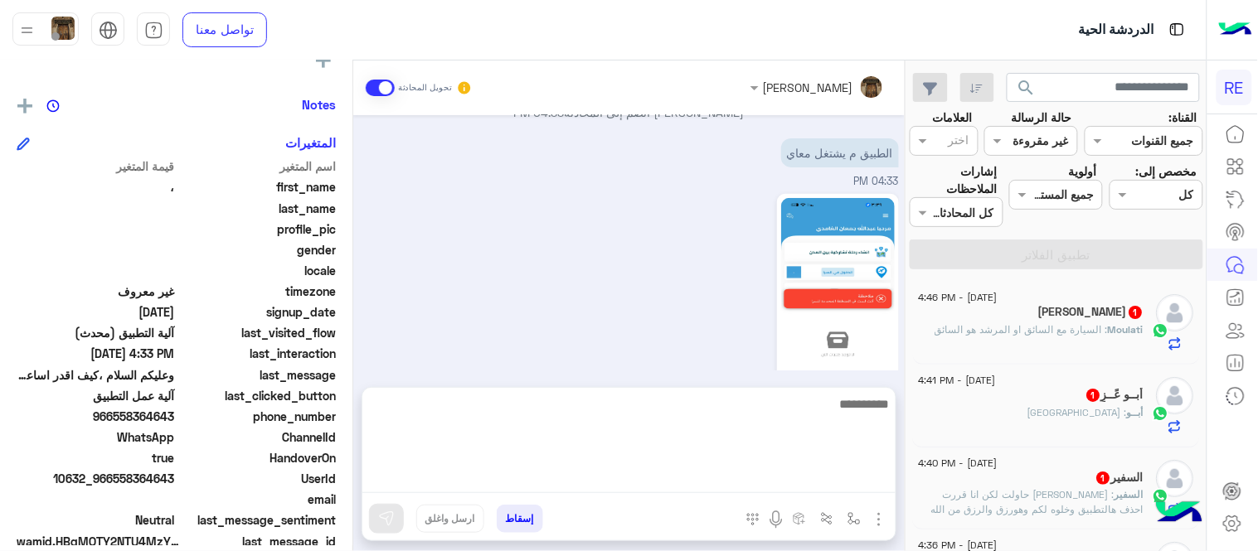
scroll to position [1772, 0]
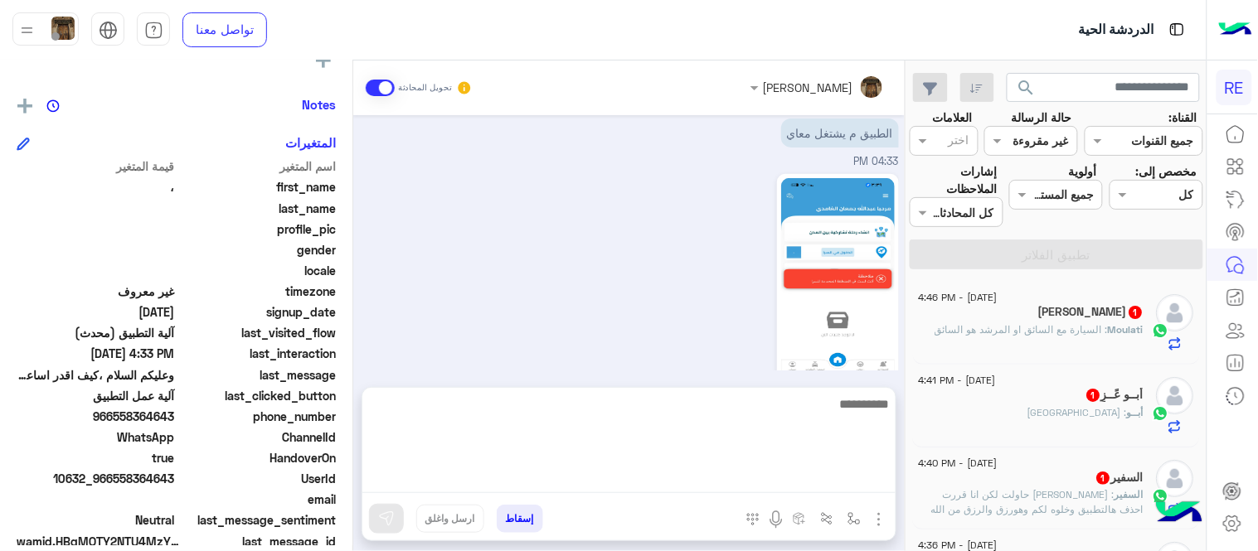
click at [710, 470] on textarea at bounding box center [628, 444] width 533 height 100
type textarea "**********"
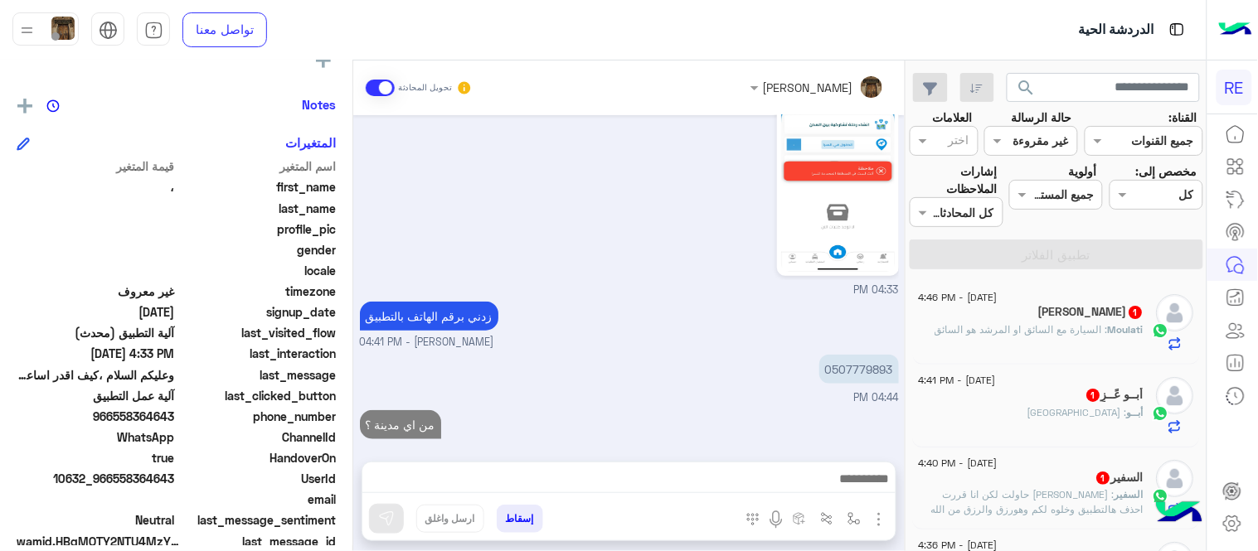
scroll to position [1805, 0]
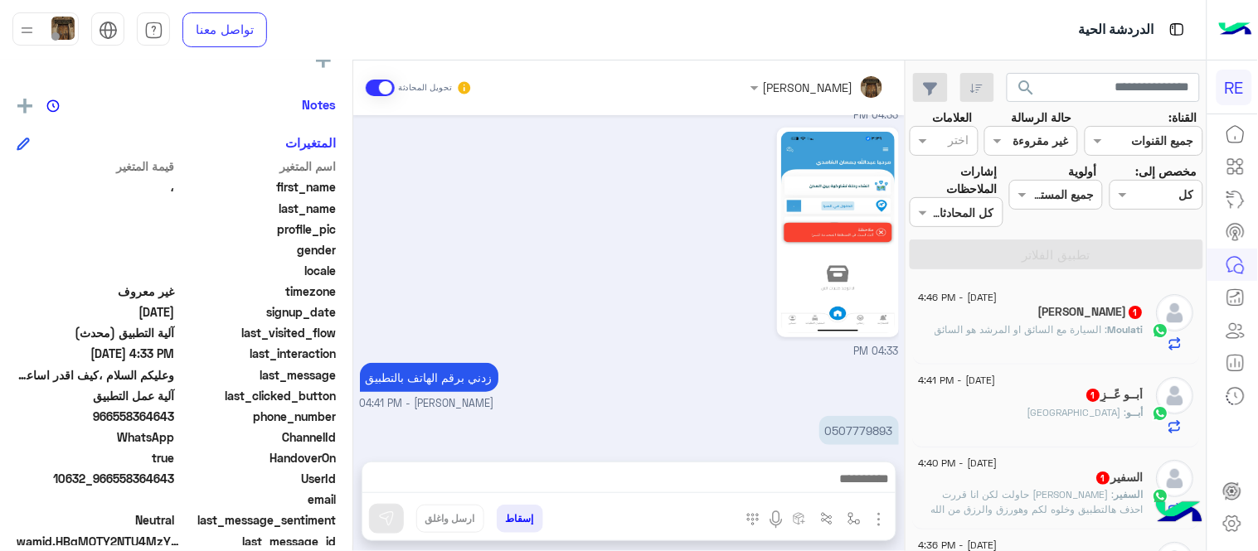
click at [616, 202] on div "04:33 PM" at bounding box center [629, 242] width 539 height 236
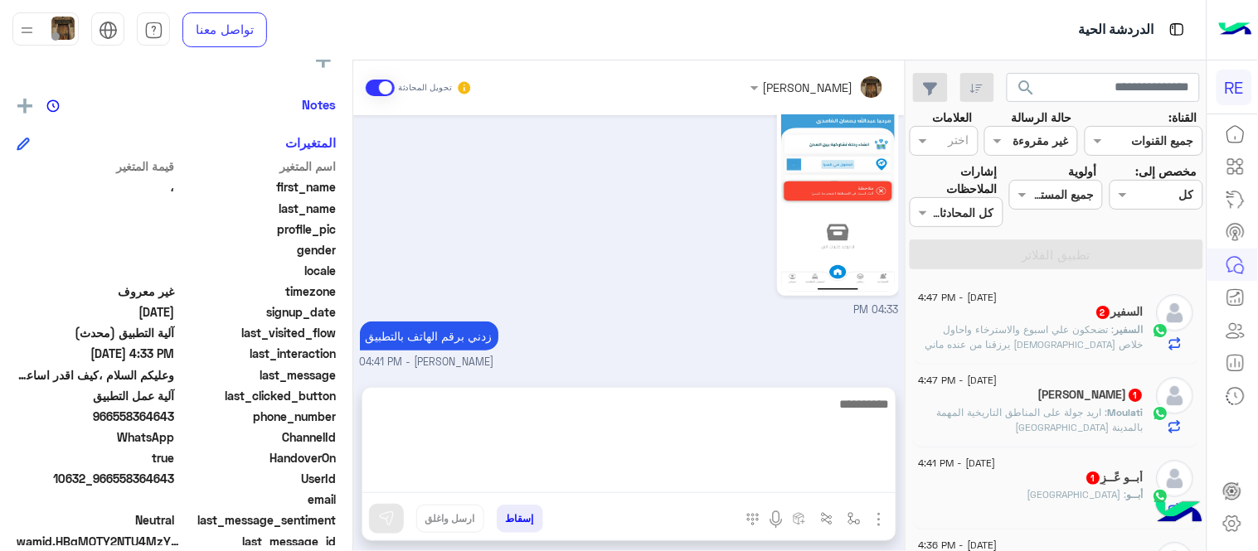
scroll to position [1880, 0]
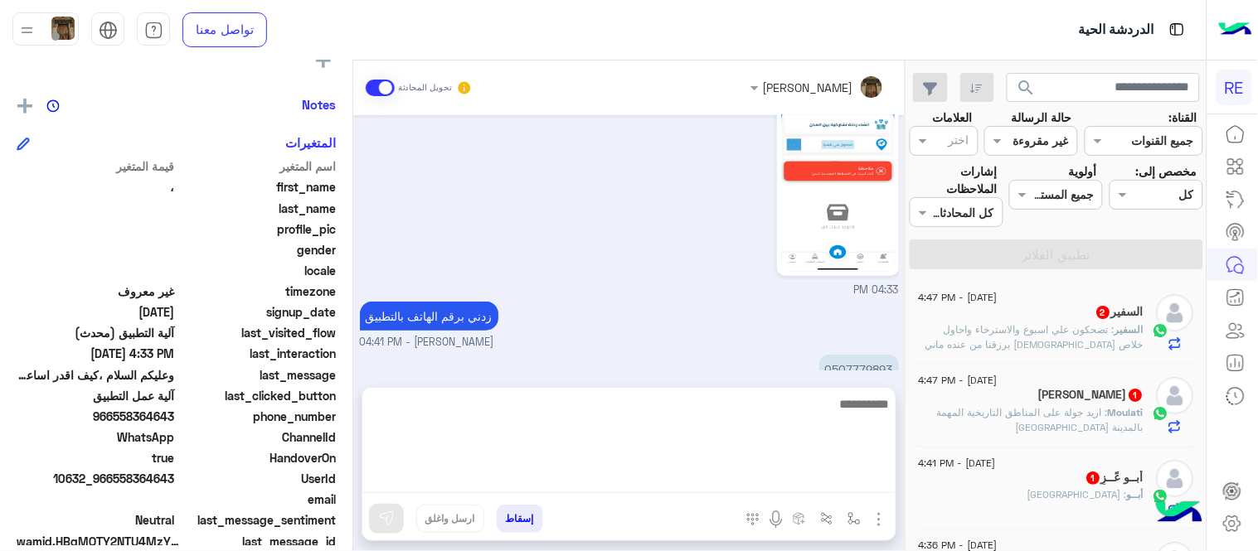
click at [771, 478] on textarea at bounding box center [628, 444] width 533 height 100
type textarea "**********"
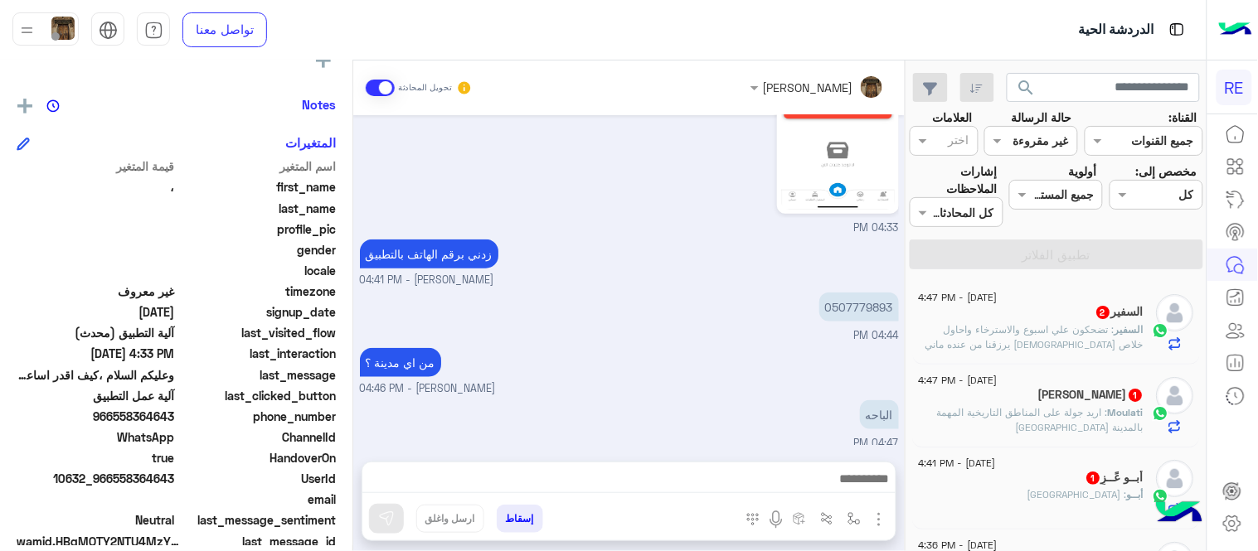
click at [711, 312] on div "[DATE] تطبيق رحلة يعمل حاليا بسرا المطار بكل من [GEOGRAPHIC_DATA] والمدينة [GEO…" at bounding box center [628, 280] width 551 height 330
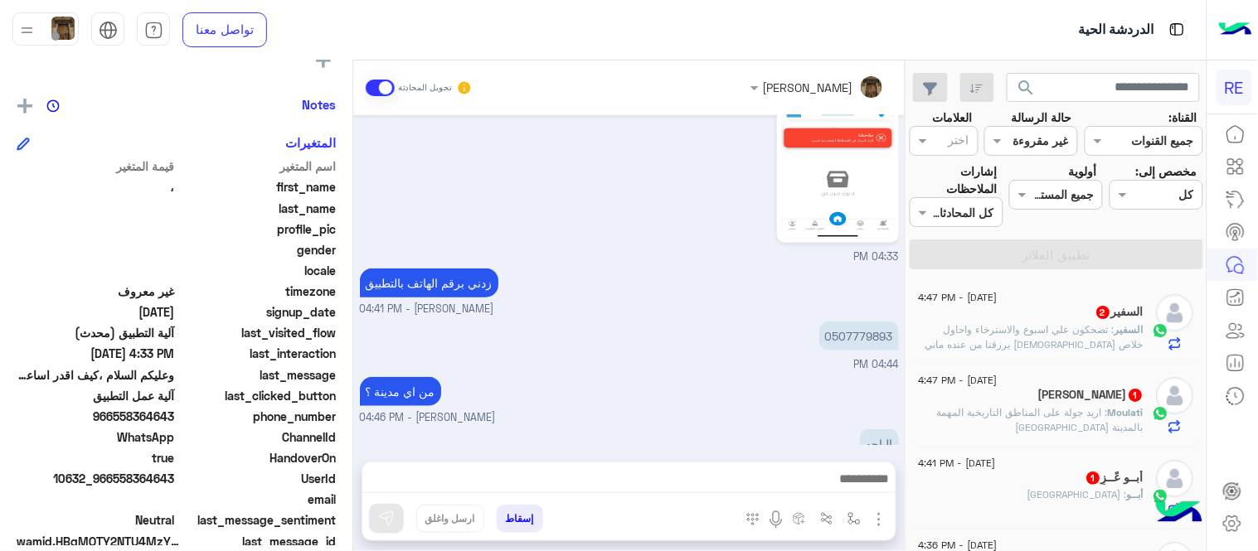
scroll to position [1968, 0]
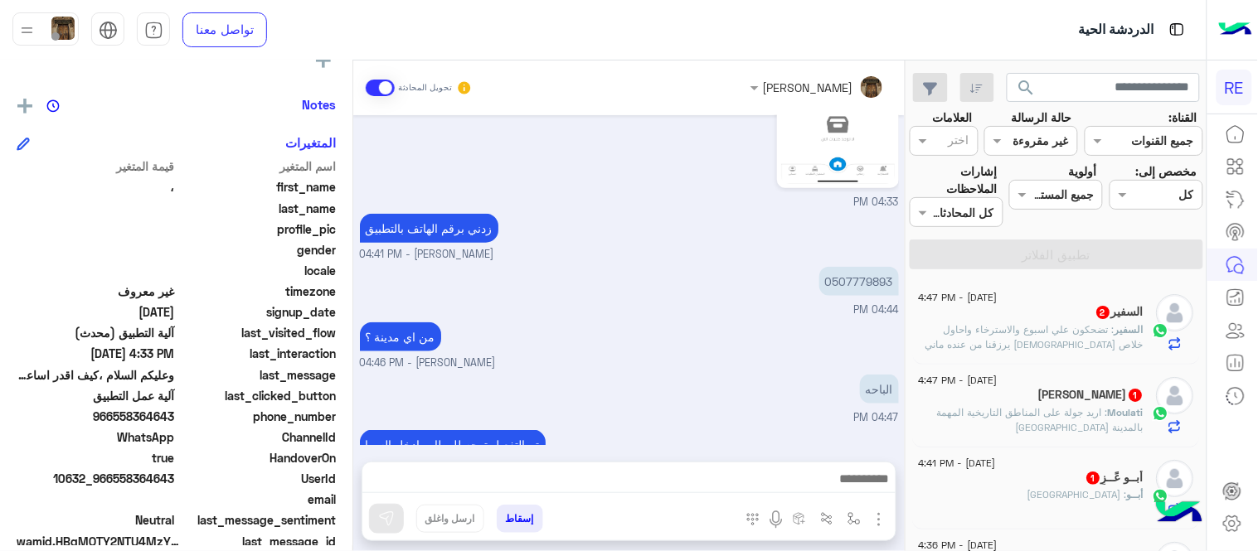
click at [736, 426] on div "تم التفعيل توجه للمطار وادخل السرا [PERSON_NAME] - 04:49 PM" at bounding box center [629, 452] width 539 height 53
click at [1000, 371] on div "[DATE] - 4:47 PM [PERSON_NAME] 1 Moulati : اريد جولة على المناطق التاريخية المه…" at bounding box center [1057, 406] width 288 height 83
click at [1009, 394] on div "[PERSON_NAME] 1" at bounding box center [1032, 396] width 226 height 17
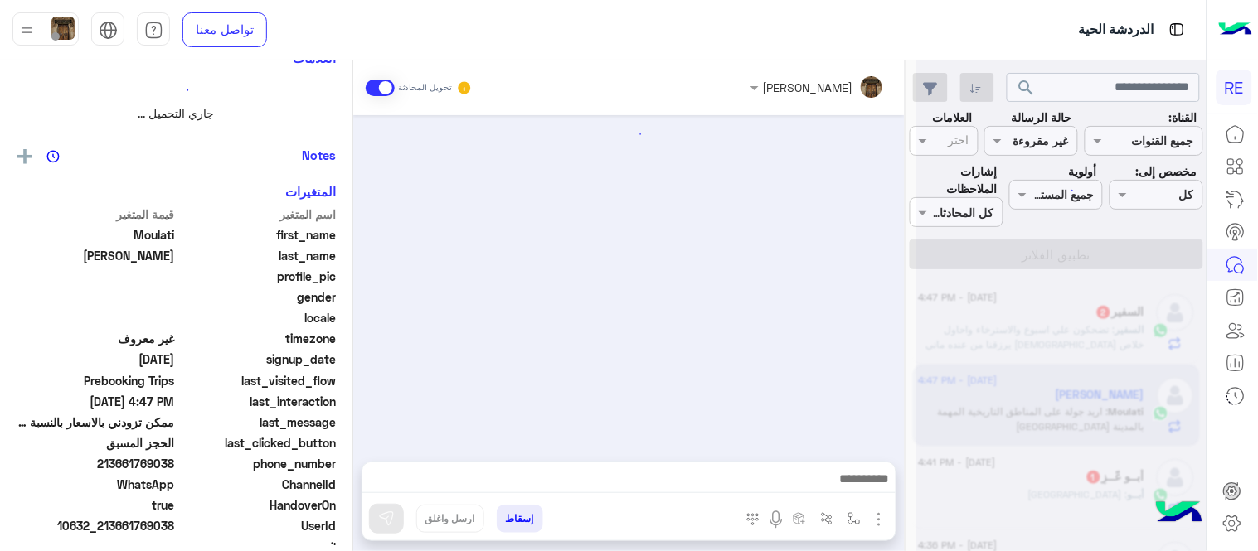
scroll to position [249, 0]
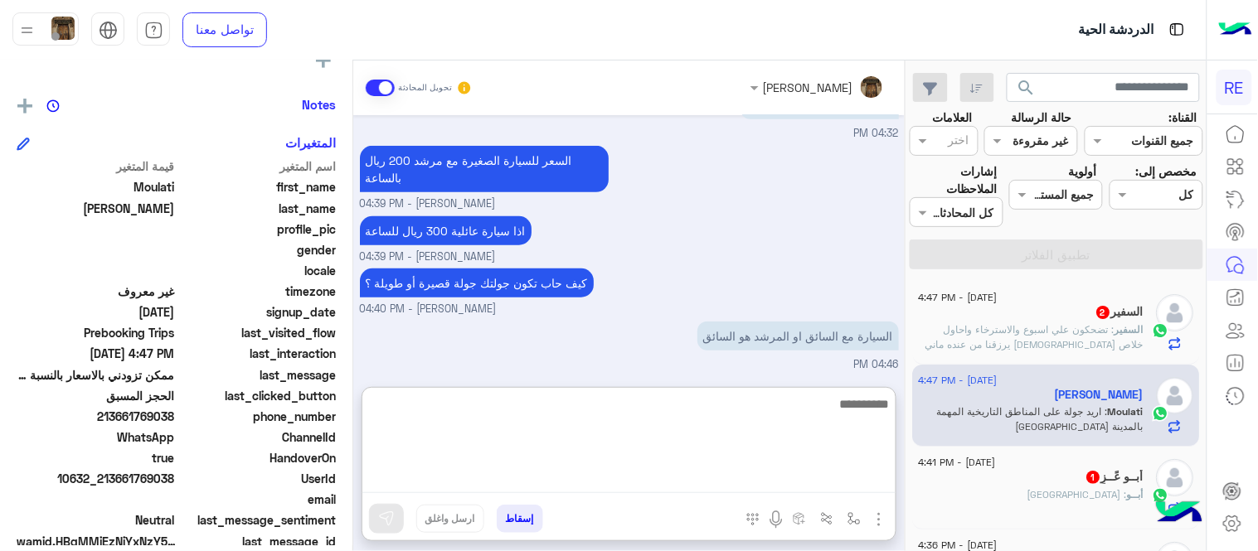
click at [685, 481] on textarea at bounding box center [628, 444] width 533 height 100
type textarea "*"
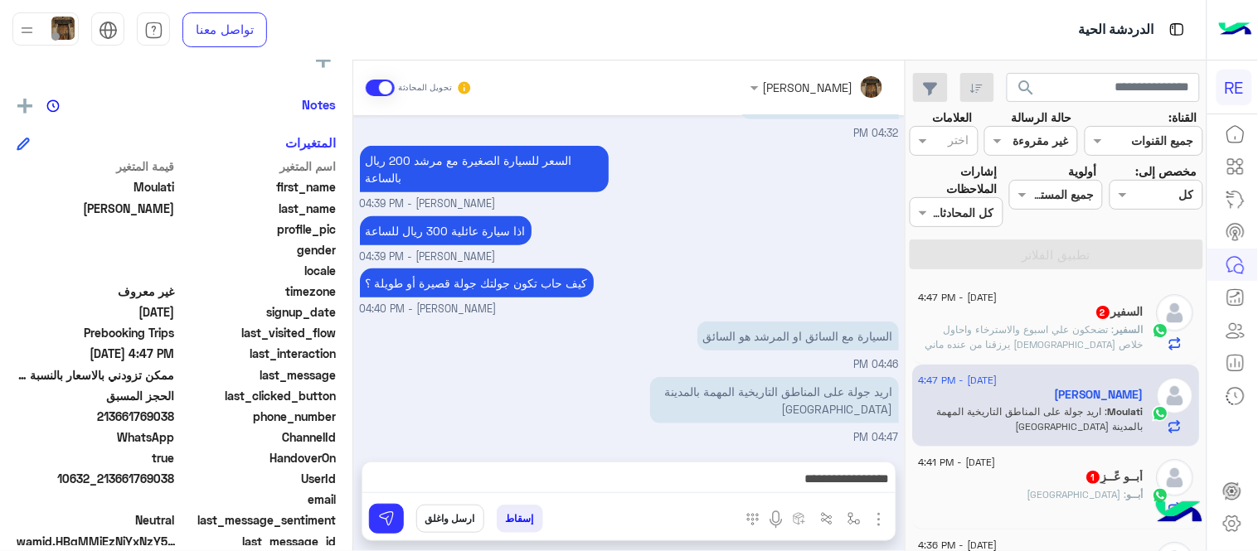
click at [823, 235] on div "اذا سيارة عائلية 300 ريال للساعة [PERSON_NAME] - 04:39 PM" at bounding box center [629, 238] width 539 height 53
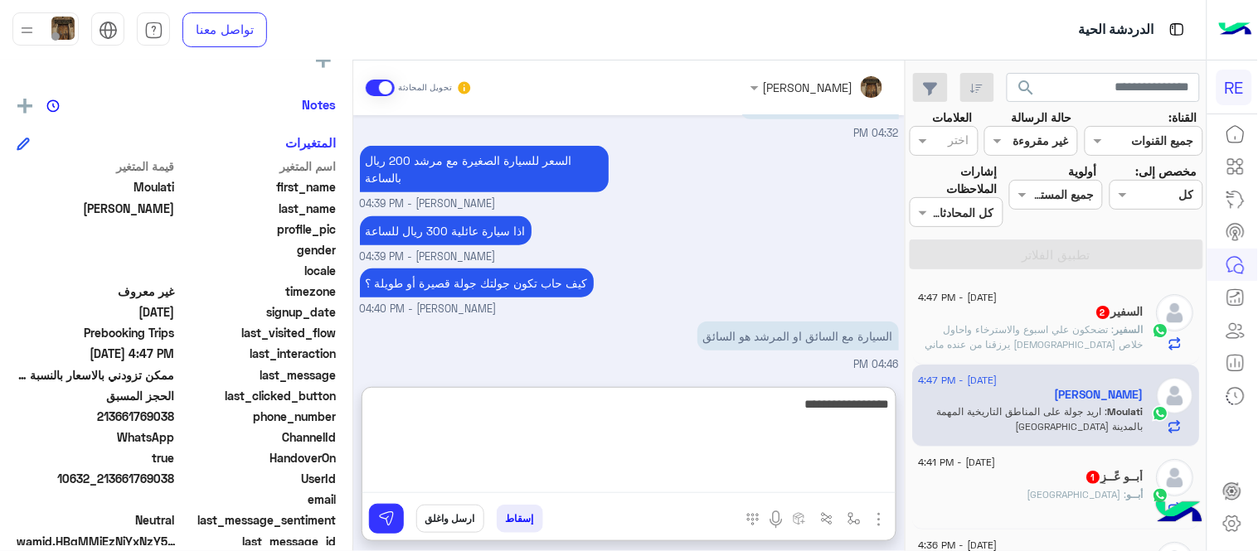
click at [718, 484] on textarea "**********" at bounding box center [628, 444] width 533 height 100
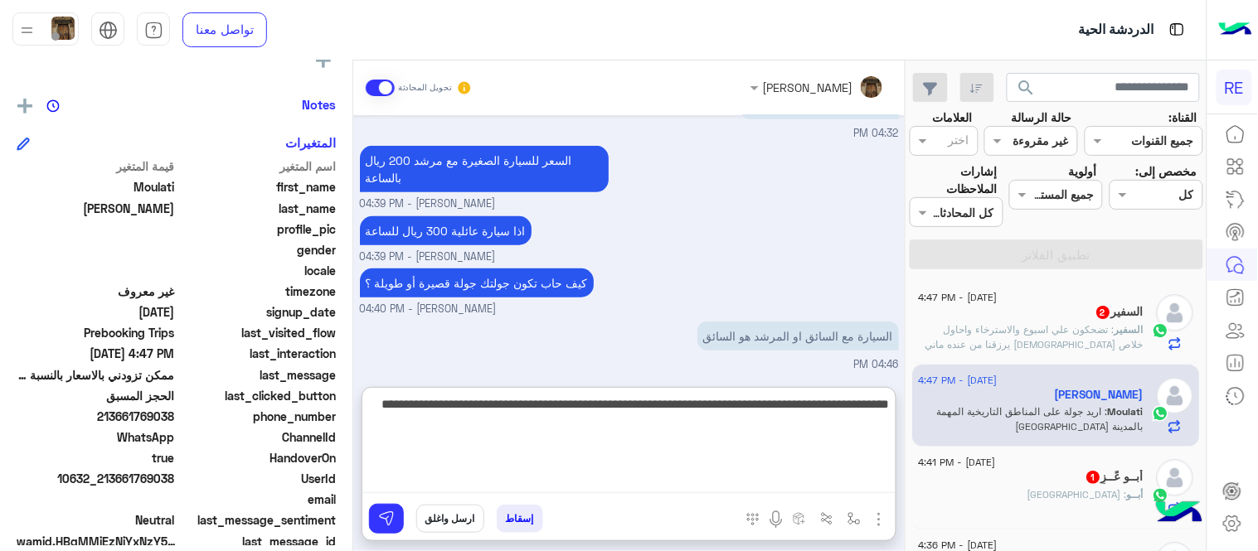
type textarea "**********"
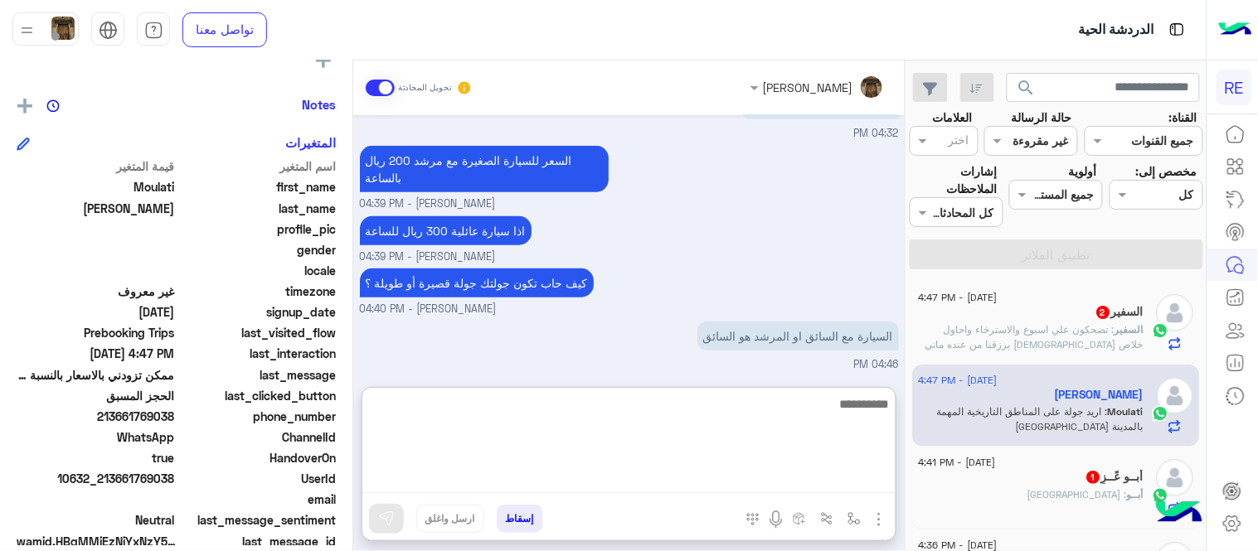
scroll to position [410, 0]
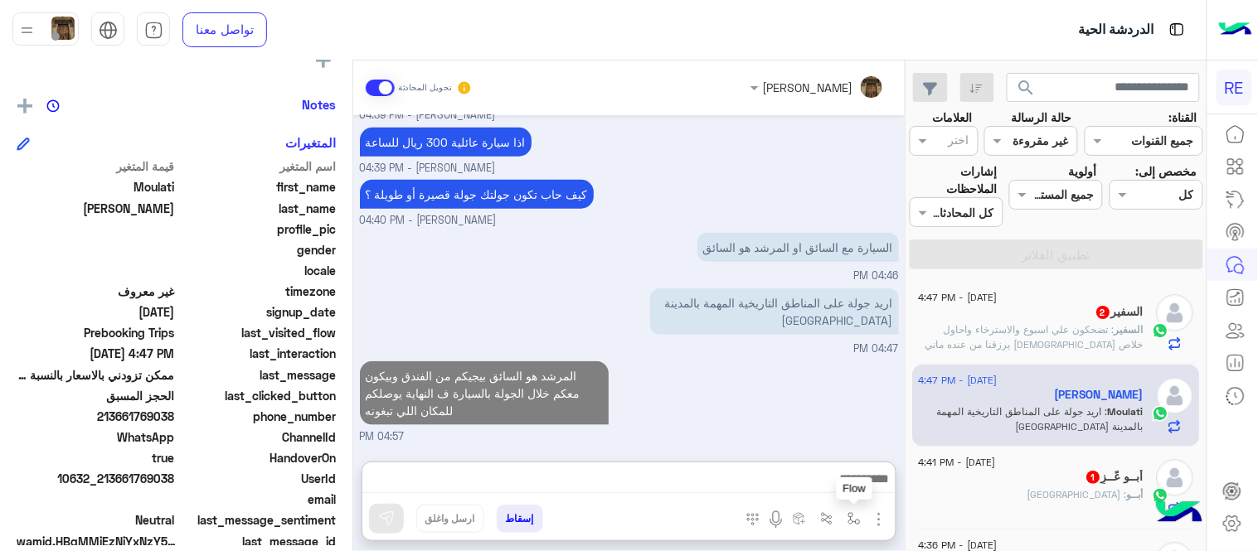
click at [847, 523] on img "button" at bounding box center [853, 518] width 13 height 13
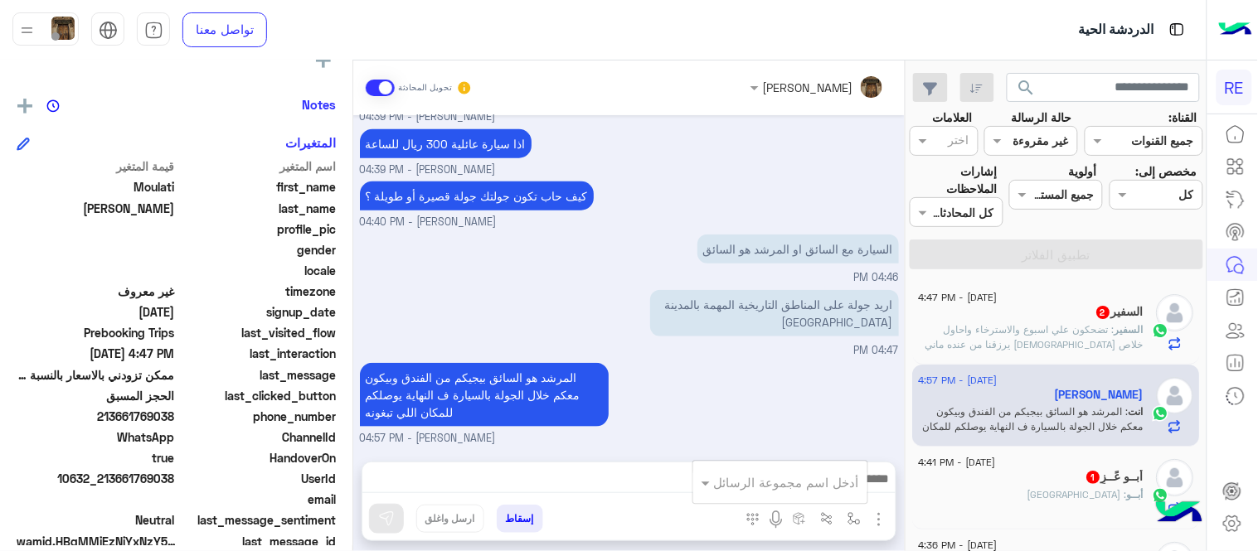
click at [874, 521] on img "button" at bounding box center [879, 520] width 20 height 20
click at [843, 468] on button "الصور" at bounding box center [853, 483] width 70 height 33
click at [876, 526] on img "button" at bounding box center [879, 520] width 20 height 20
click at [852, 491] on span "الصور" at bounding box center [847, 483] width 31 height 19
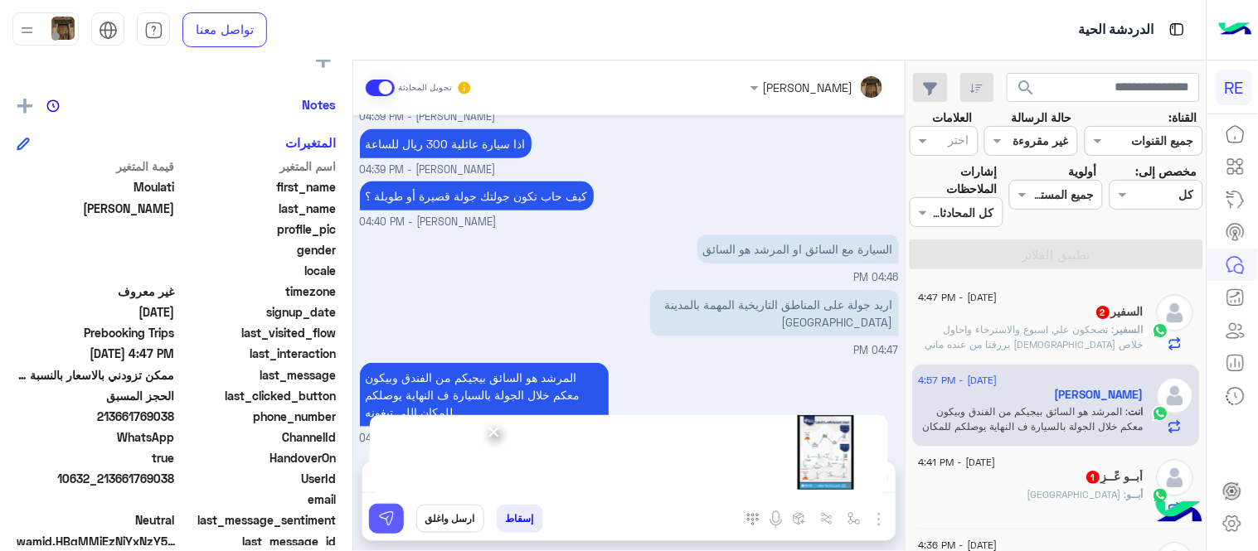
click at [396, 512] on button at bounding box center [386, 519] width 35 height 30
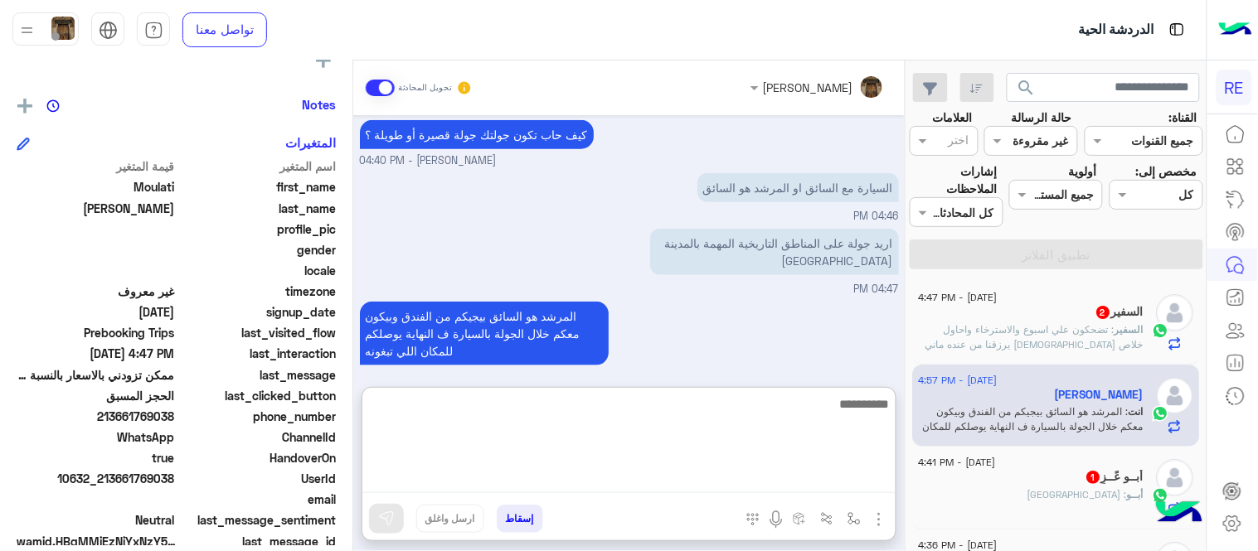
click at [681, 482] on textarea at bounding box center [628, 444] width 533 height 100
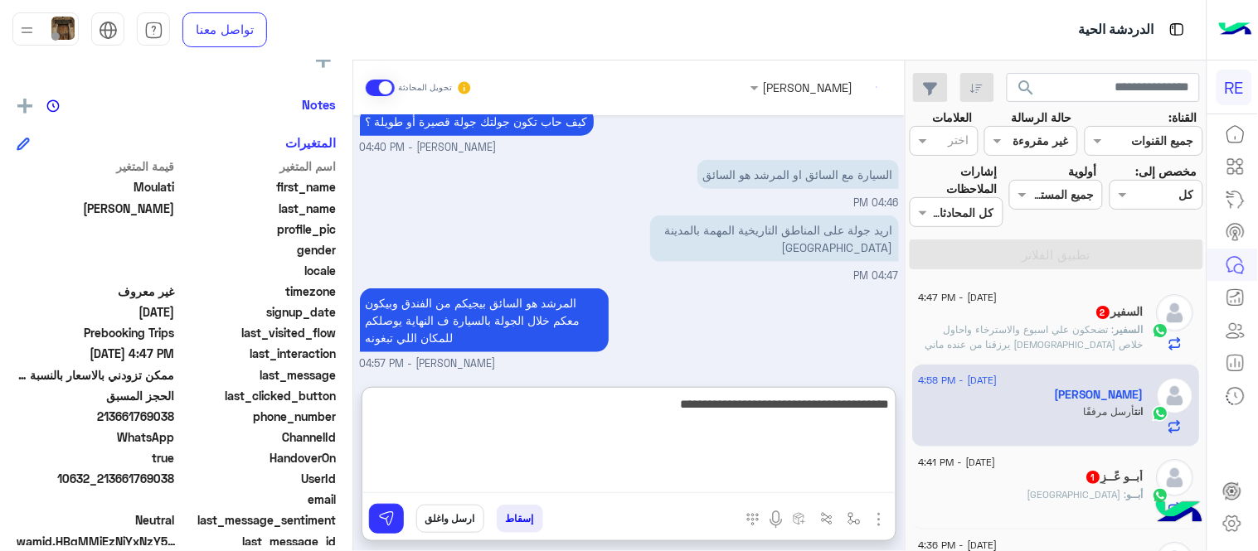
scroll to position [636, 0]
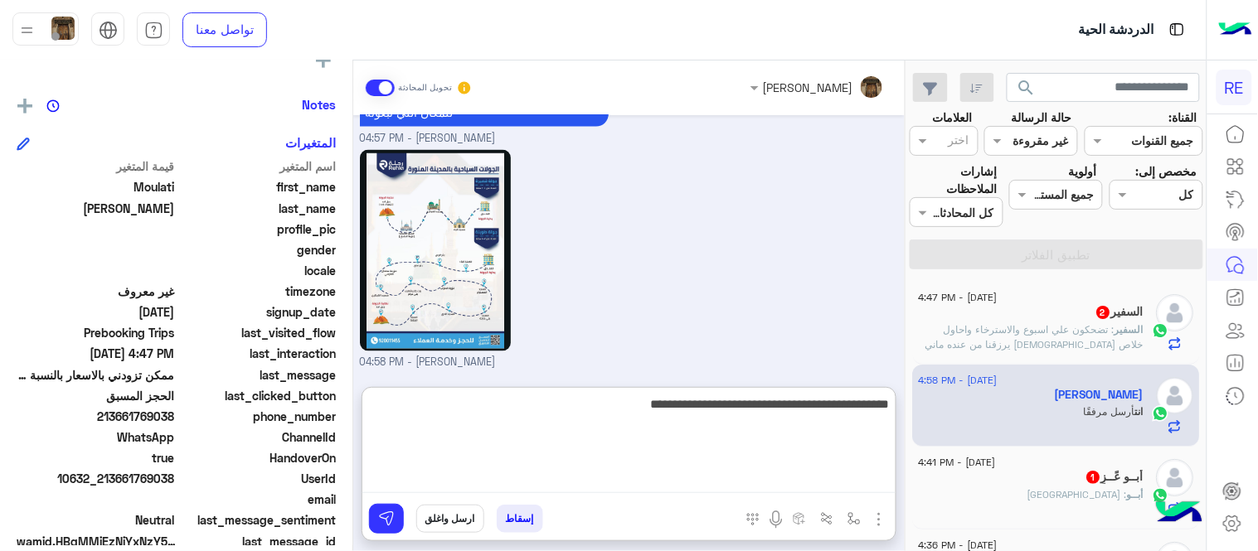
type textarea "**********"
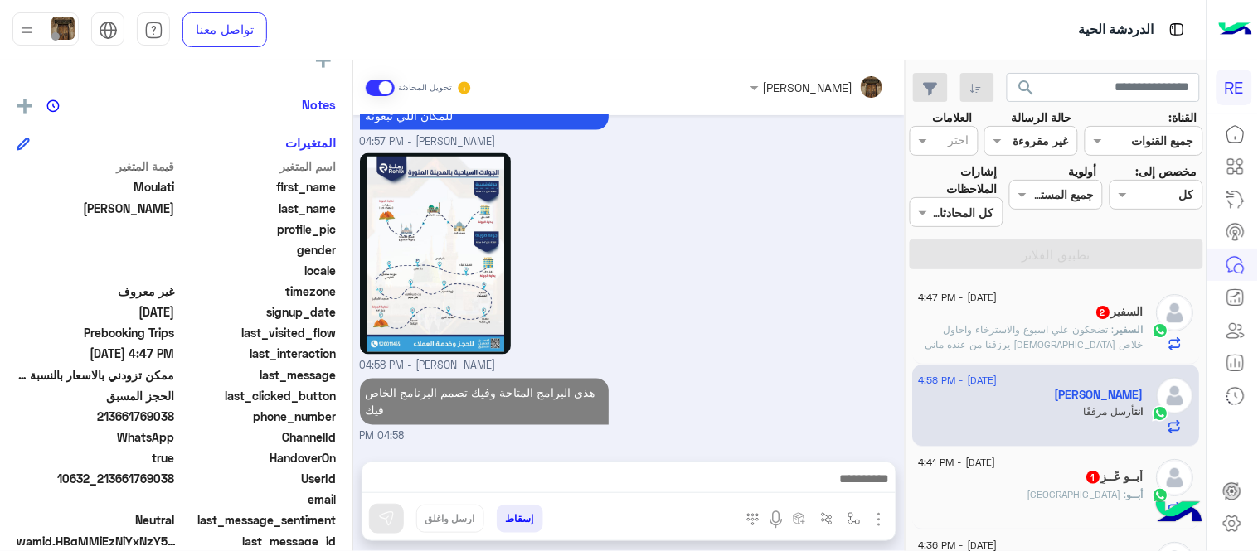
scroll to position [660, 0]
click at [1054, 332] on span ": تضحكون علي اسبوع والاسترخاء واحاول خلاص [DEMOGRAPHIC_DATA] يرزقنا من عنده مان…" at bounding box center [1034, 366] width 221 height 87
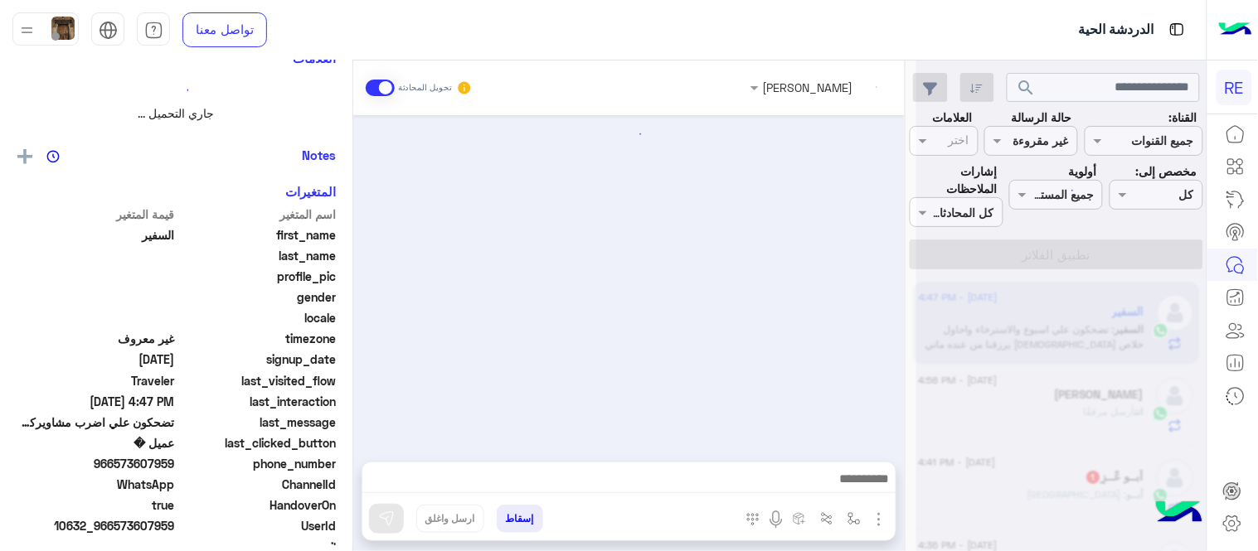
scroll to position [521, 0]
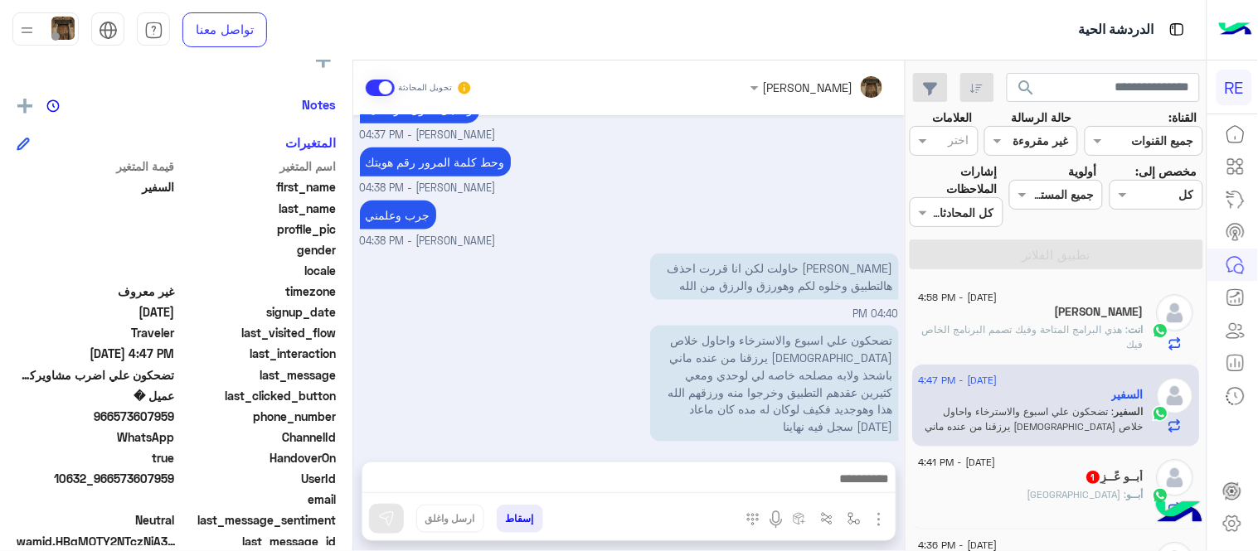
click at [1003, 479] on div "أبــو عًــزِ 1" at bounding box center [1032, 478] width 226 height 17
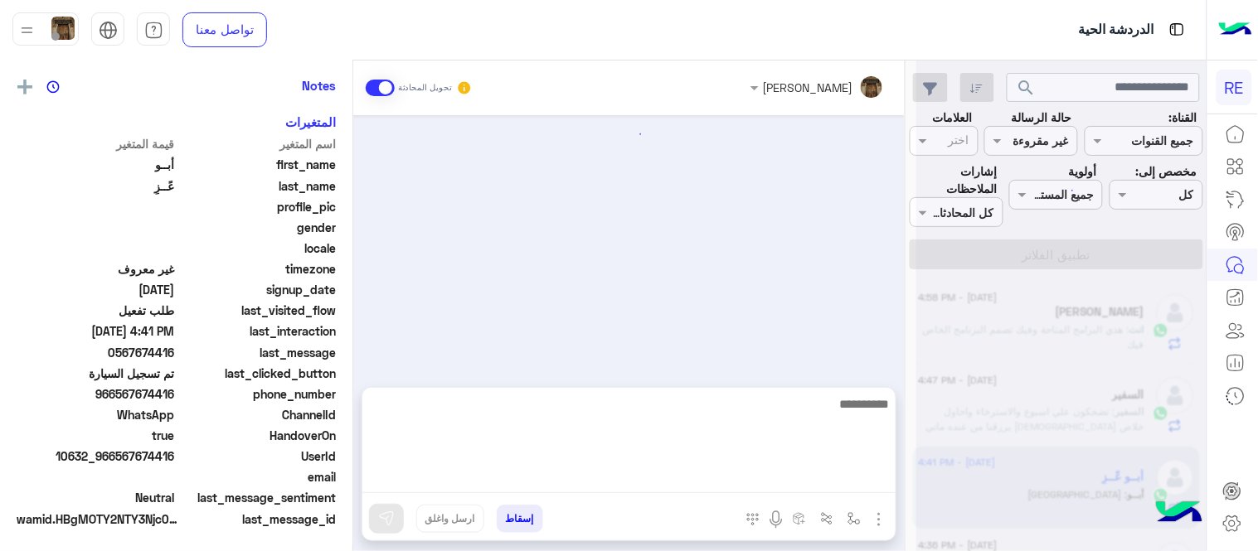
scroll to position [317, 0]
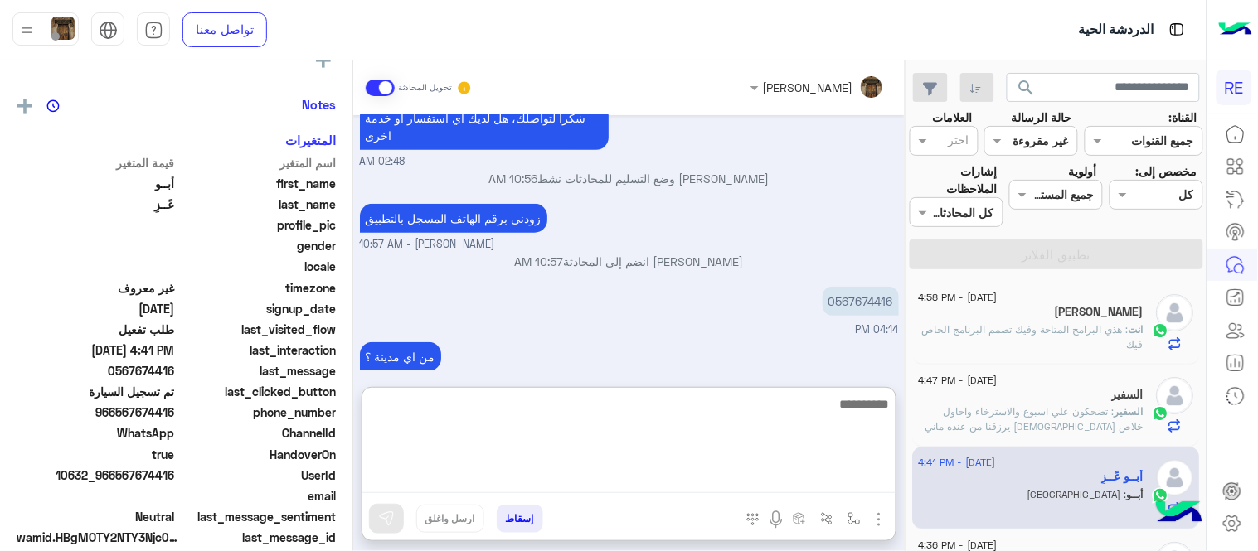
click at [706, 478] on textarea at bounding box center [628, 444] width 533 height 100
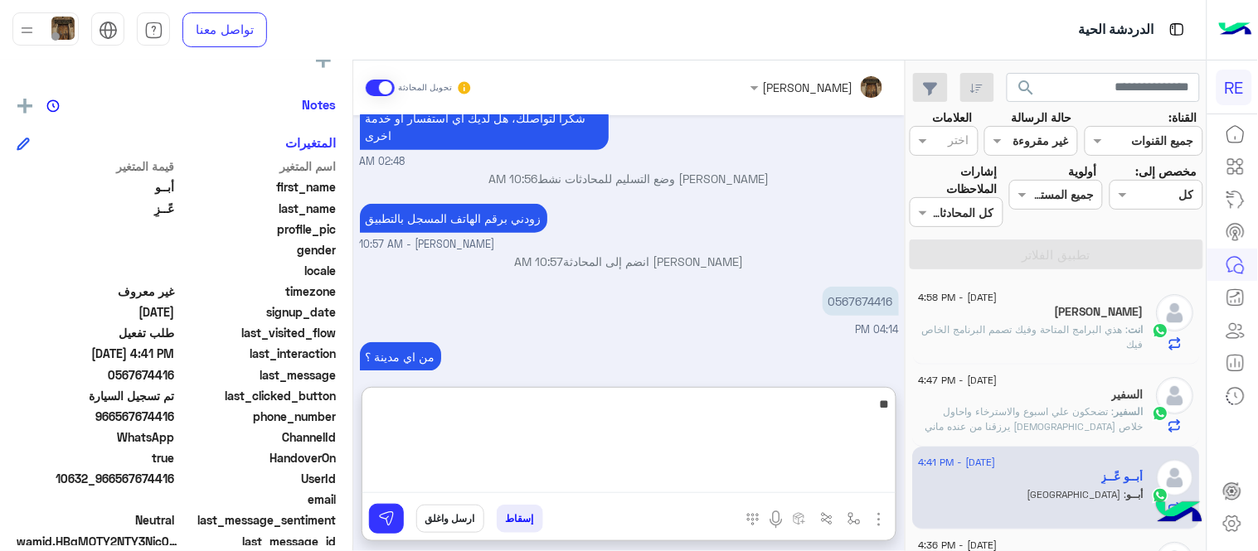
type textarea "*"
type textarea "**********"
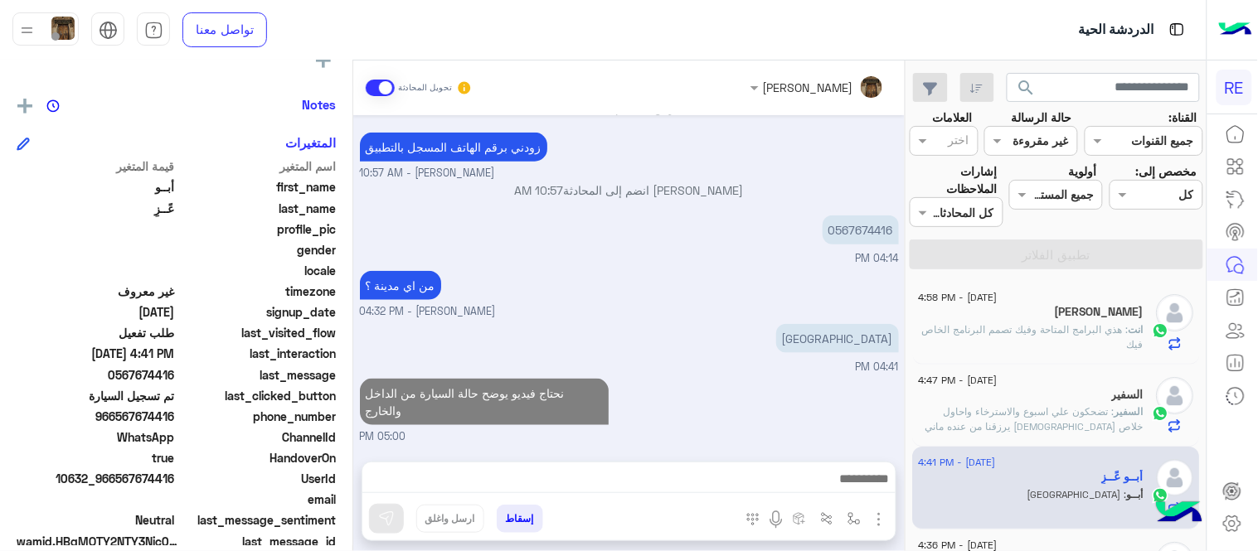
scroll to position [363, 0]
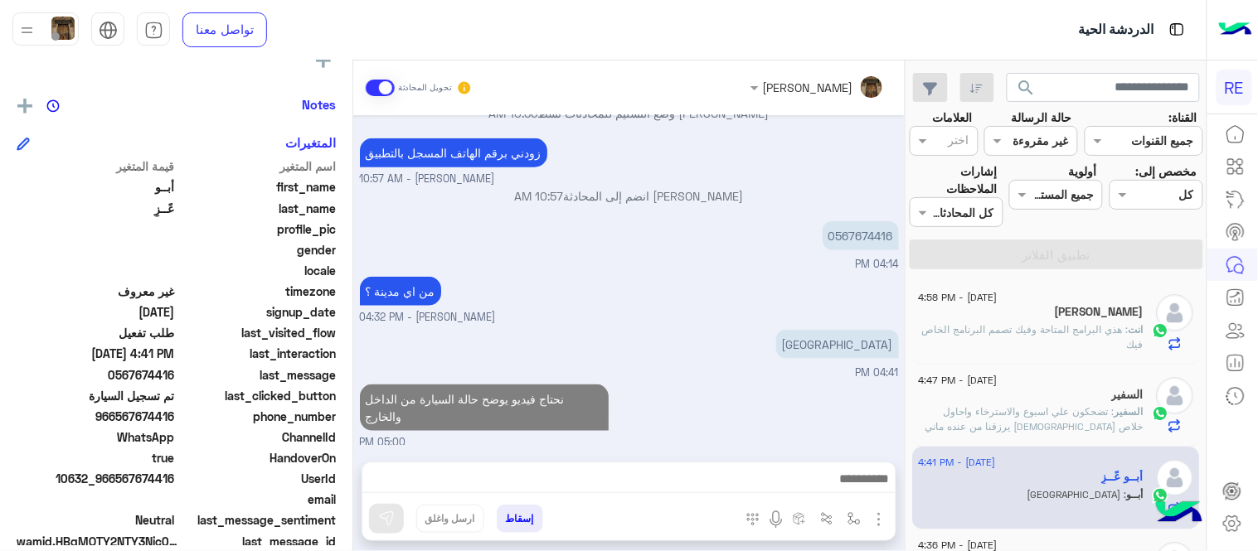
click at [836, 333] on div "[DATE] اواجه صعوبة بالتسجيل 02:47 AM مرحبا بك، اترك لنا استفسارك وسيتم مراجعته …" at bounding box center [628, 280] width 551 height 330
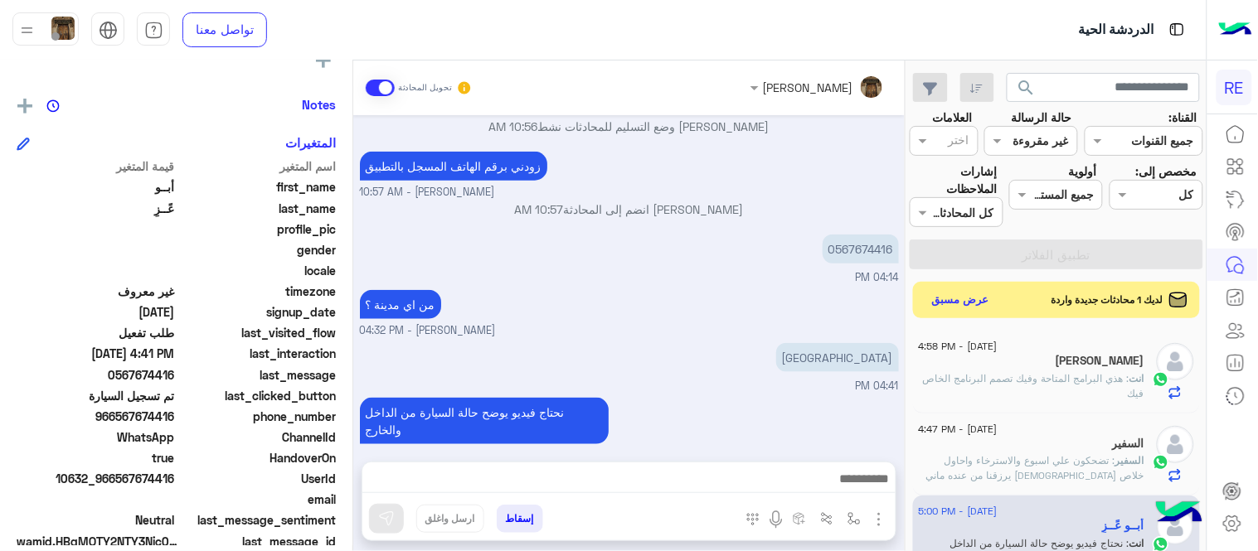
click at [975, 470] on span ": تضحكون علي اسبوع والاسترخاء واحاول خلاص [DEMOGRAPHIC_DATA] يرزقنا من عنده مان…" at bounding box center [1034, 497] width 221 height 87
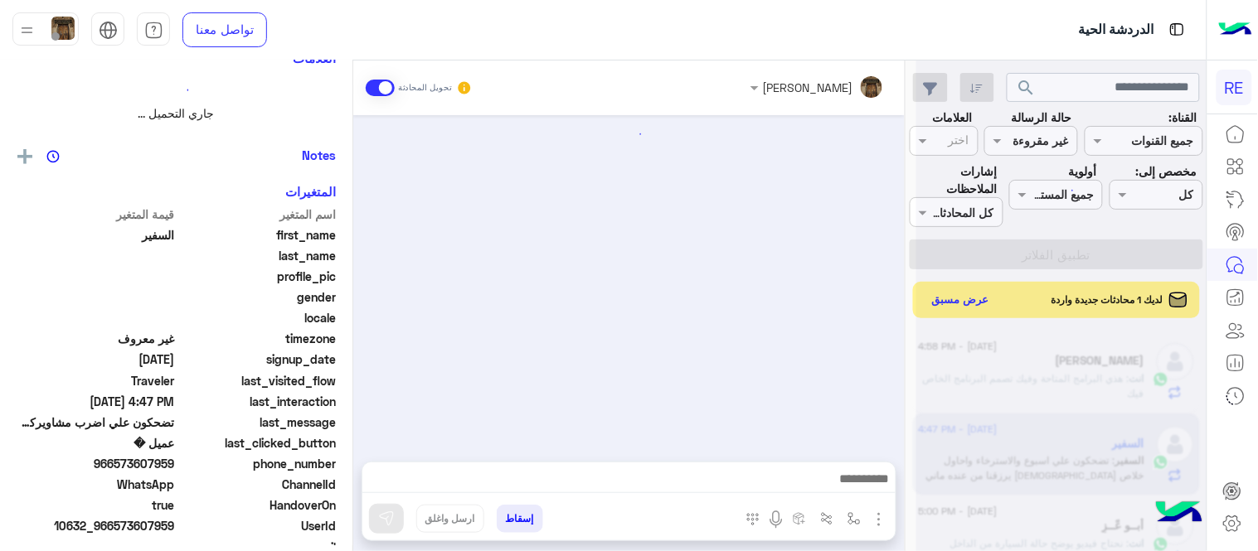
scroll to position [521, 0]
